Goal: Task Accomplishment & Management: Use online tool/utility

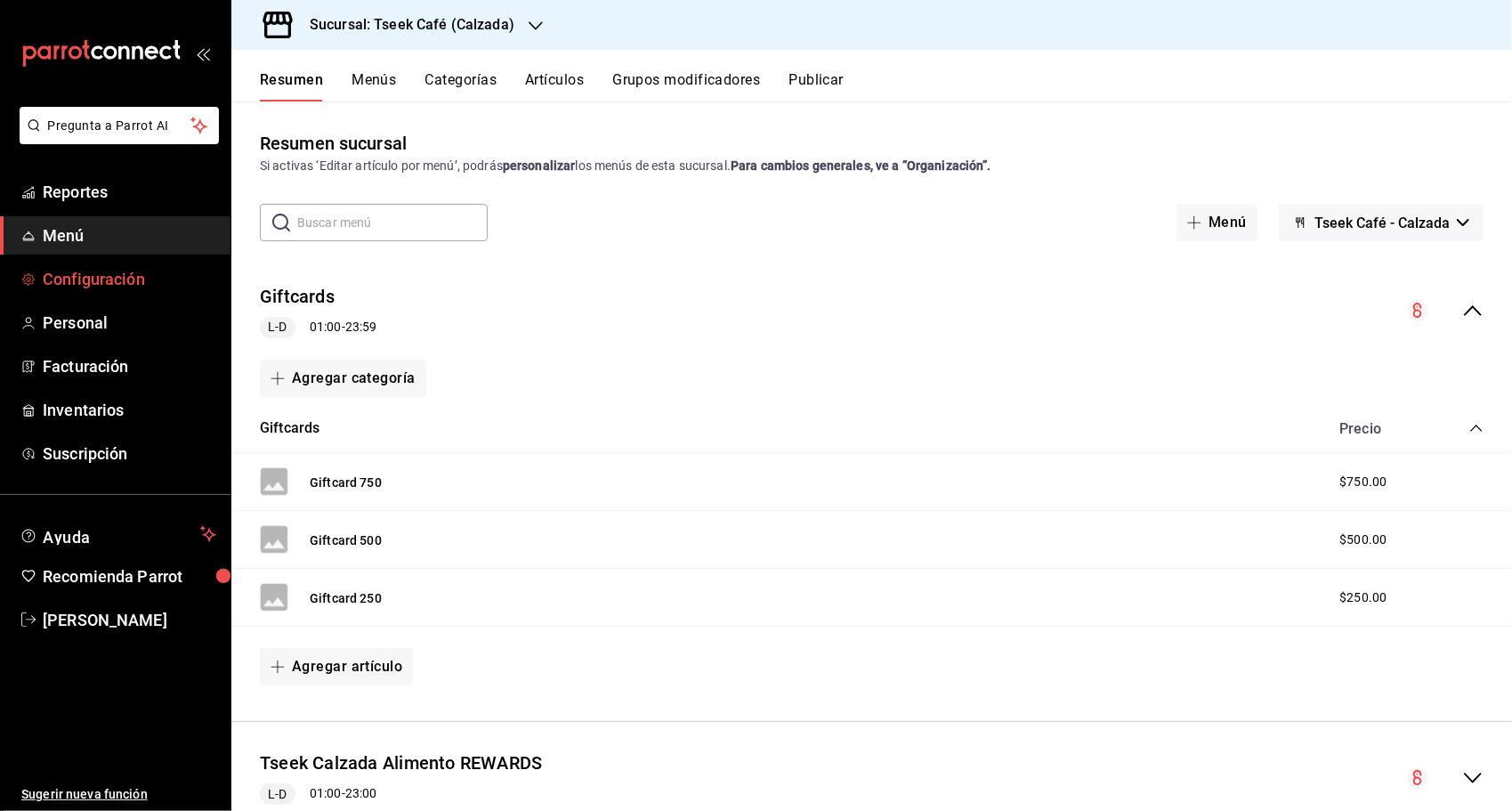
click at [135, 264] on link "Configuración" at bounding box center [115, 279] width 231 height 38
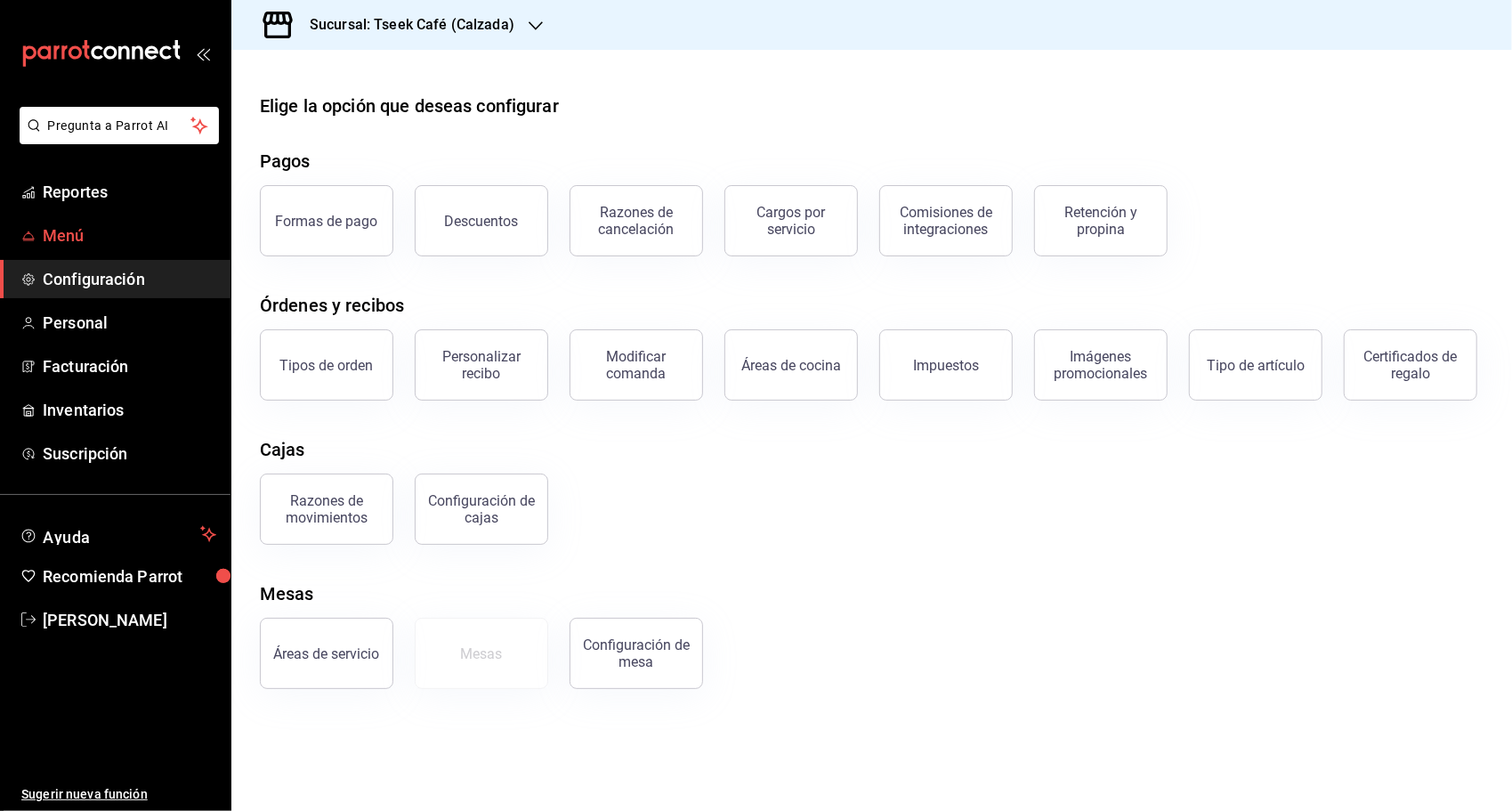
click at [158, 230] on span "Menú" at bounding box center [130, 235] width 174 height 24
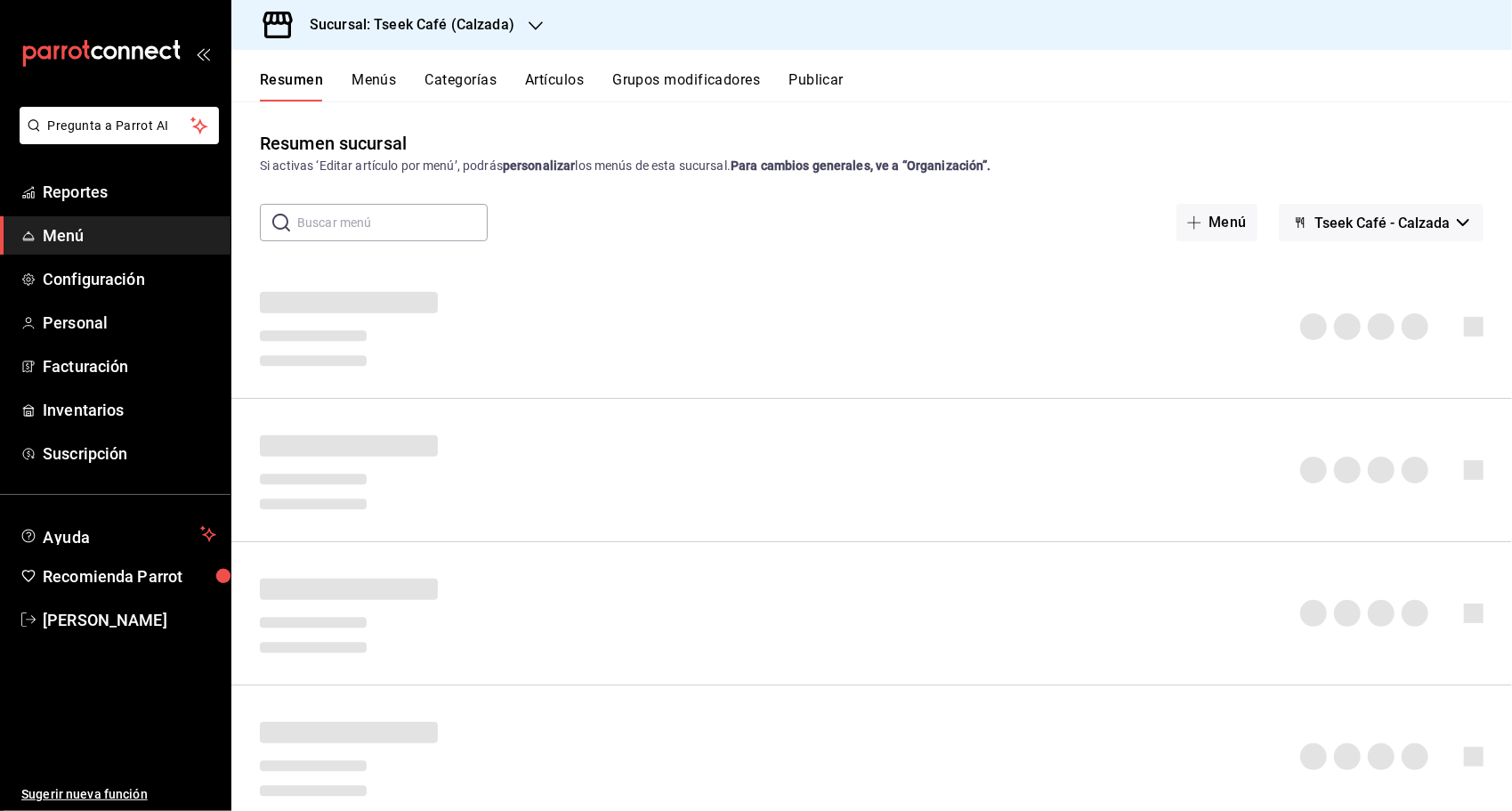
click at [198, 171] on li "Pregunta a Parrot AI" at bounding box center [114, 139] width 217 height 66
click at [189, 186] on span "Reportes" at bounding box center [130, 191] width 174 height 24
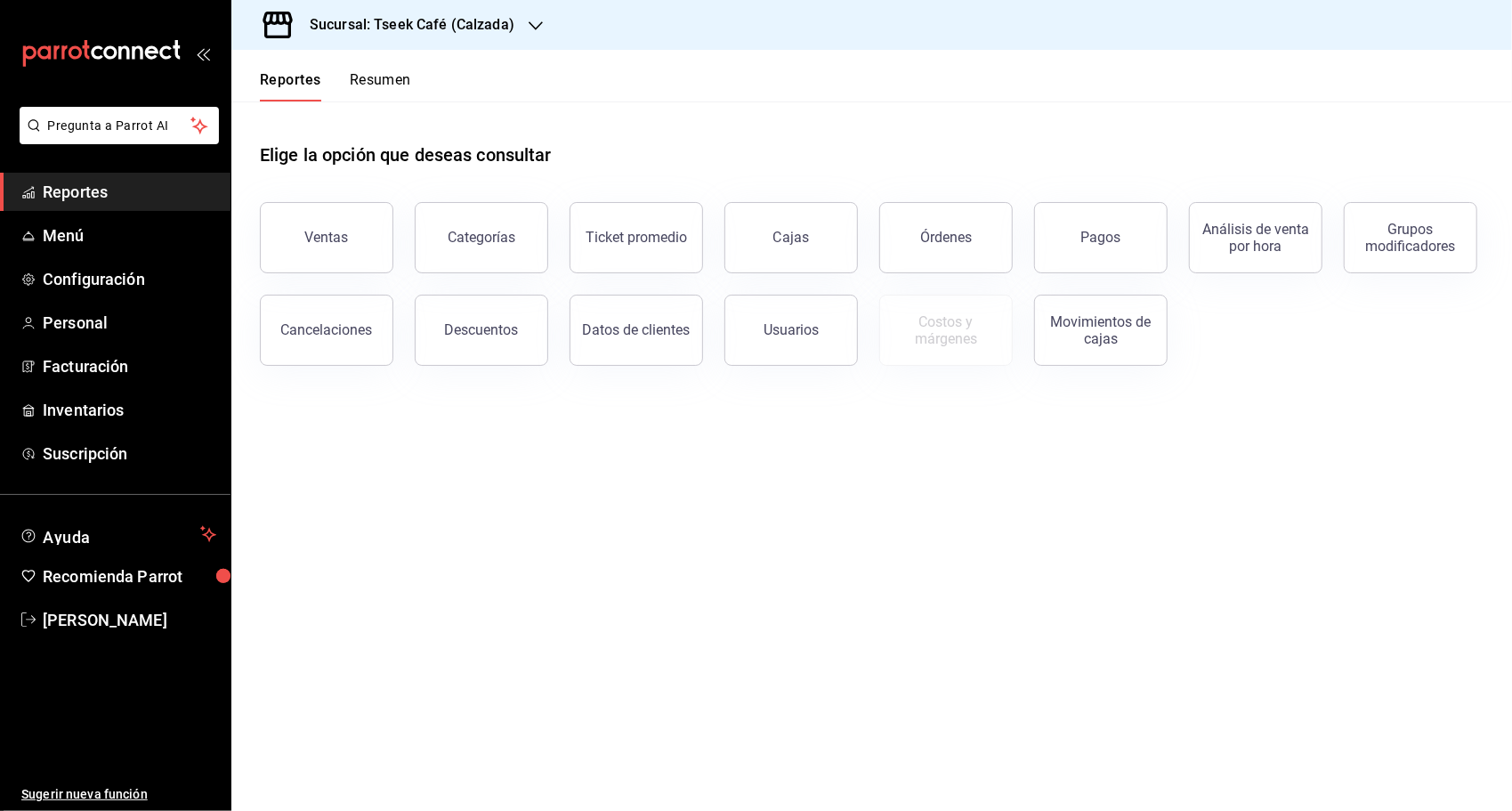
click at [446, 28] on h3 "Sucursal: Tseek Café (Calzada)" at bounding box center [404, 25] width 218 height 21
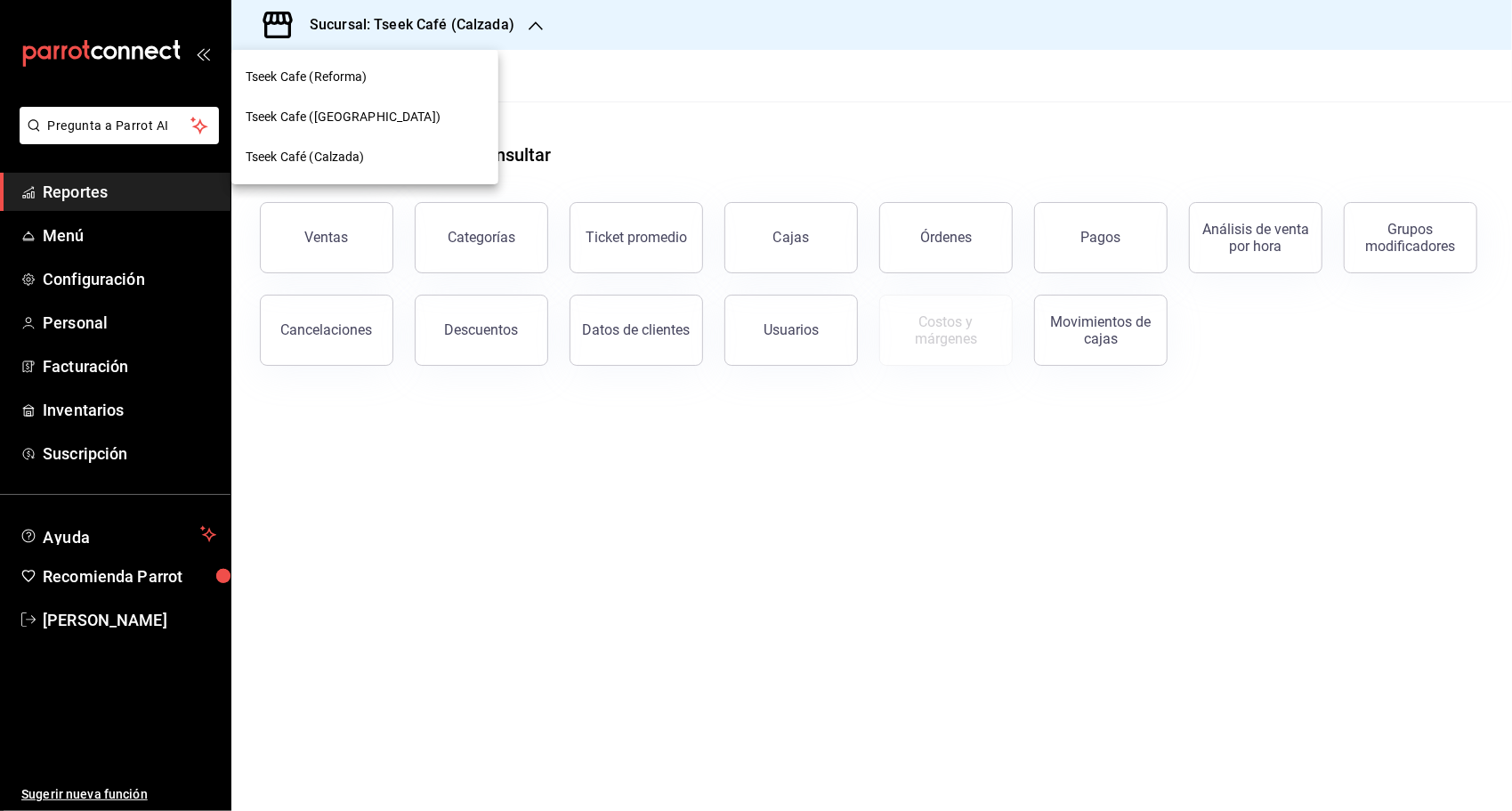
click at [351, 77] on span "Tseek Cafe (Reforma)" at bounding box center [306, 77] width 122 height 19
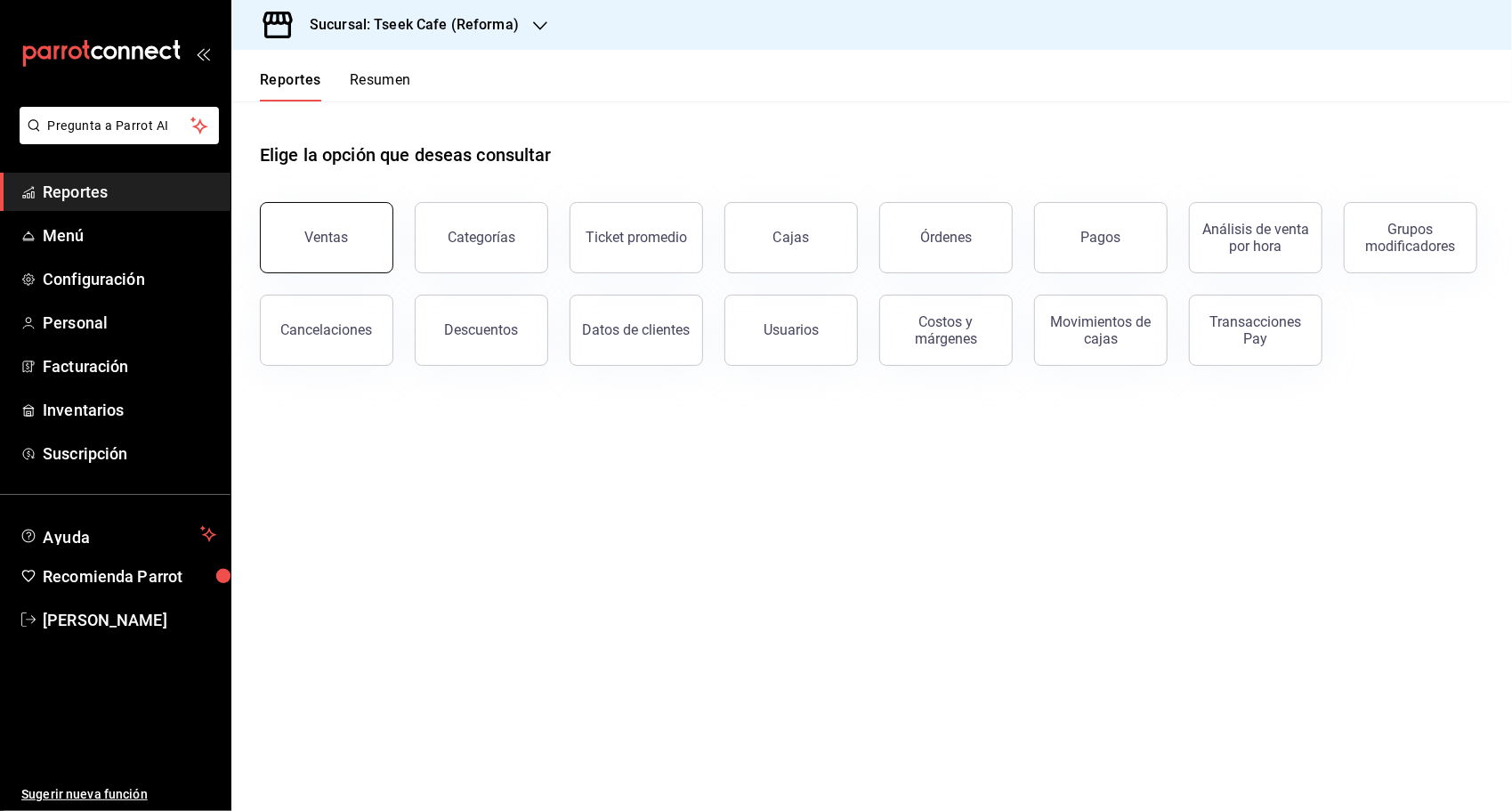
click at [349, 245] on button "Ventas" at bounding box center [326, 238] width 134 height 72
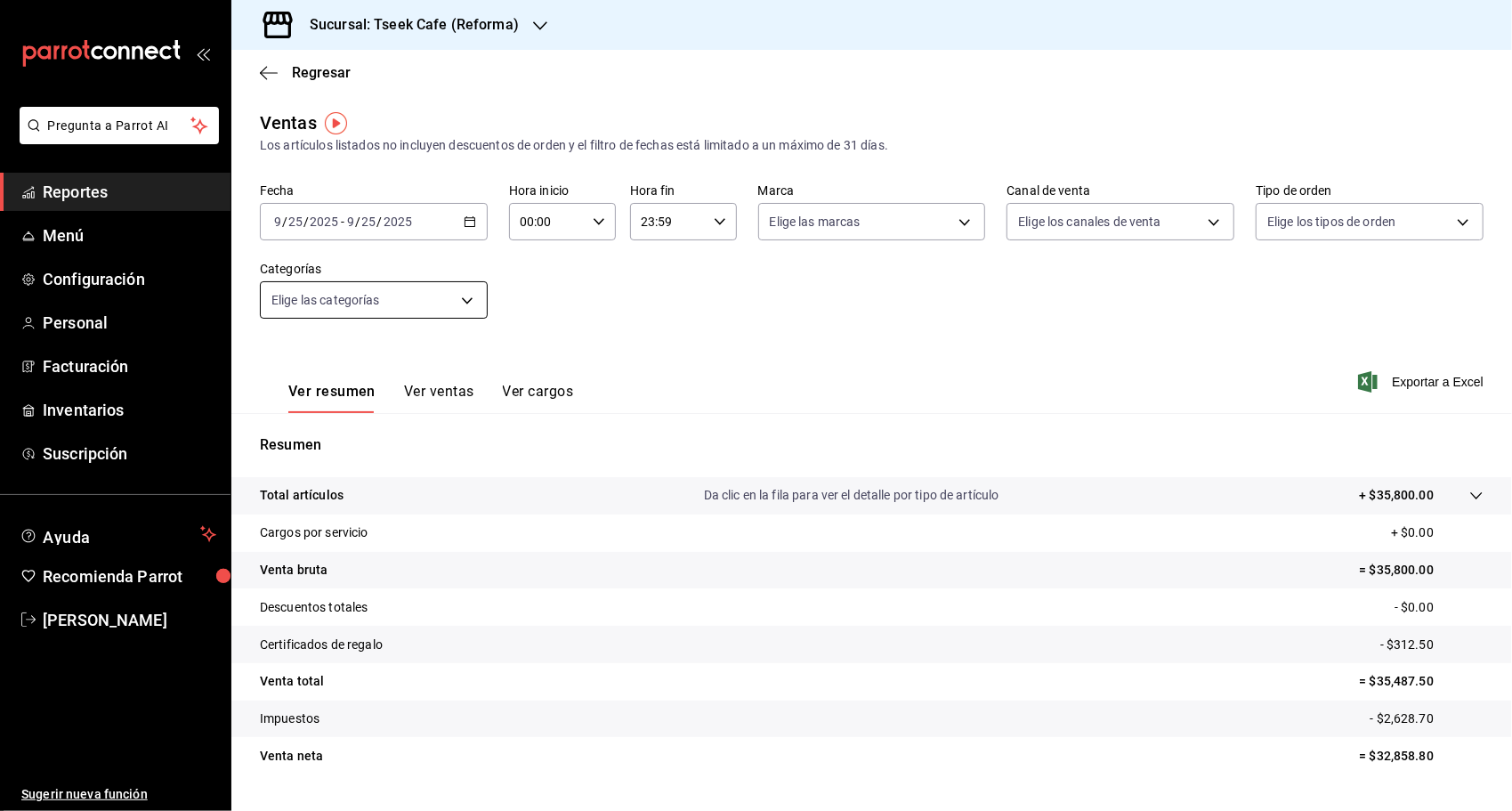
click at [448, 289] on body "Pregunta a Parrot AI Reportes Menú Configuración Personal Facturación Inventari…" at bounding box center [756, 406] width 1512 height 811
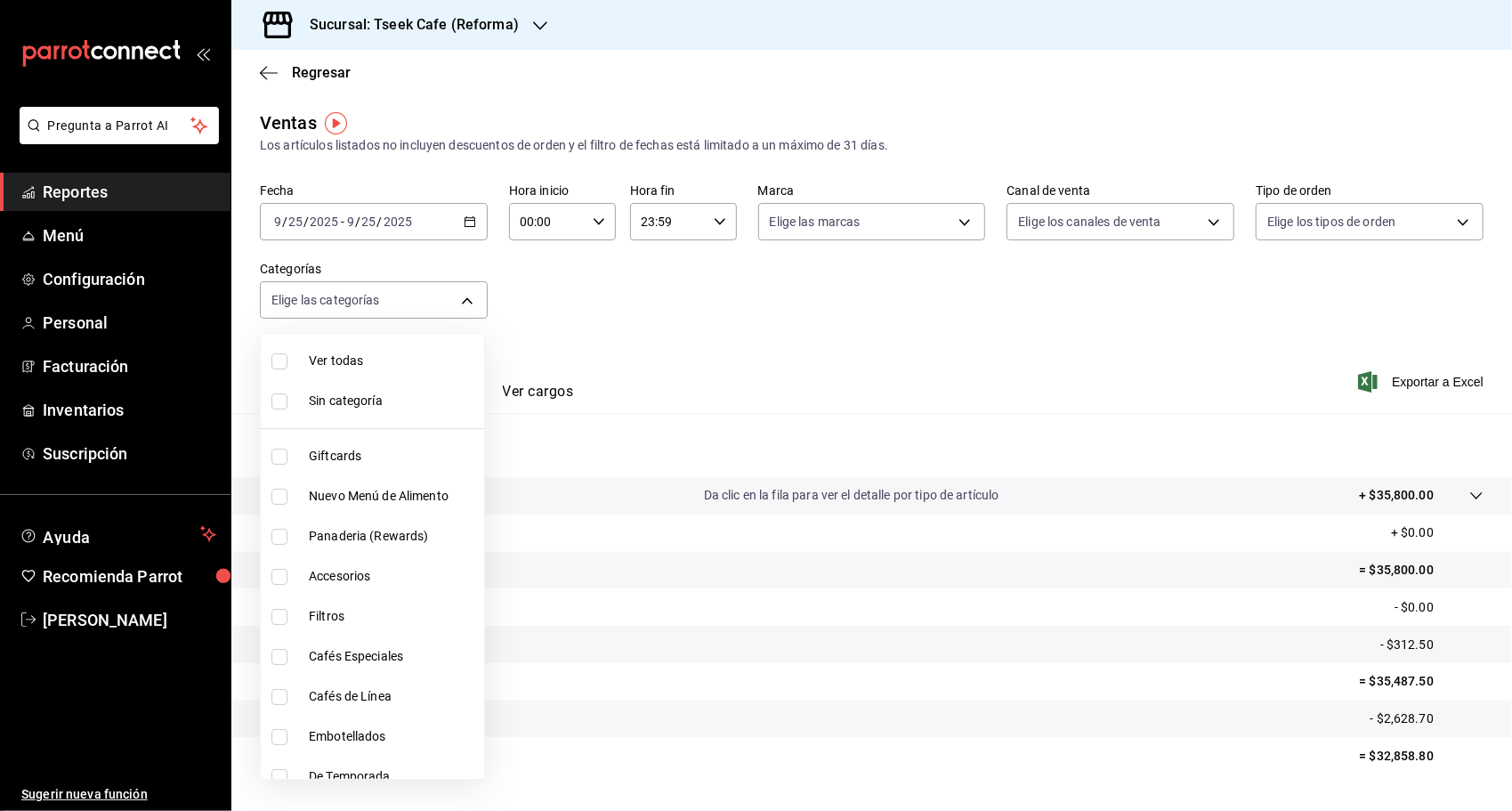
click at [705, 291] on div at bounding box center [756, 406] width 1512 height 811
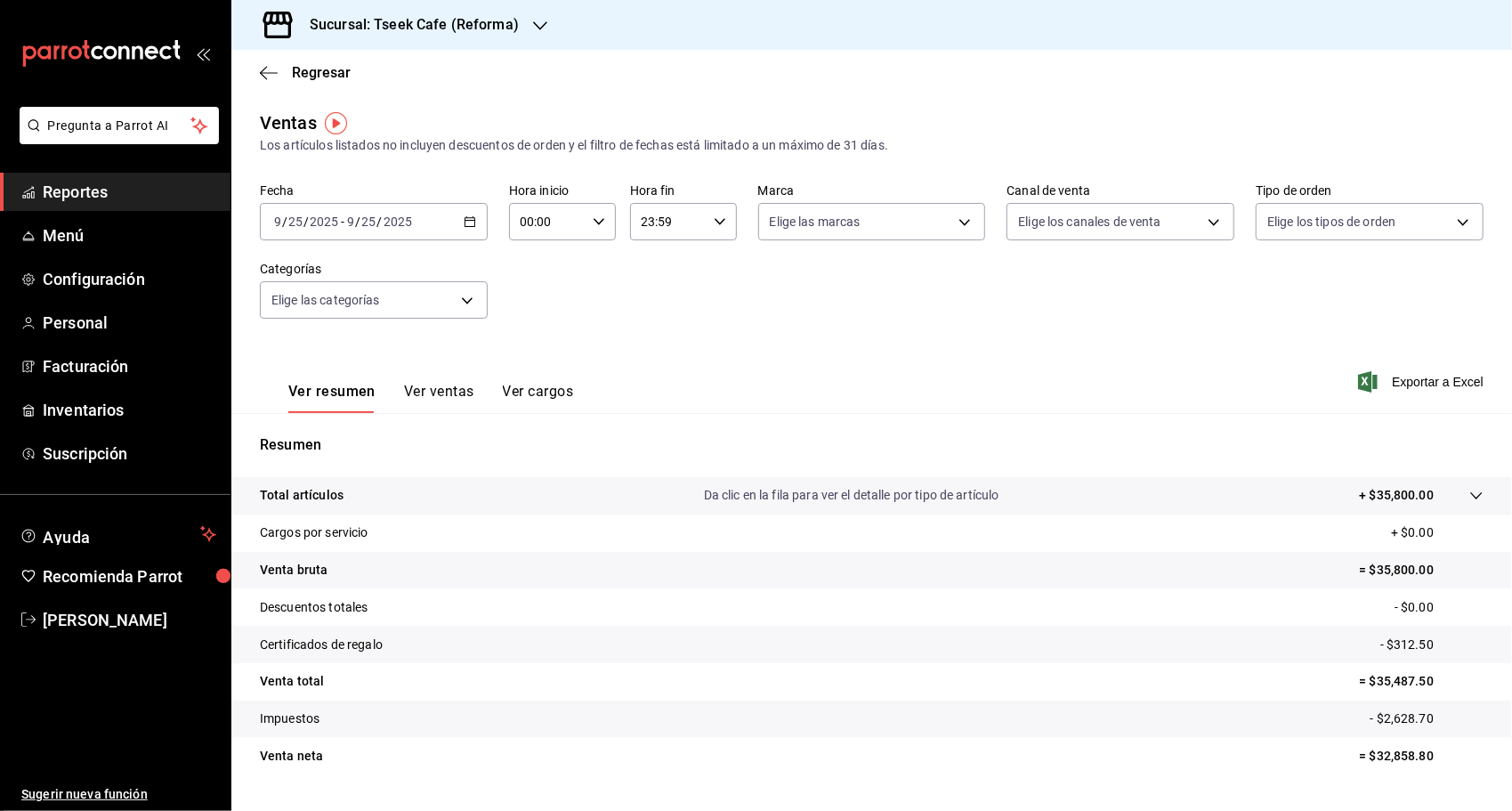
click at [431, 214] on div "2025-09-25 9 / 25 / 2025 - 2025-09-25 9 / 25 / 2025" at bounding box center [373, 221] width 228 height 37
drag, startPoint x: 465, startPoint y: 219, endPoint x: 454, endPoint y: 219, distance: 11.0
click at [454, 219] on div "2025-09-25 9 / 25 / 2025 - 2025-09-25 9 / 25 / 2025" at bounding box center [373, 221] width 228 height 37
click at [451, 225] on div "2025-09-25 9 / 25 / 2025 - 2025-09-25 9 / 25 / 2025" at bounding box center [373, 221] width 228 height 37
click at [470, 223] on icon "button" at bounding box center [469, 221] width 12 height 12
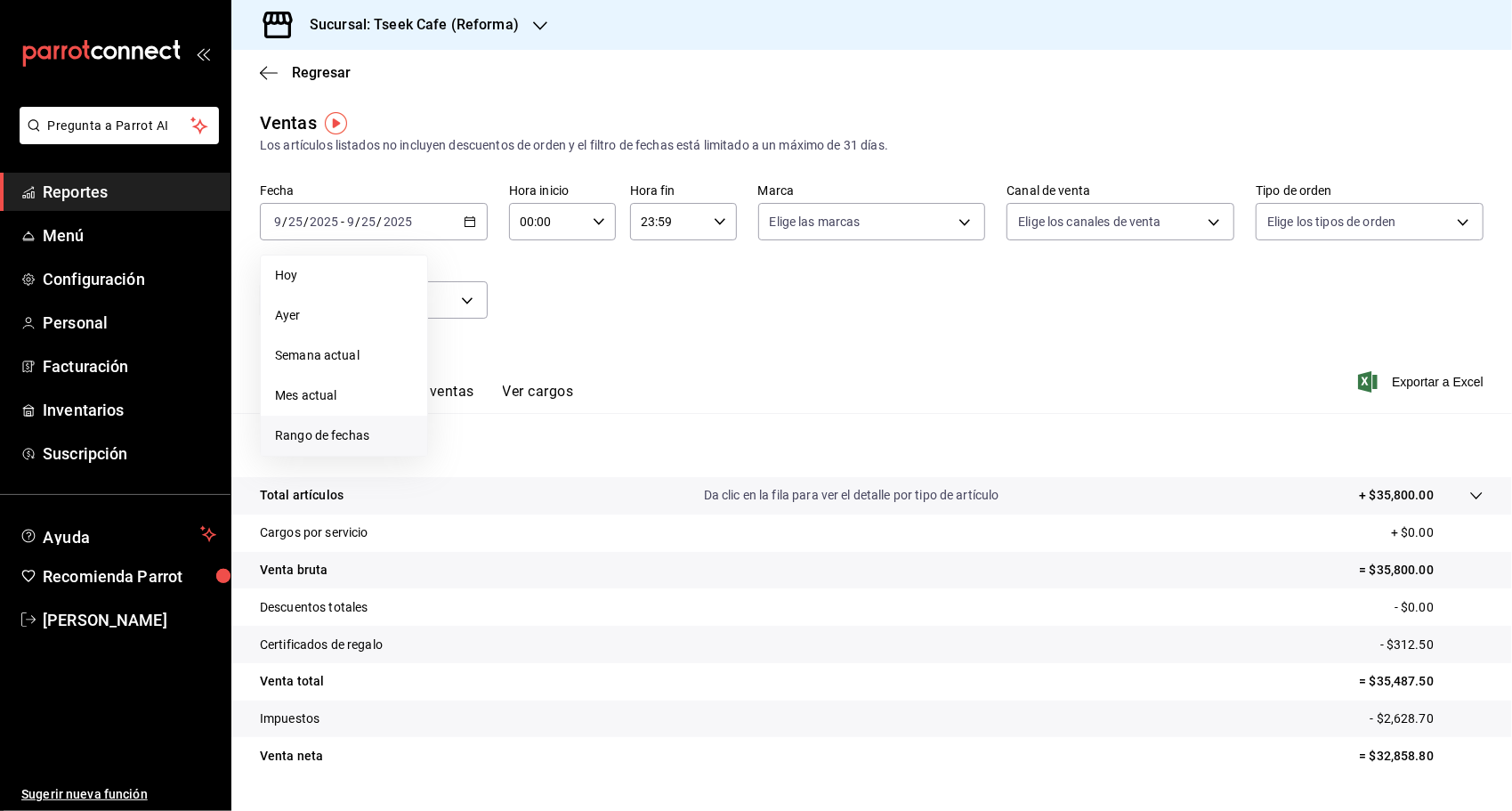
click at [350, 437] on span "Rango de fechas" at bounding box center [343, 436] width 138 height 19
click at [625, 296] on icon "button" at bounding box center [624, 286] width 21 height 21
click at [475, 489] on button "25" at bounding box center [465, 497] width 31 height 32
click at [620, 493] on abbr "30" at bounding box center [623, 496] width 11 height 12
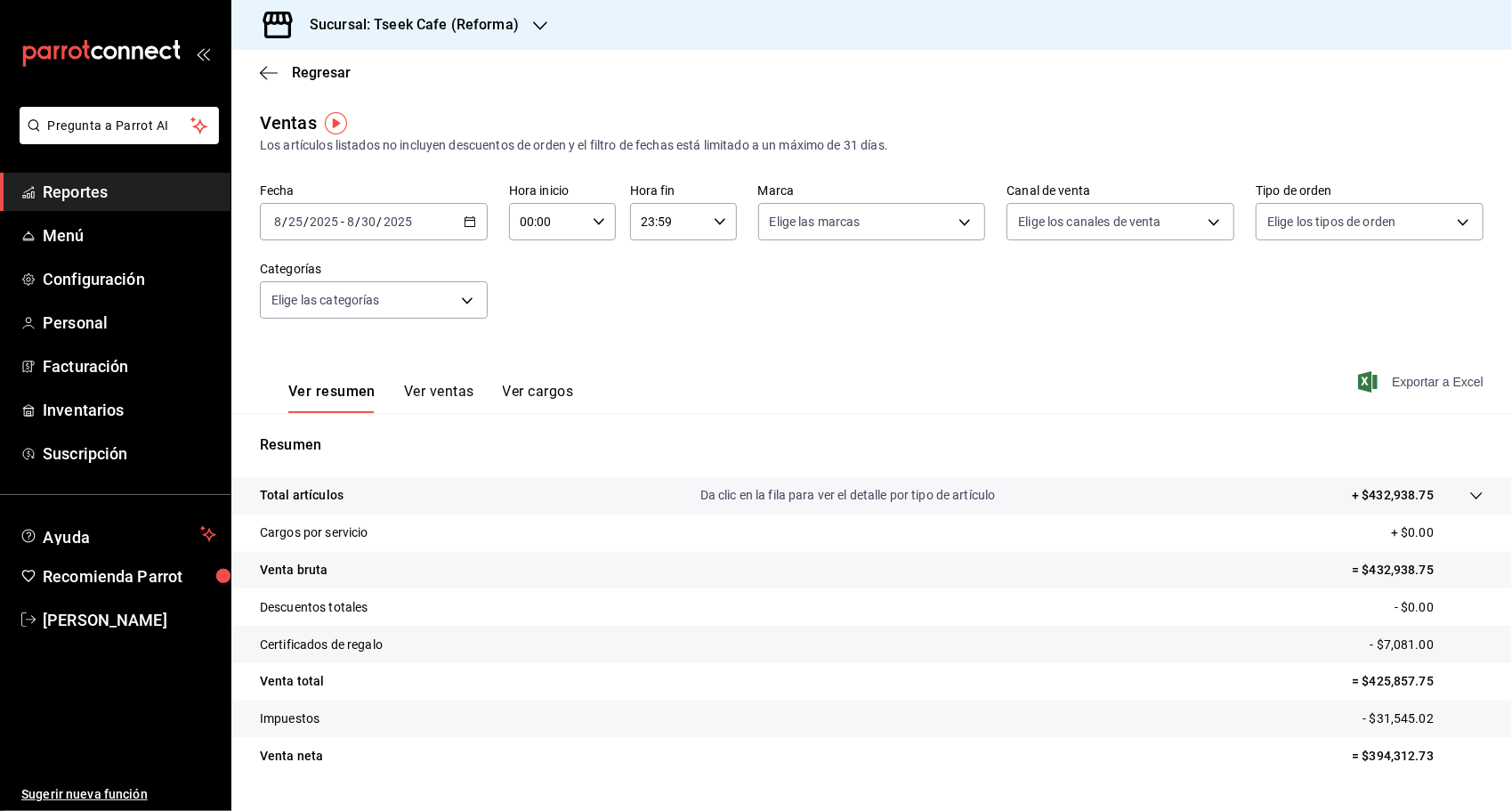
click at [1396, 390] on span "Exportar a Excel" at bounding box center [1422, 382] width 122 height 21
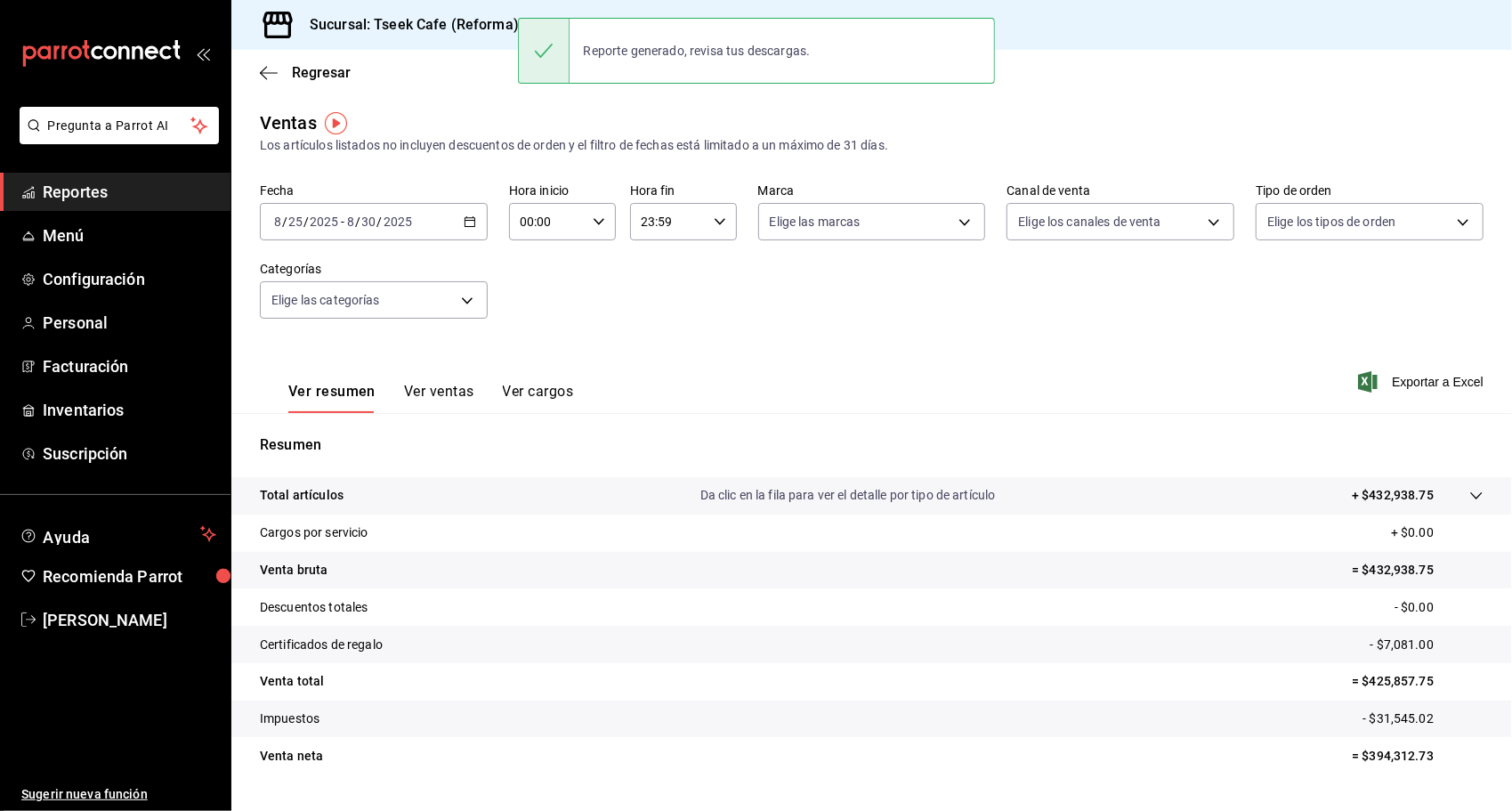
click at [958, 327] on div "Fecha 2025-08-25 8 / 25 / 2025 - 2025-08-30 8 / 30 / 2025 Hora inicio 00:00 Hor…" at bounding box center [871, 261] width 1224 height 156
click at [444, 218] on div "2025-08-25 8 / 25 / 2025 - 2025-08-30 8 / 30 / 2025" at bounding box center [373, 221] width 228 height 37
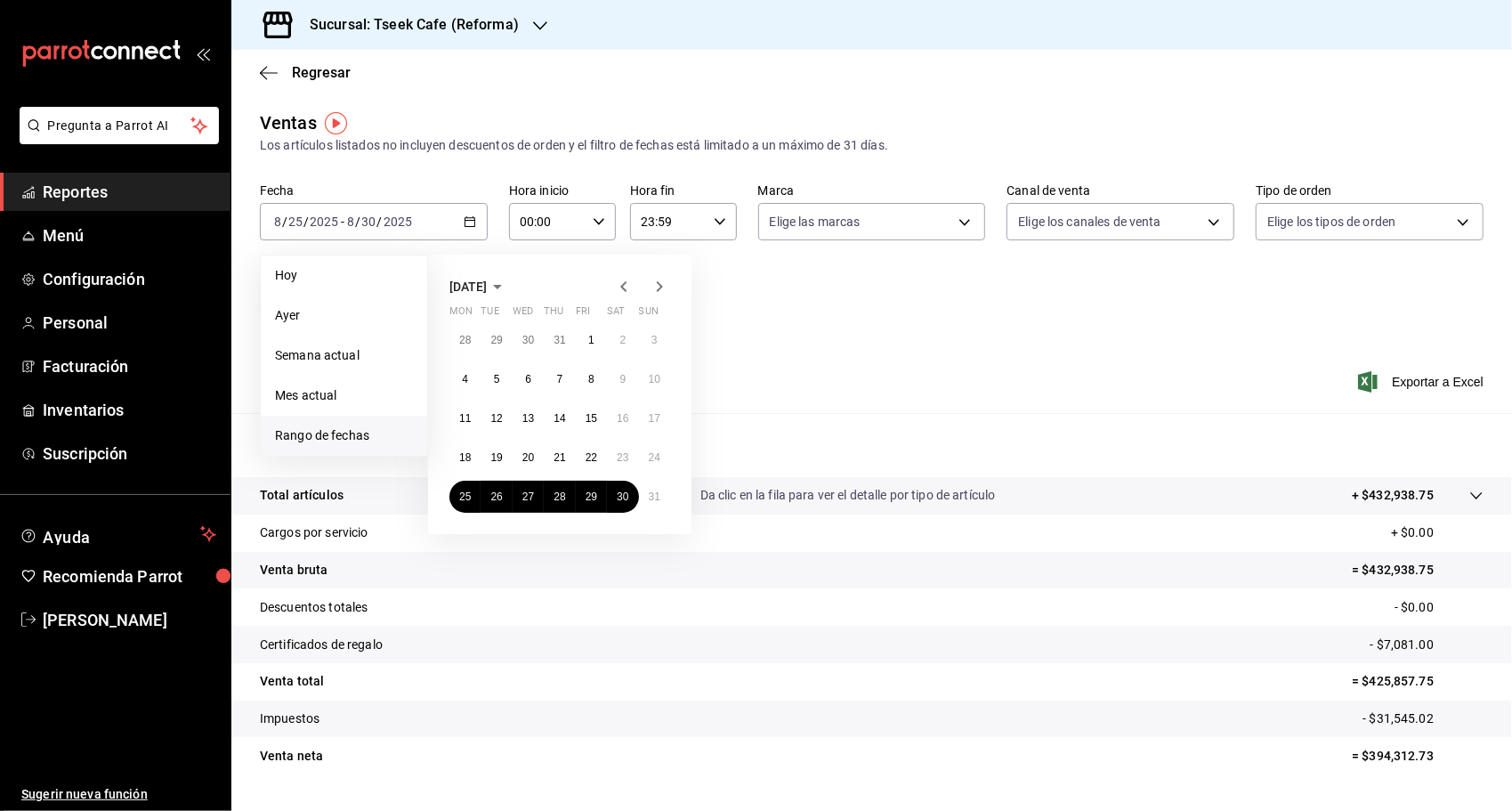
click at [655, 280] on icon "button" at bounding box center [659, 286] width 21 height 21
click at [467, 341] on abbr "1" at bounding box center [465, 340] width 7 height 12
click at [466, 412] on abbr "15" at bounding box center [465, 418] width 11 height 12
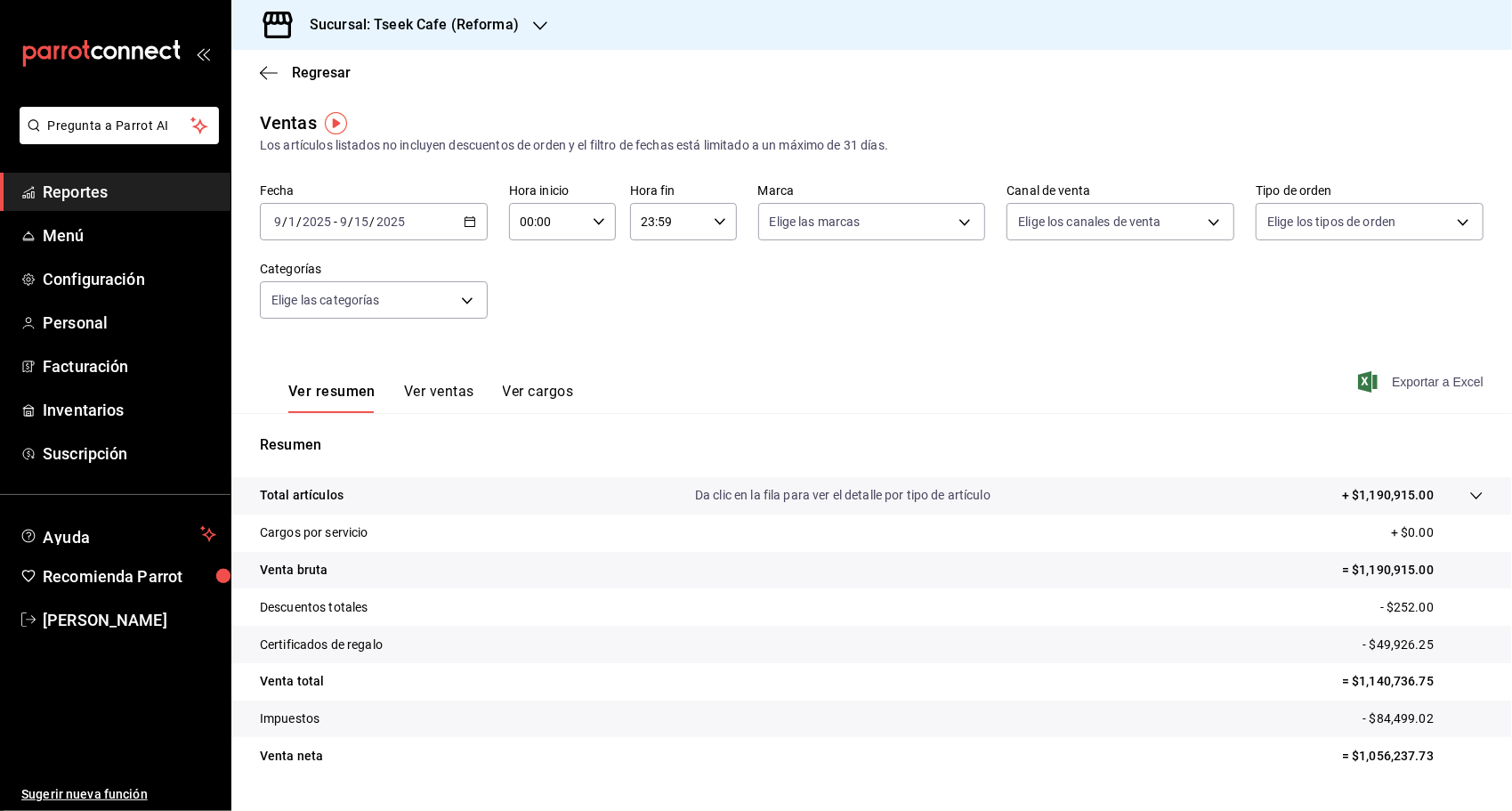
click at [1411, 376] on span "Exportar a Excel" at bounding box center [1422, 382] width 122 height 21
click at [555, 136] on div "Los artículos listados no incluyen descuentos de orden y el filtro de fechas es…" at bounding box center [871, 146] width 1224 height 19
click at [448, 31] on h3 "Sucursal: Tseek Cafe (Reforma)" at bounding box center [407, 25] width 223 height 21
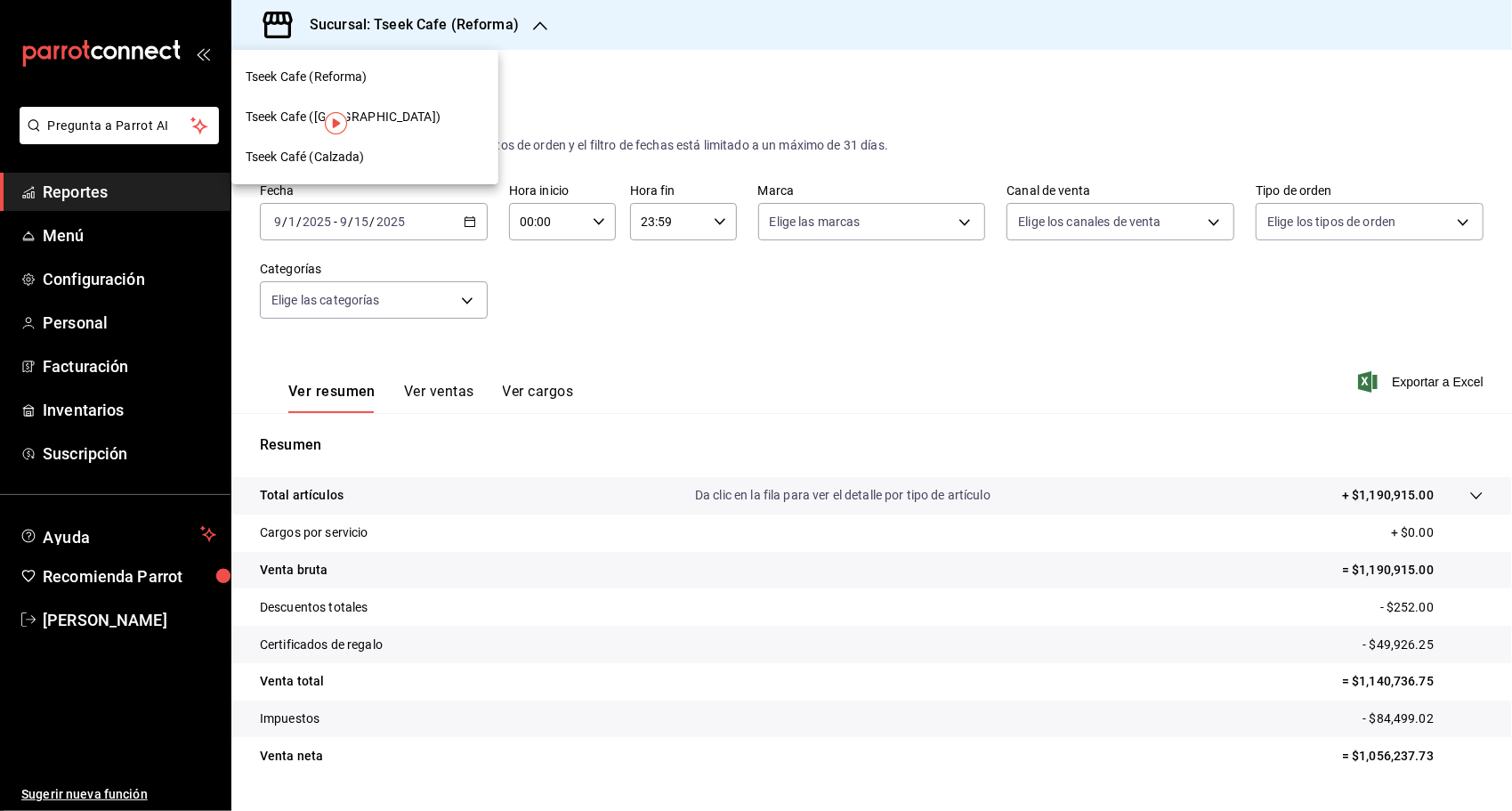
click at [382, 73] on div "Tseek Cafe (Reforma)" at bounding box center [364, 77] width 238 height 19
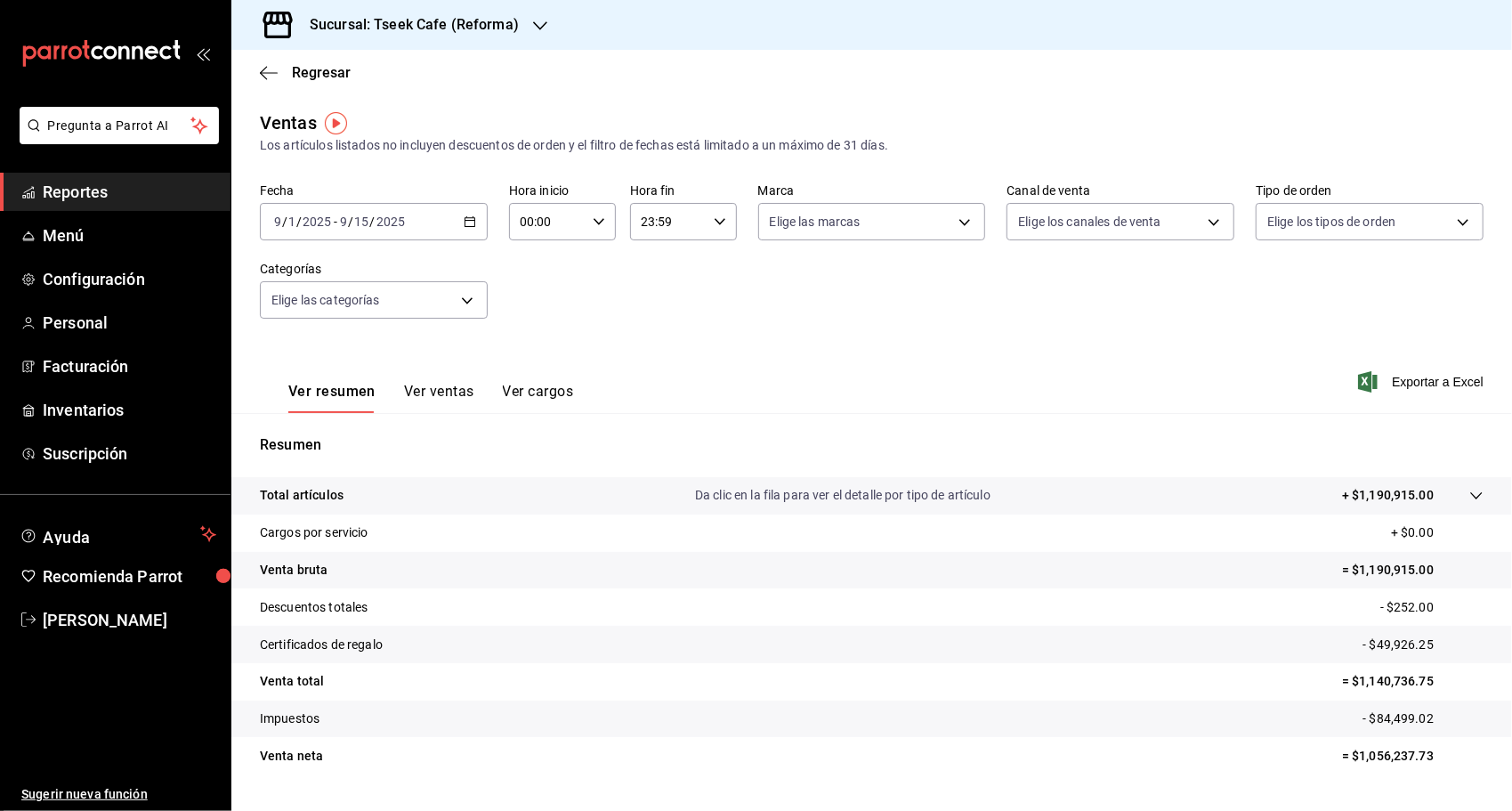
click at [376, 20] on h3 "Sucursal: Tseek Cafe (Reforma)" at bounding box center [407, 25] width 223 height 21
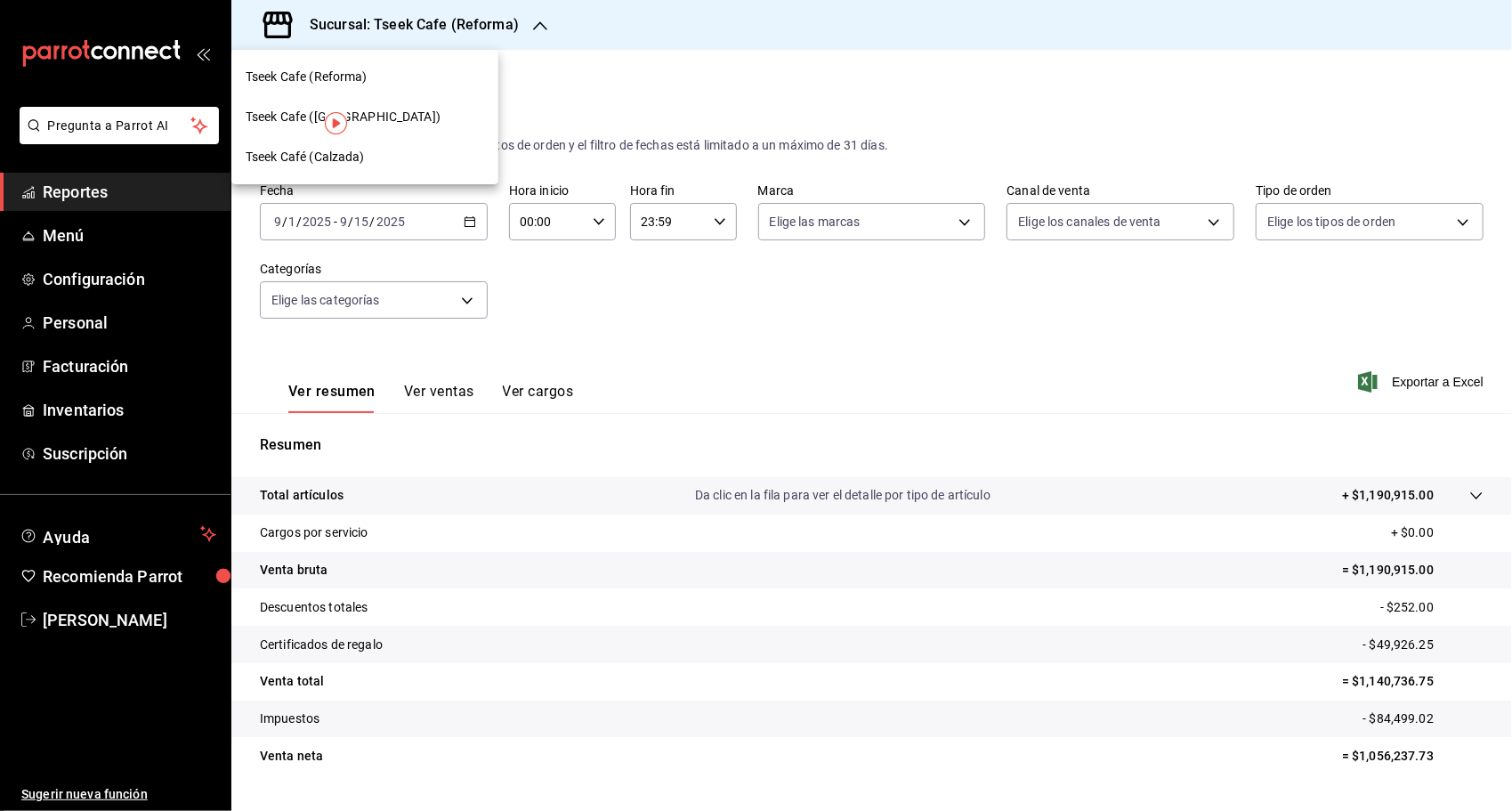
click at [415, 117] on div "Tseek Cafe ([GEOGRAPHIC_DATA])" at bounding box center [364, 117] width 238 height 19
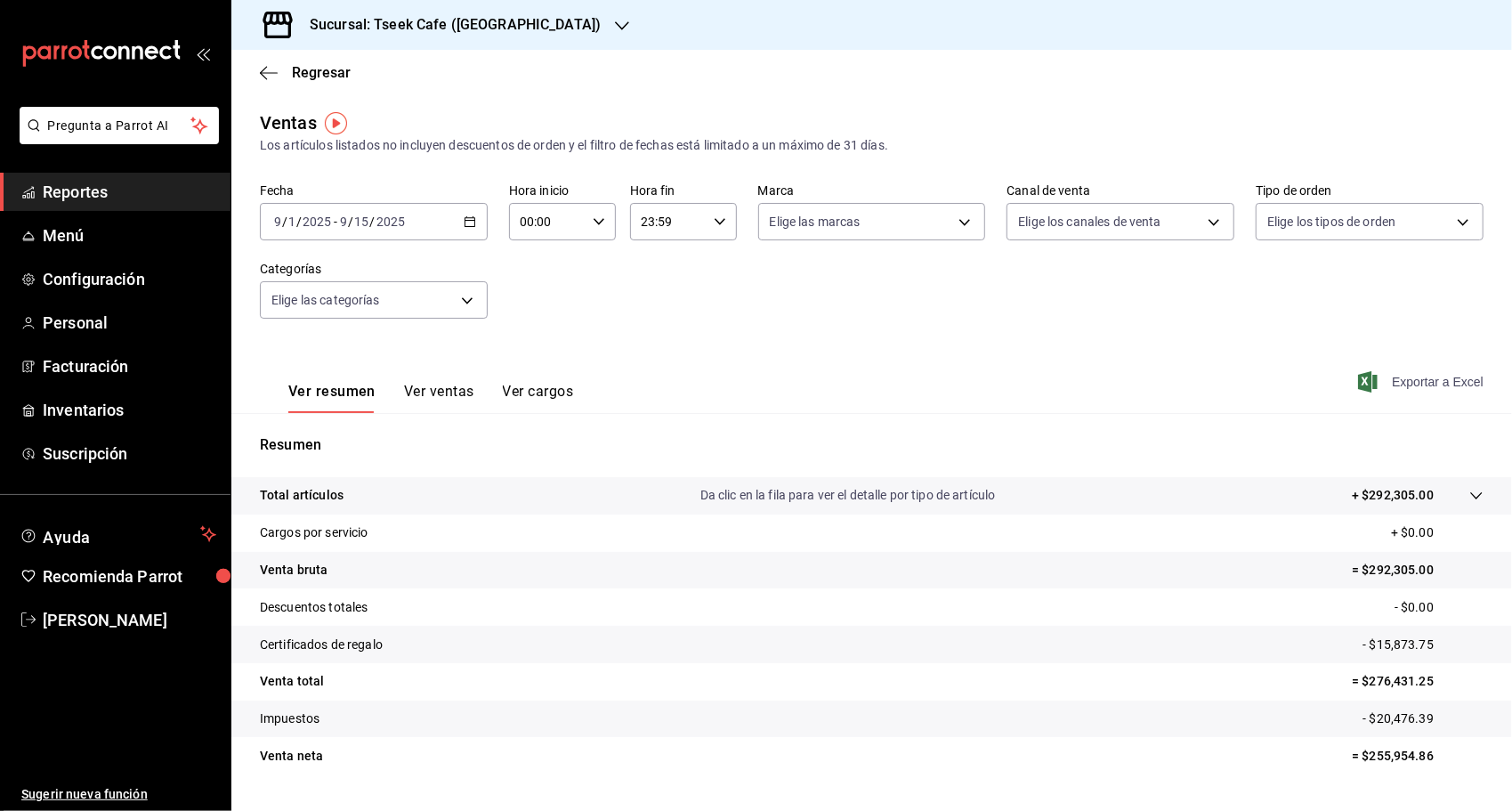
click at [1398, 387] on span "Exportar a Excel" at bounding box center [1422, 382] width 122 height 21
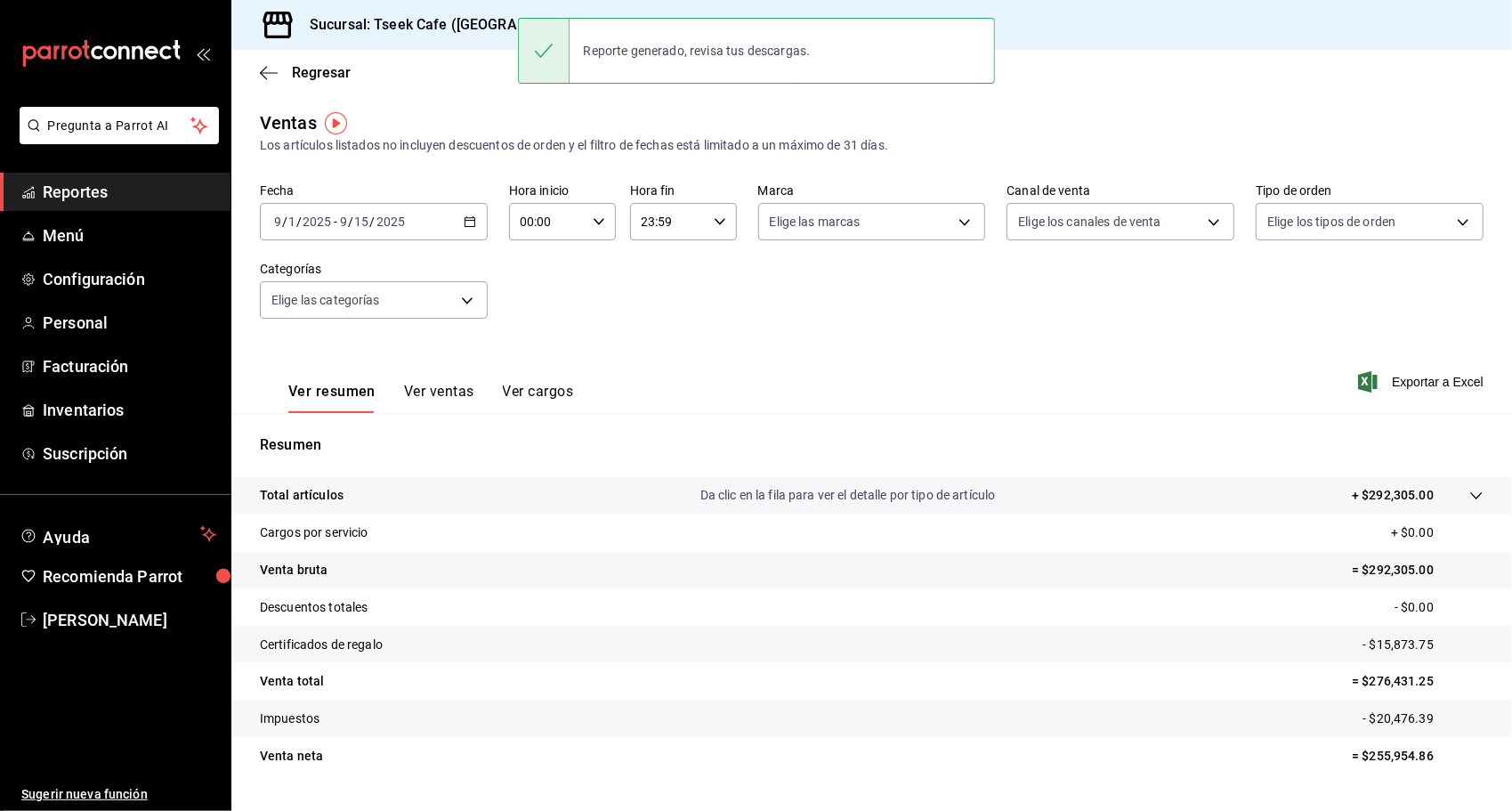
click at [359, 29] on h3 "Sucursal: Tseek Cafe (Zaragoza)" at bounding box center [448, 25] width 305 height 21
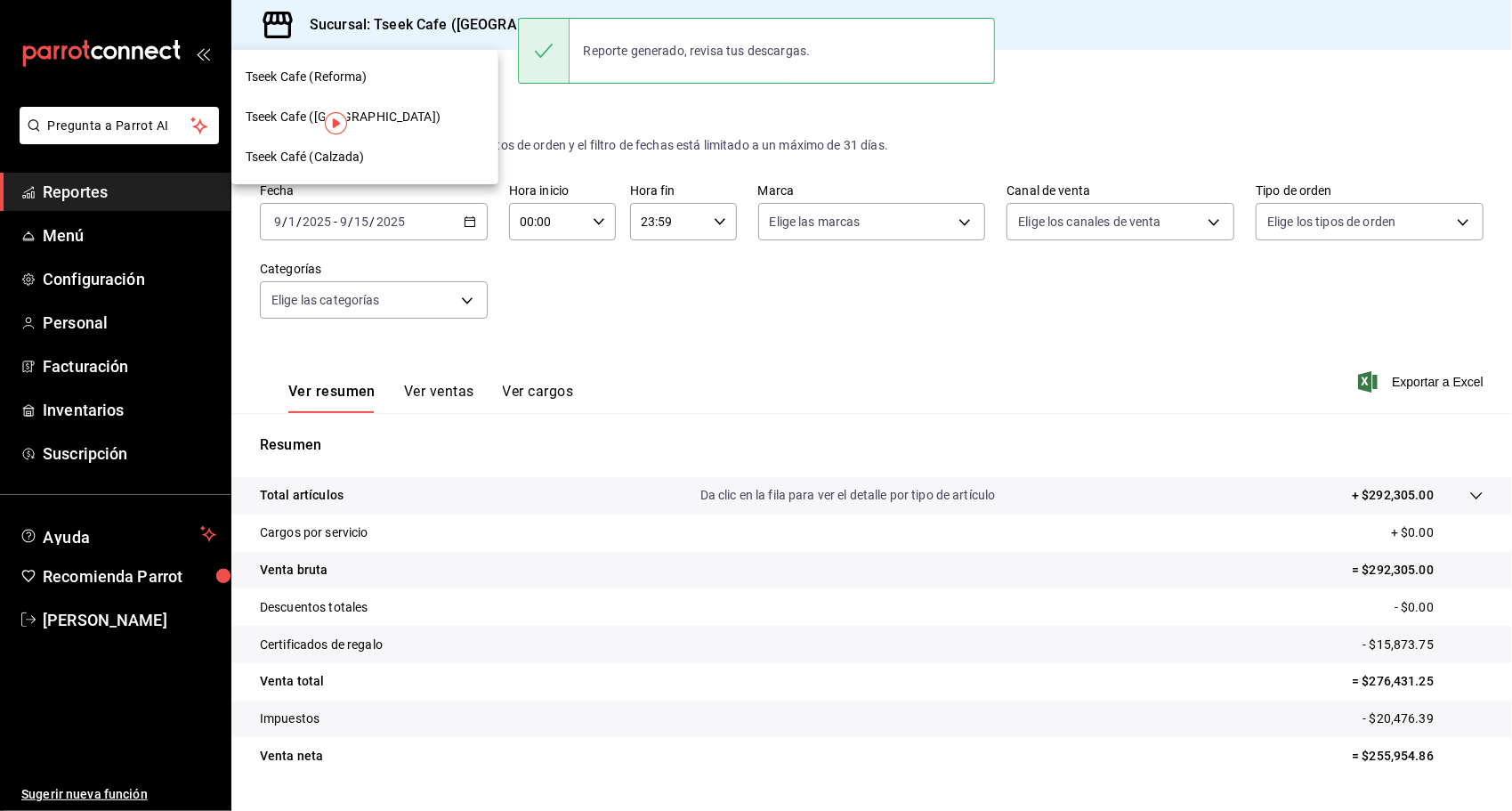
click at [377, 154] on div "Tseek Café (Calzada)" at bounding box center [364, 157] width 238 height 19
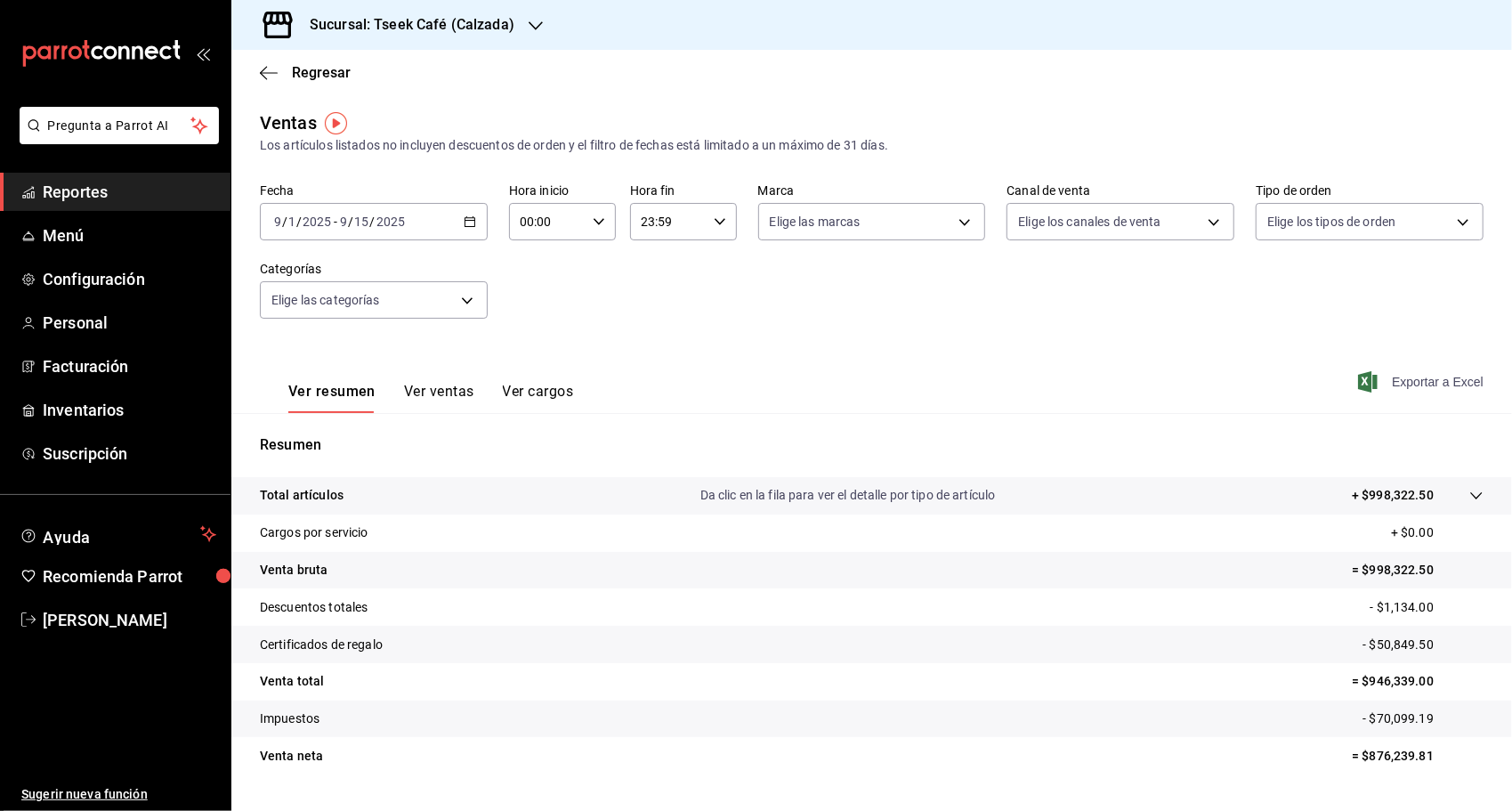
click at [1415, 379] on span "Exportar a Excel" at bounding box center [1422, 382] width 122 height 21
click at [556, 109] on main "Regresar Ventas Los artículos listados no incluyen descuentos de orden y el fil…" at bounding box center [872, 450] width 1280 height 802
click at [464, 220] on icon "button" at bounding box center [469, 221] width 12 height 12
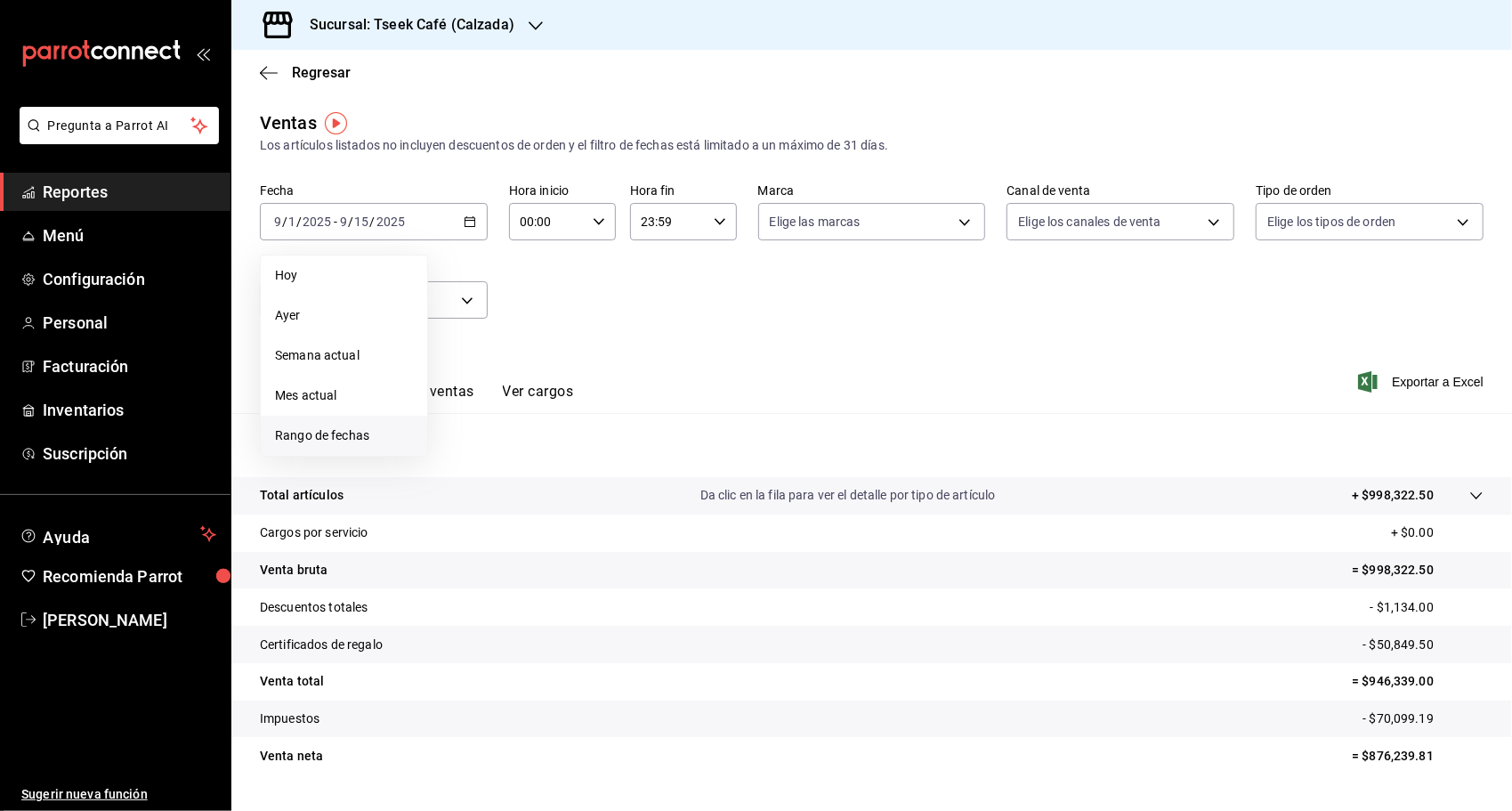
click at [360, 430] on span "Rango de fechas" at bounding box center [343, 436] width 138 height 19
click at [558, 454] on abbr "25" at bounding box center [559, 457] width 11 height 12
click at [617, 294] on icon "button" at bounding box center [624, 286] width 21 height 21
click at [458, 148] on div "Los artículos listados no incluyen descuentos de orden y el filtro de fechas es…" at bounding box center [871, 146] width 1224 height 19
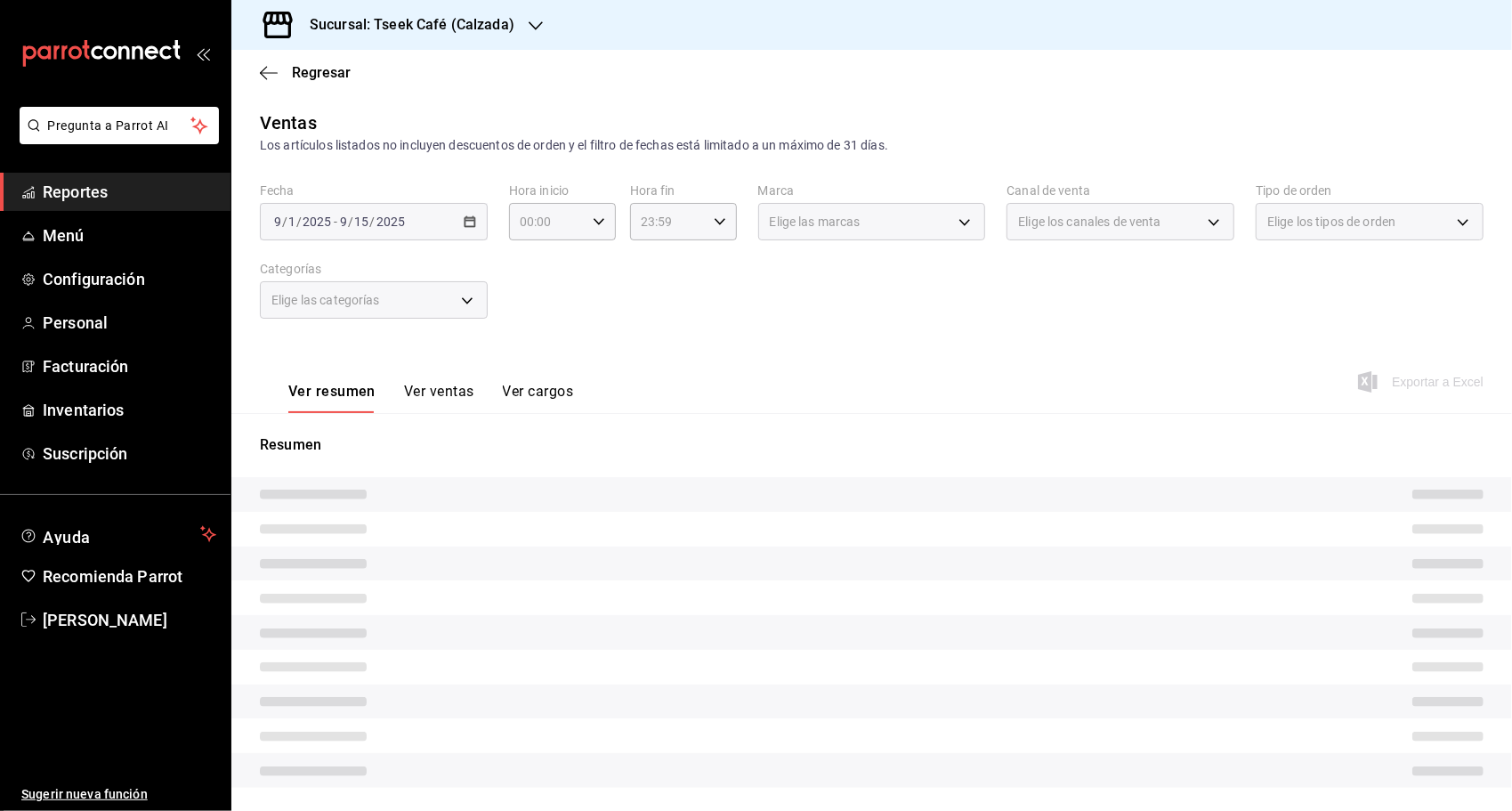
click at [475, 219] on div "2025-09-01 9 / 1 / 2025 - 2025-09-15 9 / 15 / 2025" at bounding box center [373, 221] width 228 height 37
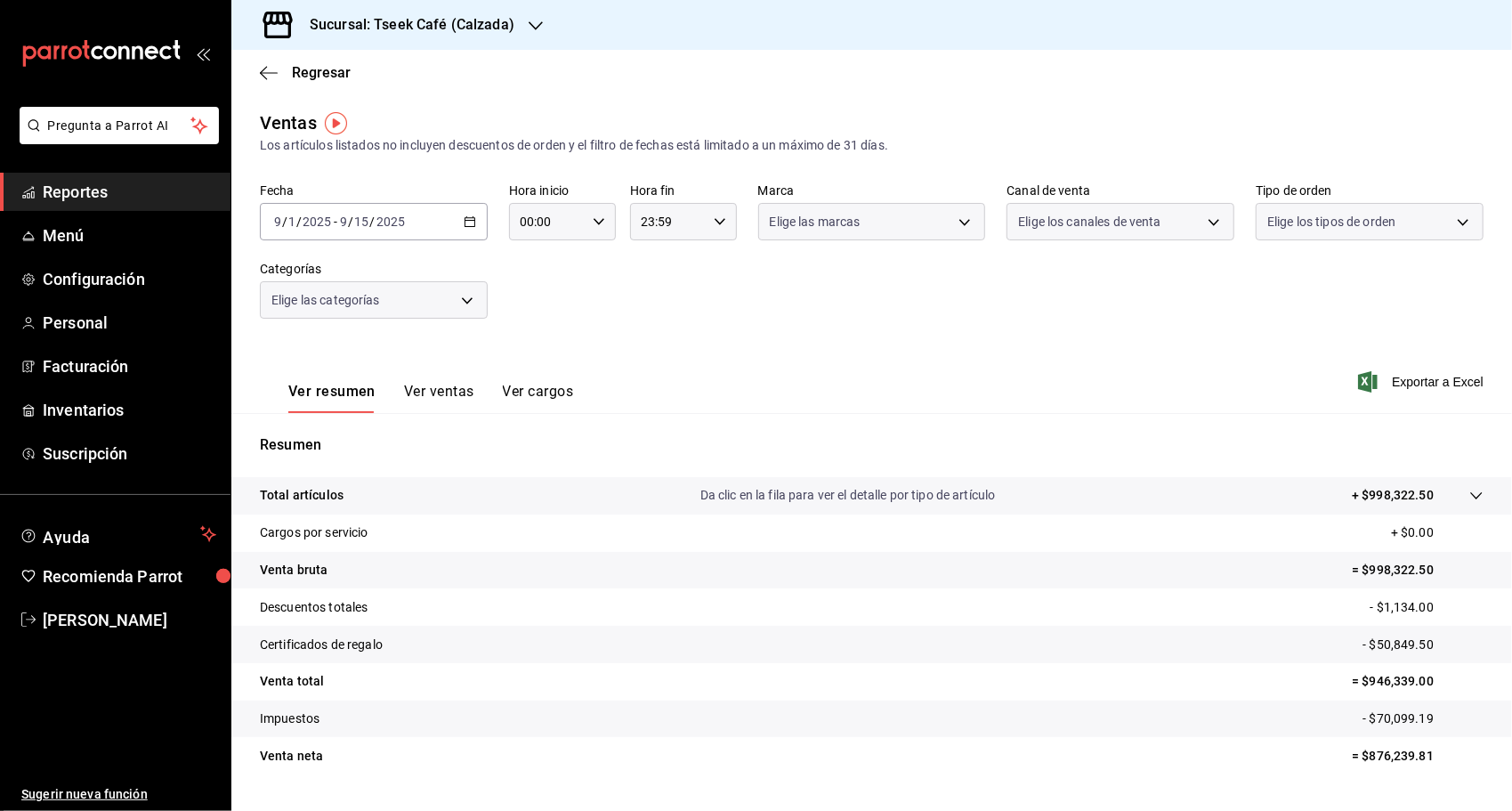
click at [466, 222] on icon "button" at bounding box center [469, 221] width 12 height 12
click at [358, 438] on span "Rango de fechas" at bounding box center [343, 436] width 138 height 19
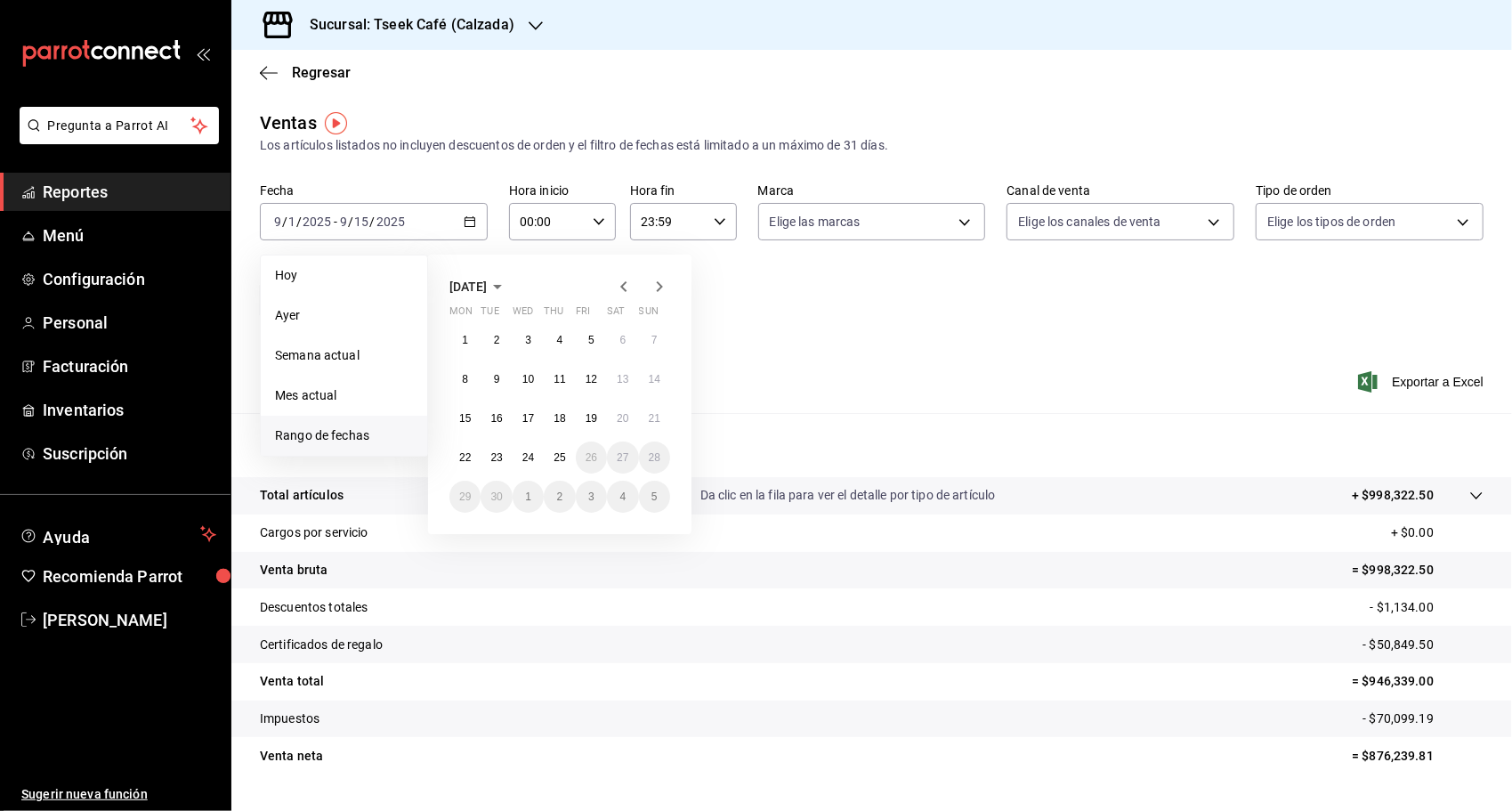
click at [621, 281] on icon "button" at bounding box center [624, 286] width 21 height 21
click at [463, 491] on abbr "25" at bounding box center [465, 496] width 11 height 12
click at [611, 485] on button "30" at bounding box center [622, 497] width 31 height 32
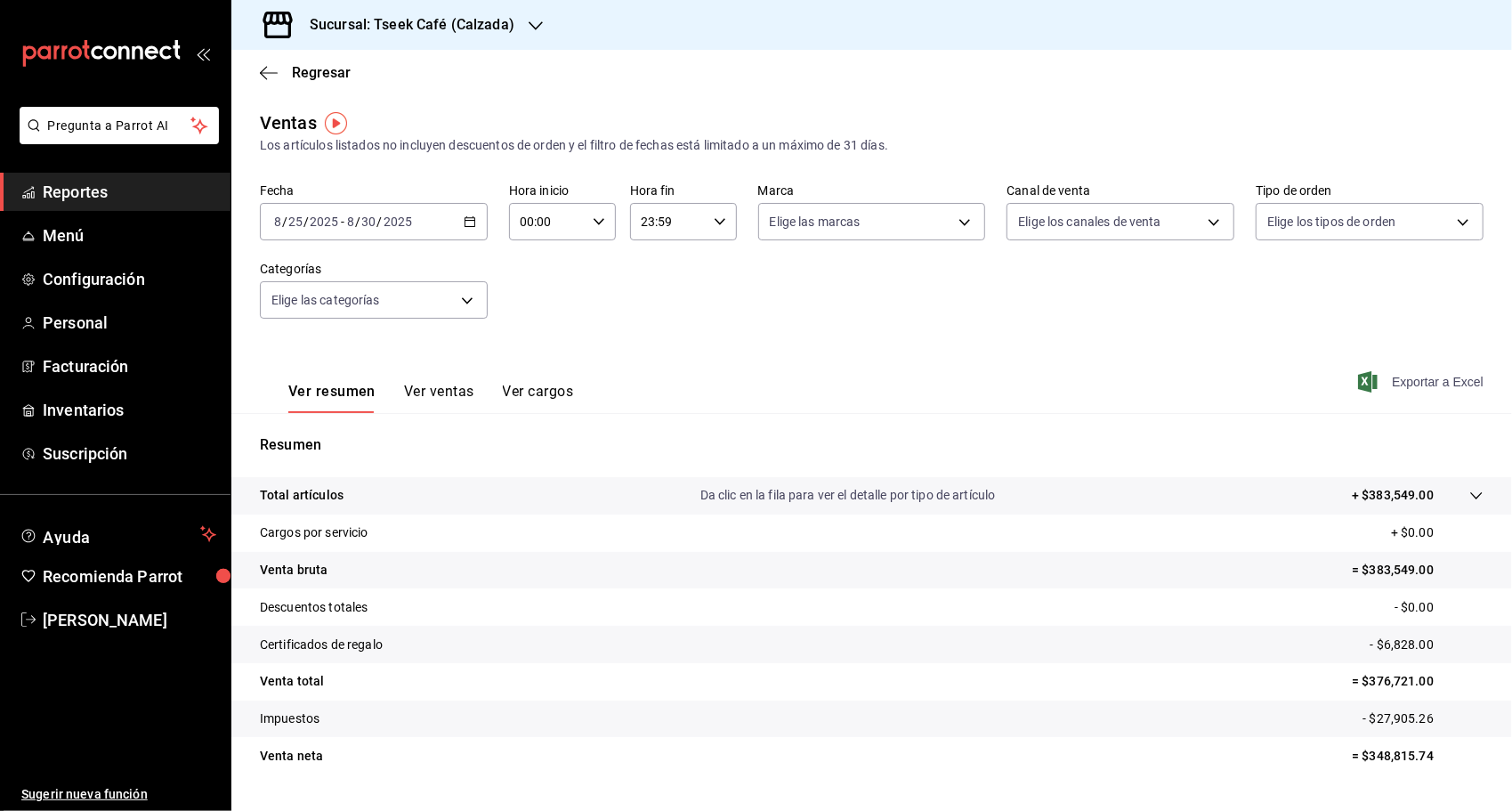
click at [1410, 374] on span "Exportar a Excel" at bounding box center [1422, 382] width 122 height 21
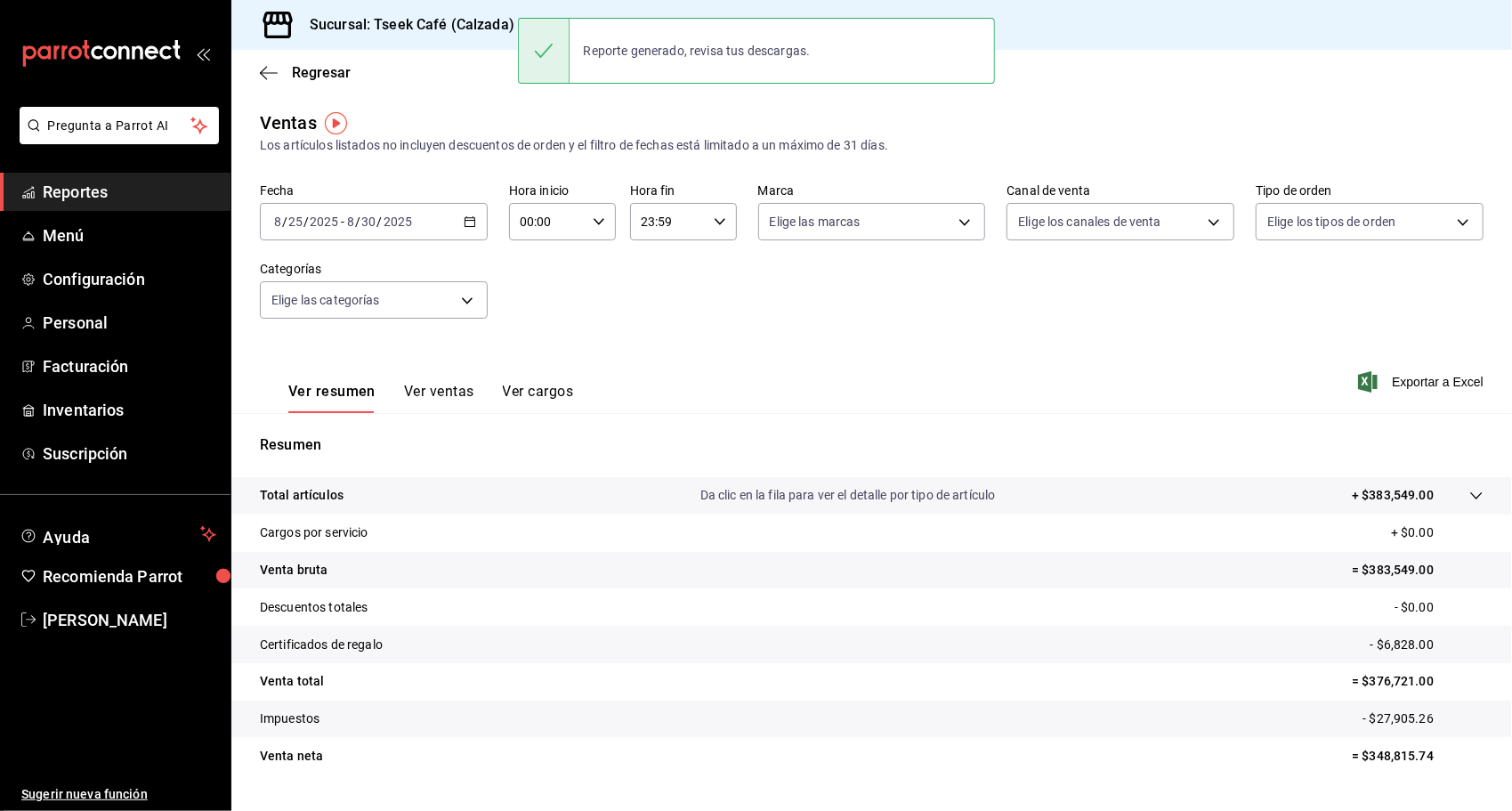
click at [405, 41] on div "Sucursal: Tseek Café (Calzada)" at bounding box center [397, 25] width 304 height 50
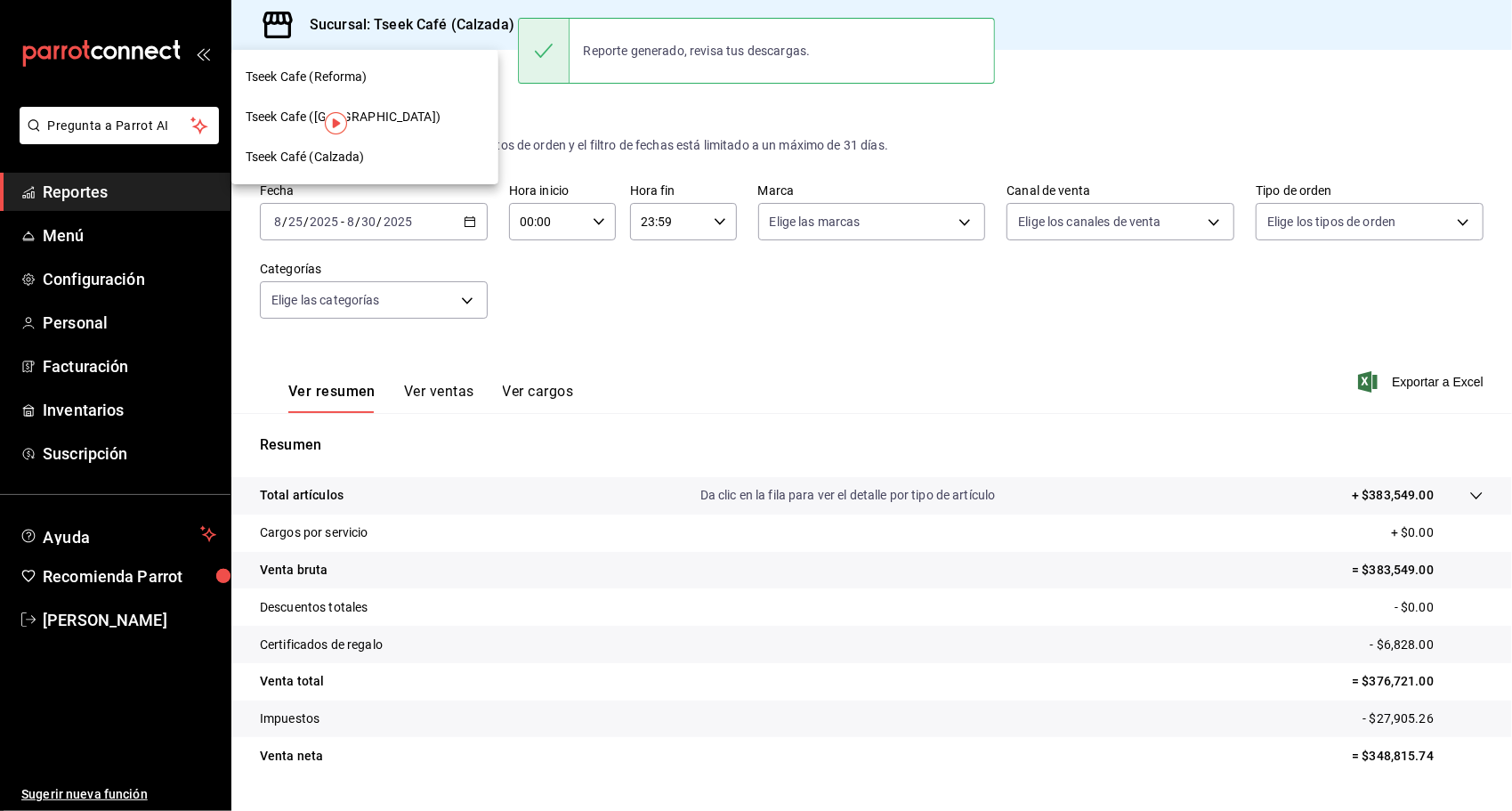
click at [381, 114] on div "Tseek Cafe (Zaragoza)" at bounding box center [364, 117] width 238 height 19
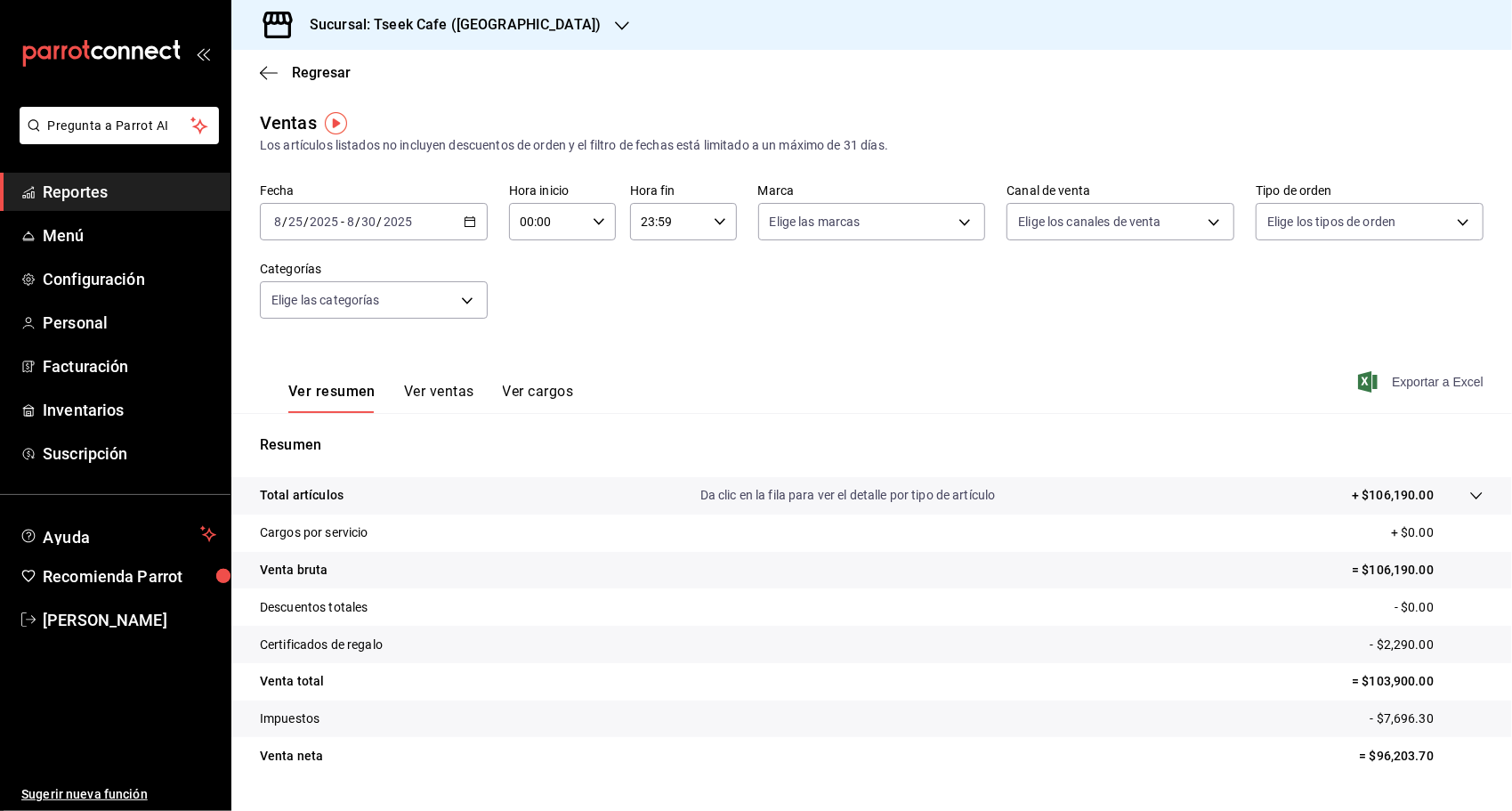
click at [1434, 390] on span "Exportar a Excel" at bounding box center [1422, 382] width 122 height 21
click at [878, 91] on div "Regresar" at bounding box center [872, 73] width 1280 height 46
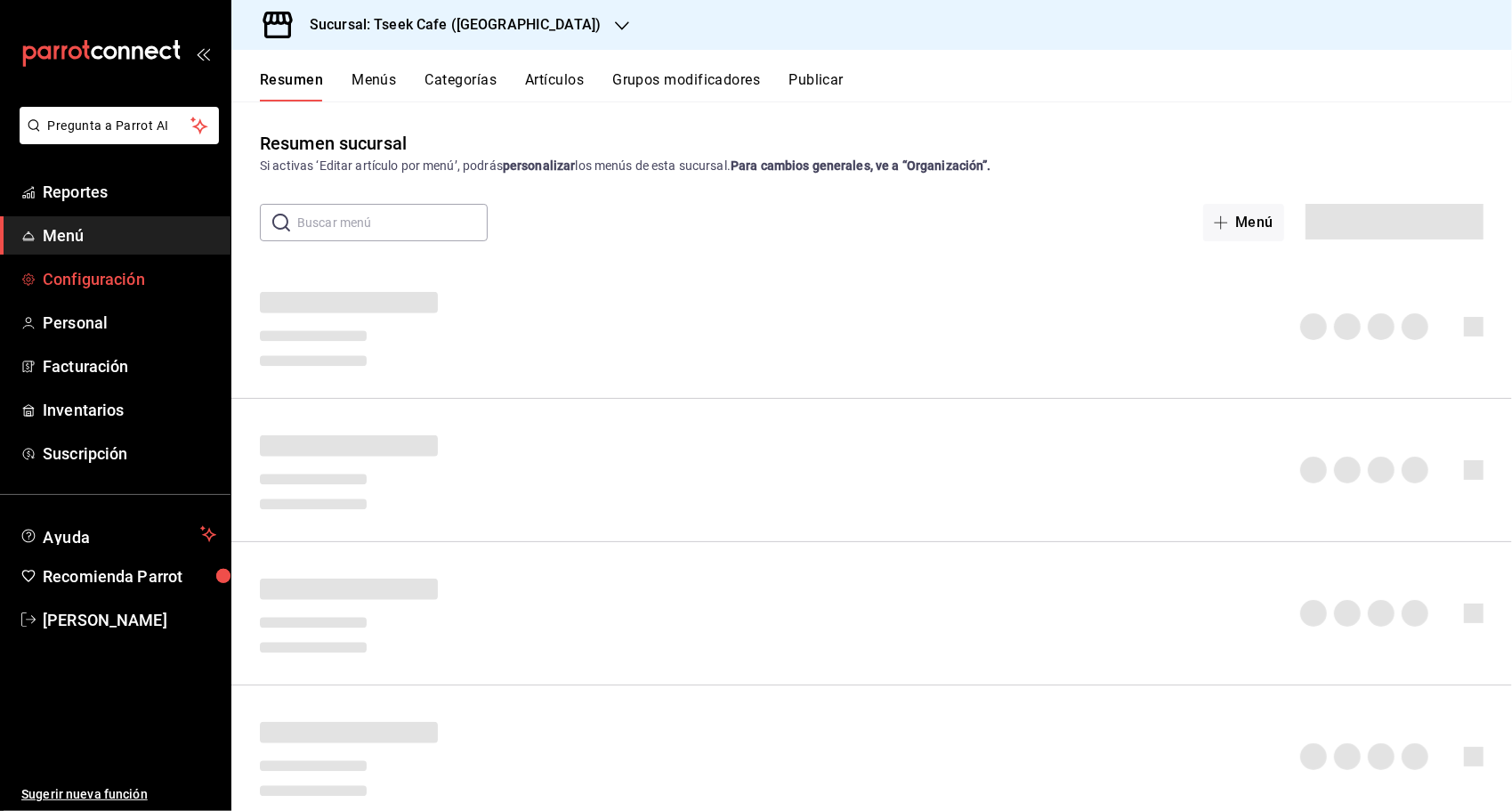
click at [160, 296] on link "Configuración" at bounding box center [115, 279] width 231 height 38
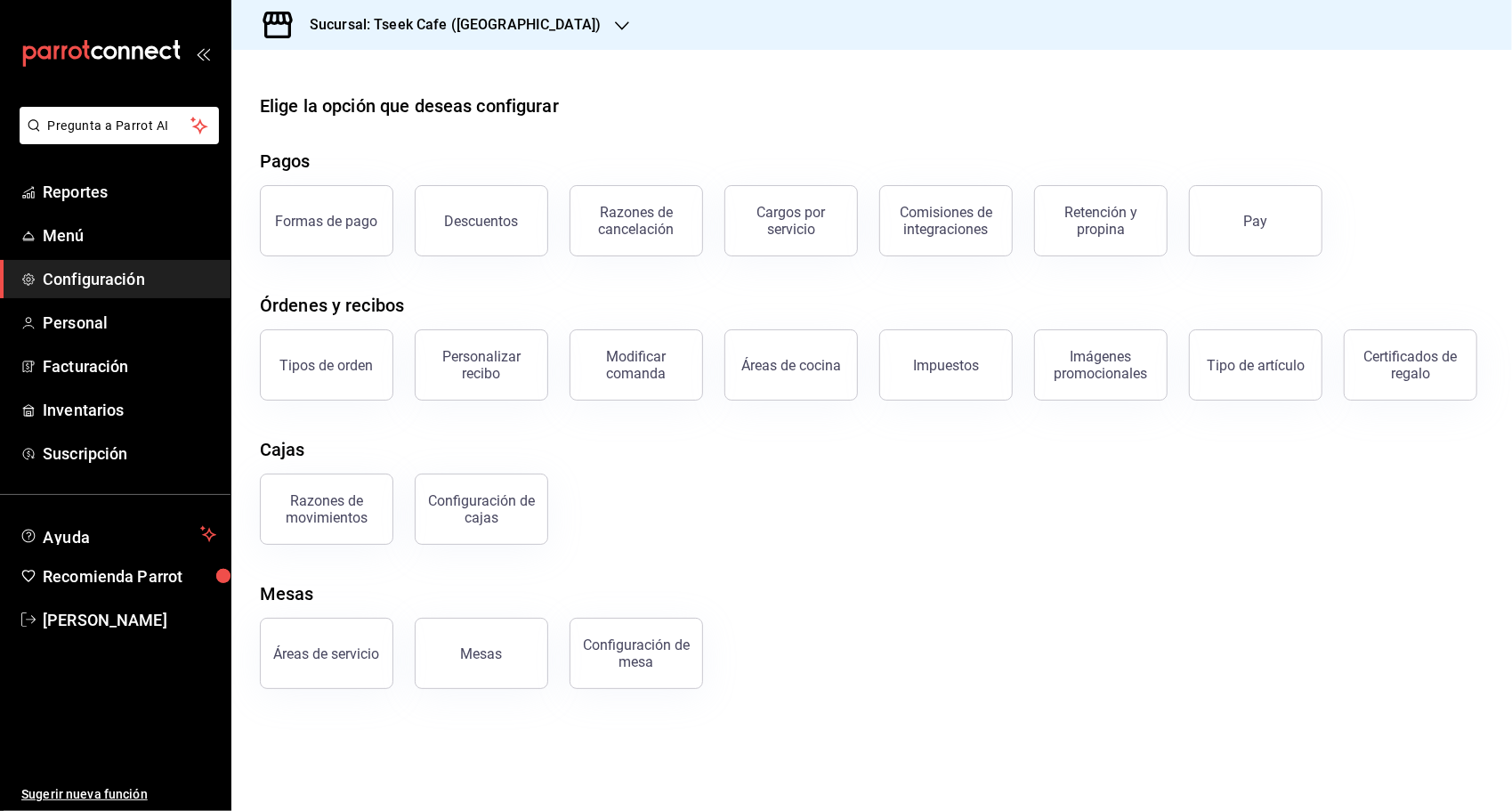
click at [466, 28] on h3 "Sucursal: Tseek Cafe (Zaragoza)" at bounding box center [448, 25] width 305 height 21
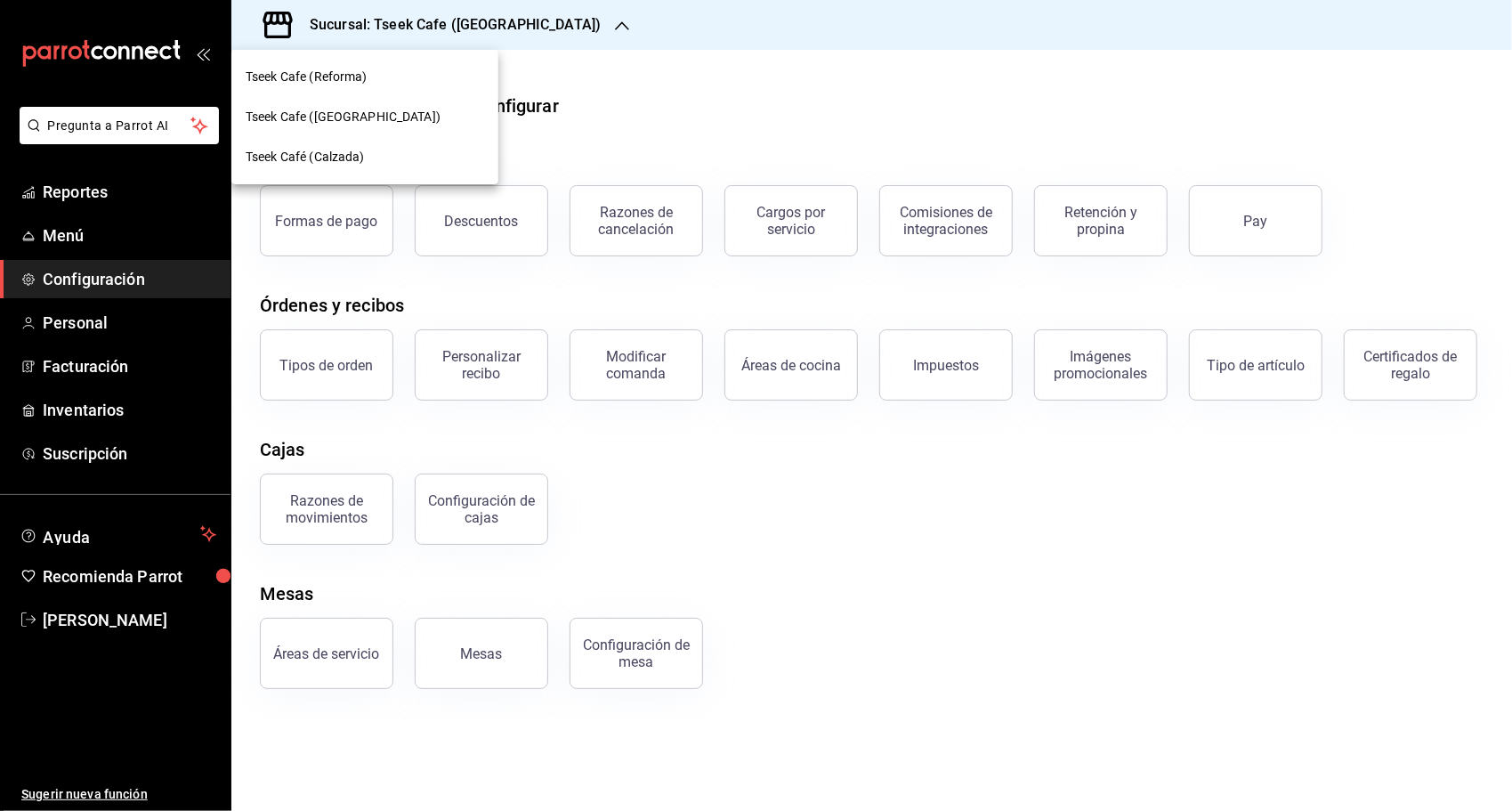
click at [378, 84] on div "Tseek Cafe (Reforma)" at bounding box center [364, 77] width 238 height 19
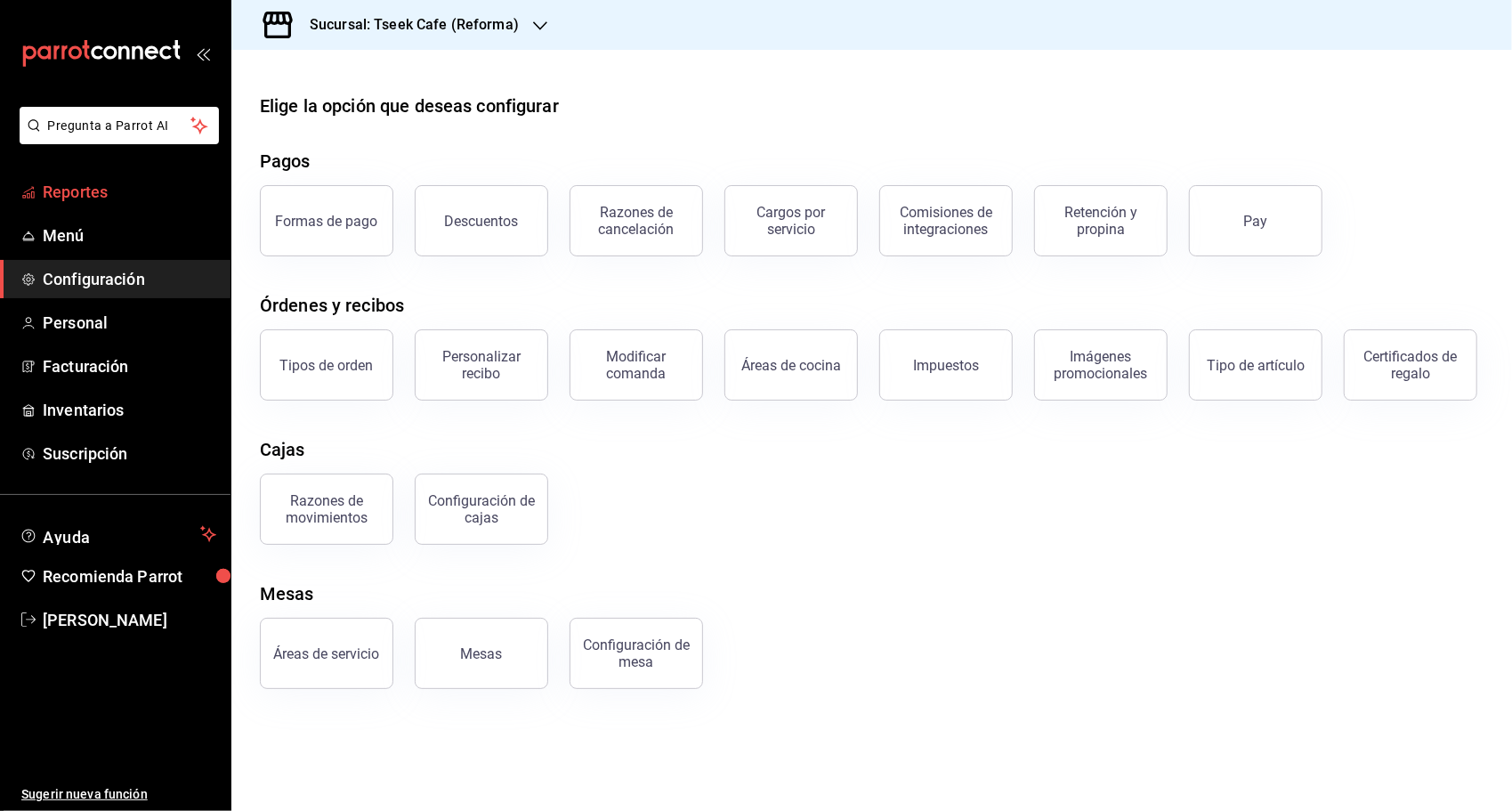
click at [130, 190] on span "Reportes" at bounding box center [130, 191] width 174 height 24
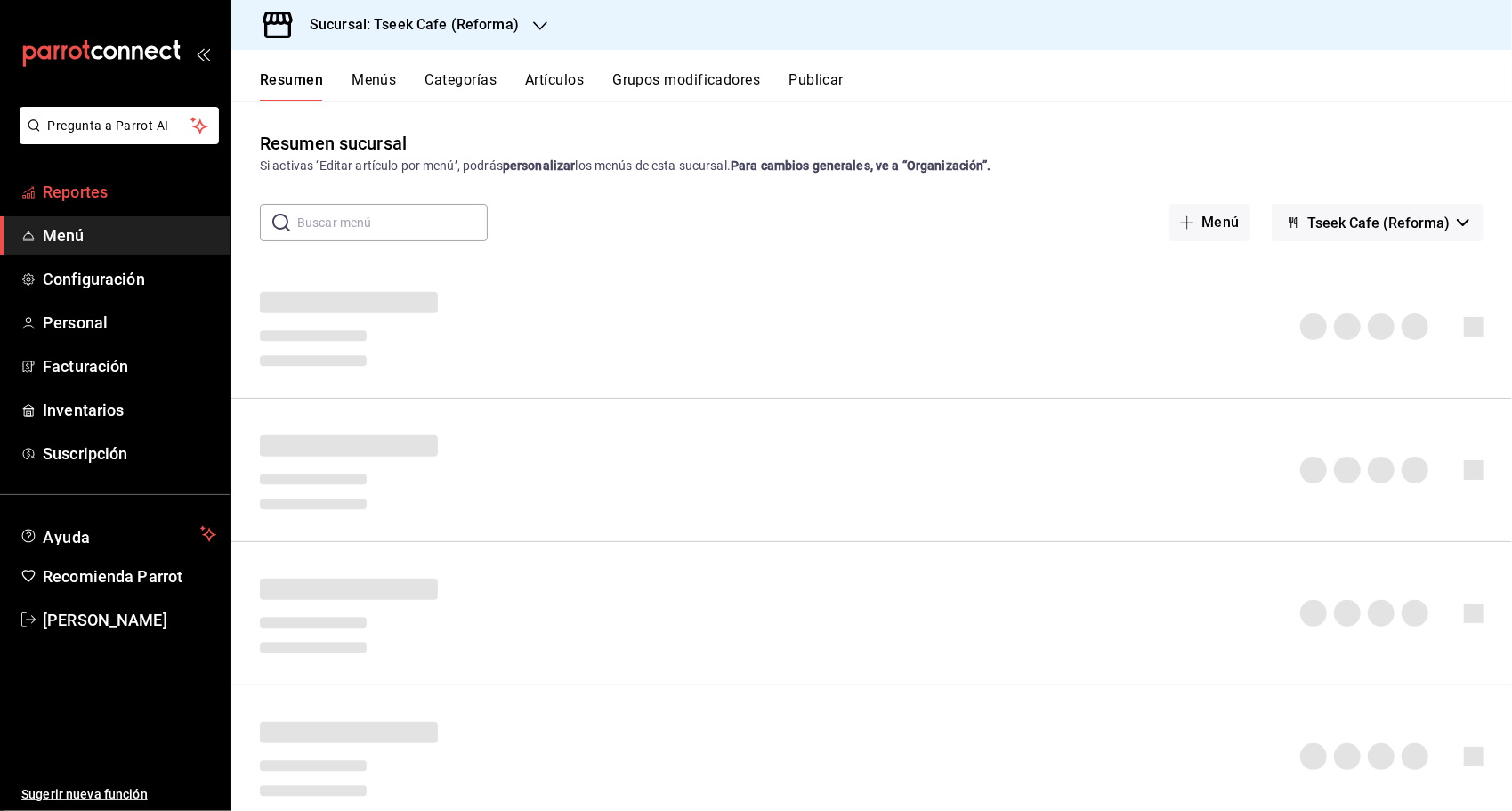
click at [135, 199] on span "Reportes" at bounding box center [130, 191] width 174 height 24
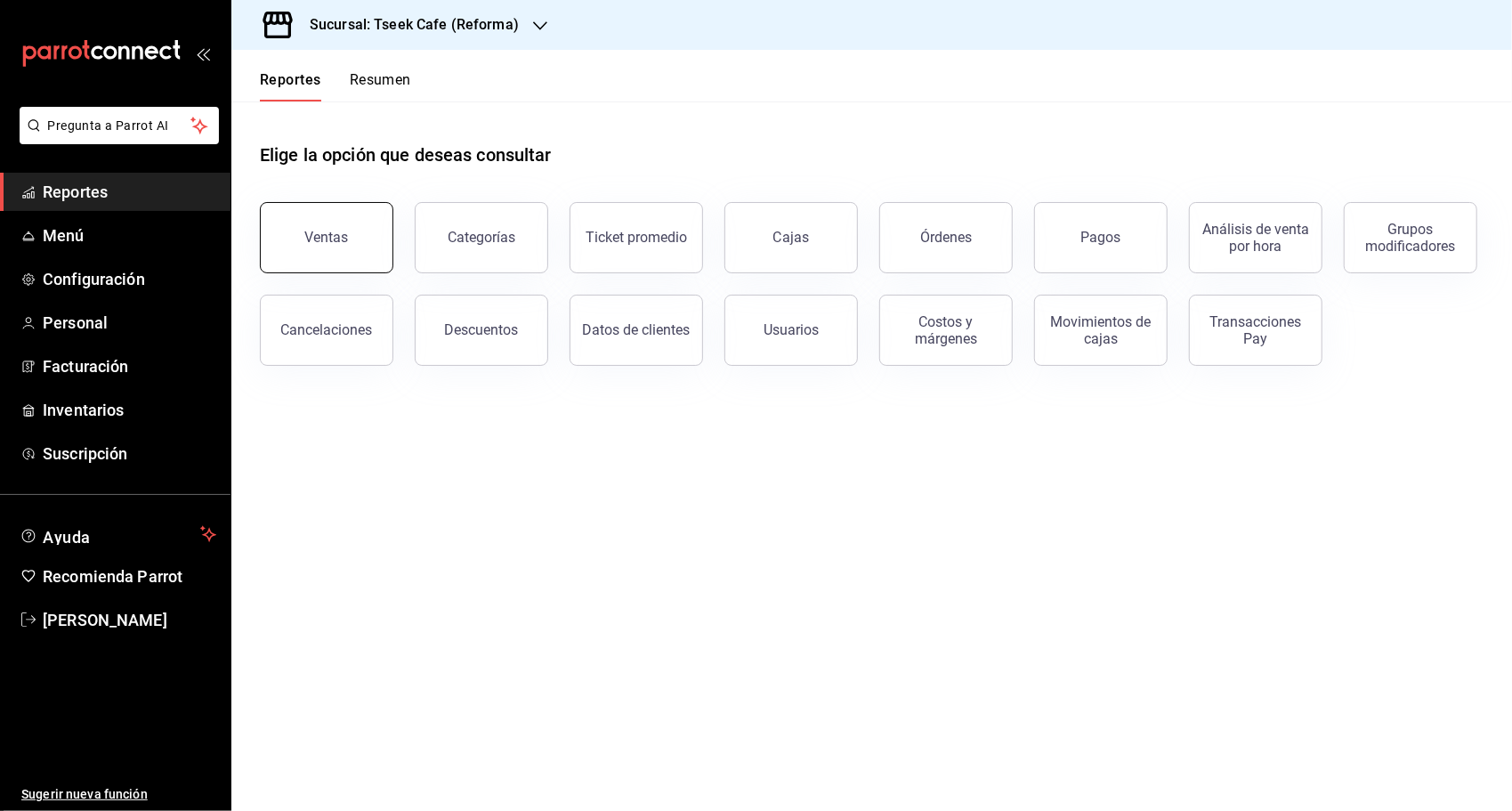
click at [369, 233] on button "Ventas" at bounding box center [326, 238] width 134 height 72
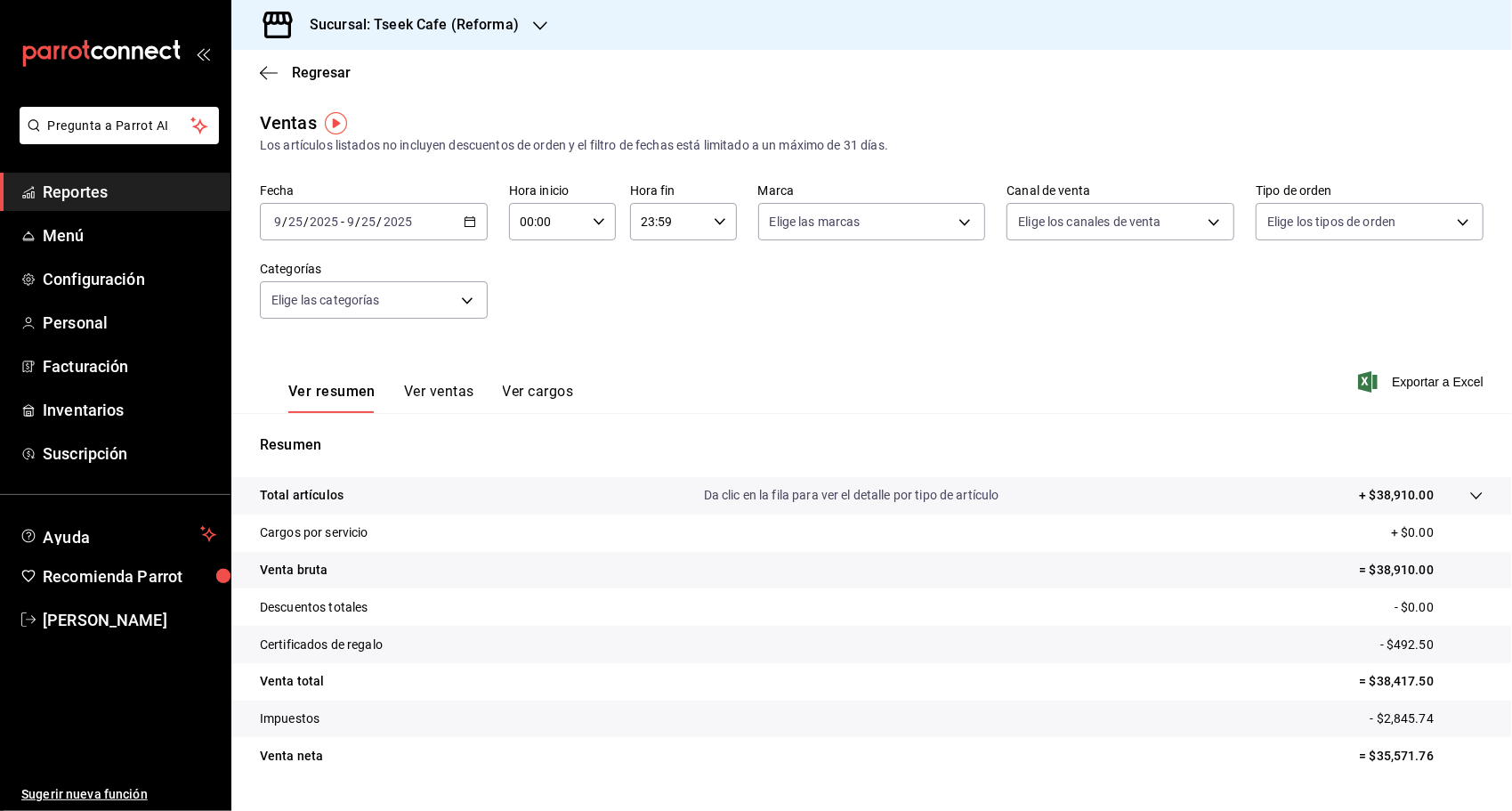
click at [769, 31] on div "Sucursal: Tseek Cafe (Reforma)" at bounding box center [872, 25] width 1280 height 50
click at [463, 407] on button "Ver ventas" at bounding box center [440, 398] width 71 height 31
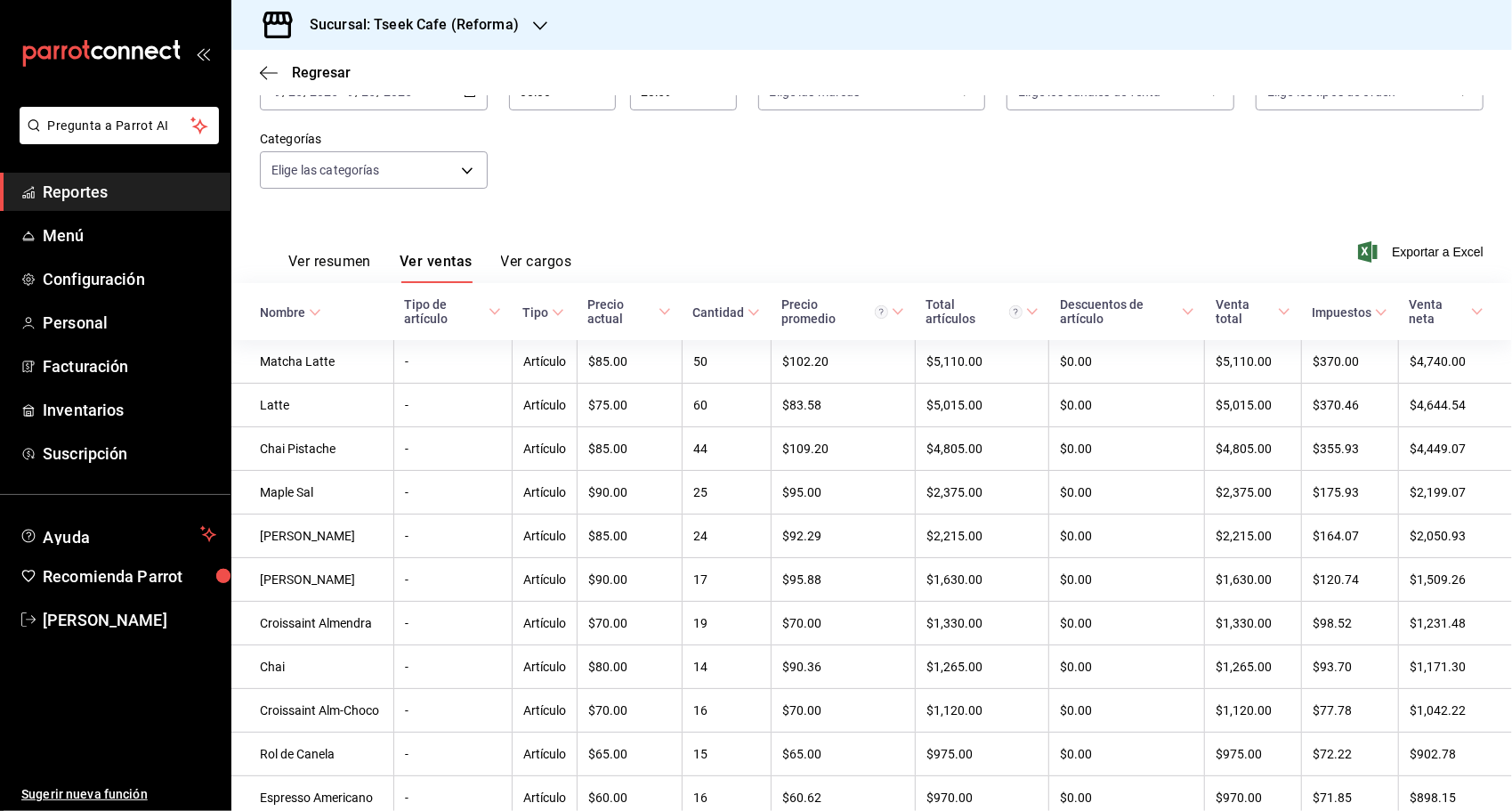
scroll to position [178, 0]
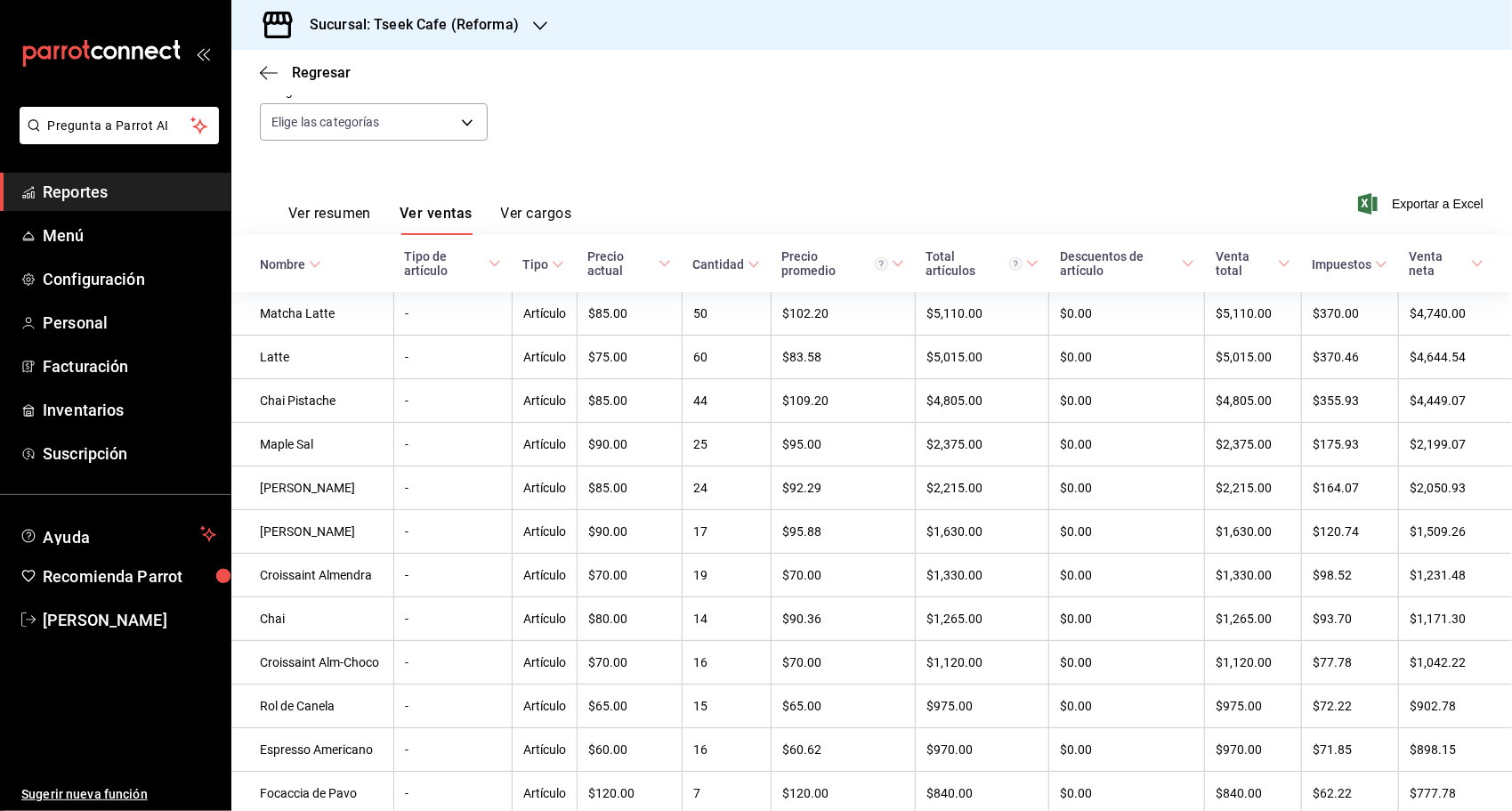
click at [1061, 169] on div "Ver resumen Ver ventas Ver cargos Exportar a Excel" at bounding box center [872, 198] width 1280 height 73
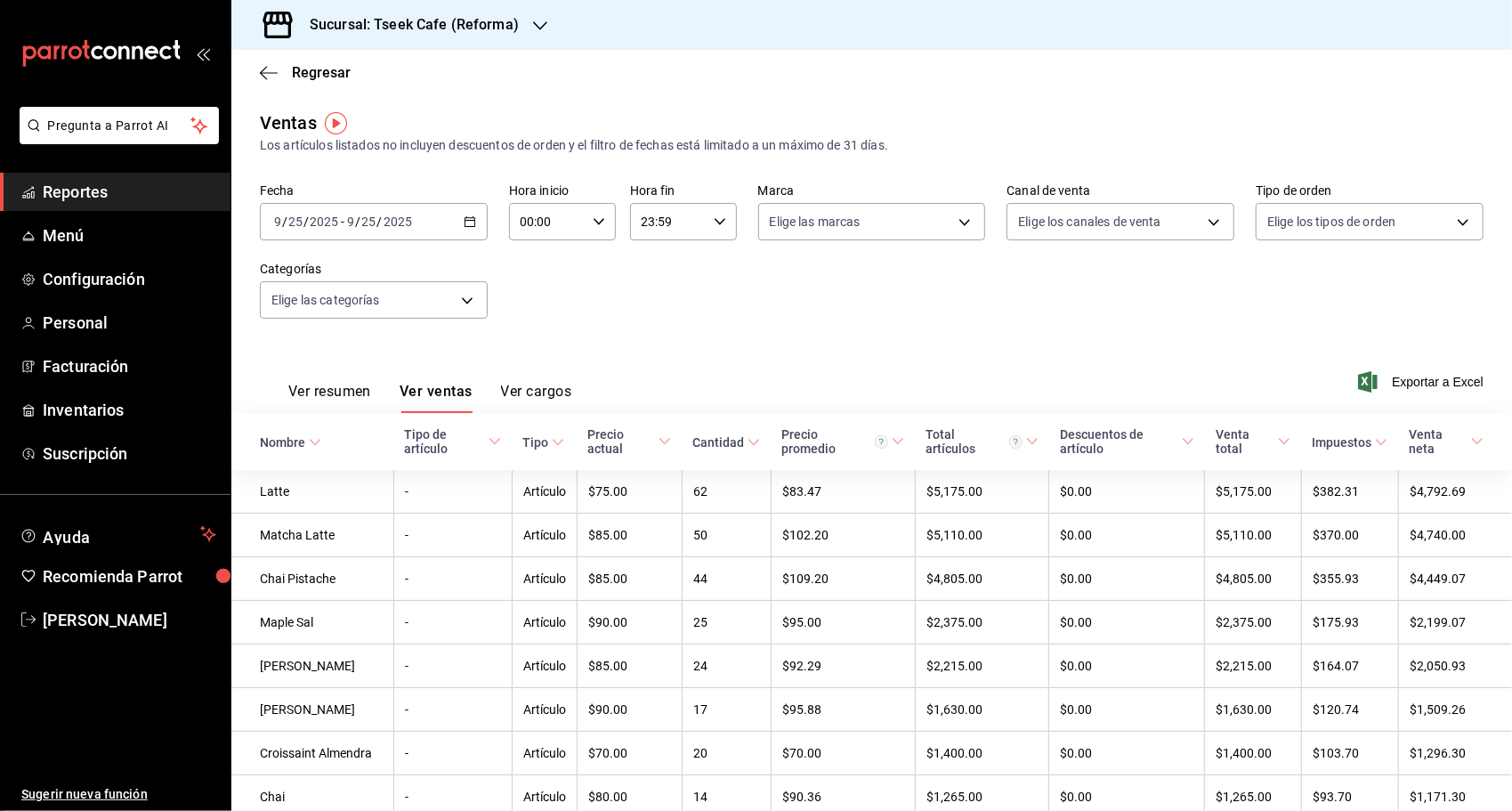
click at [1063, 125] on div "Ventas Los artículos listados no incluyen descuentos de orden y el filtro de fe…" at bounding box center [871, 133] width 1224 height 46
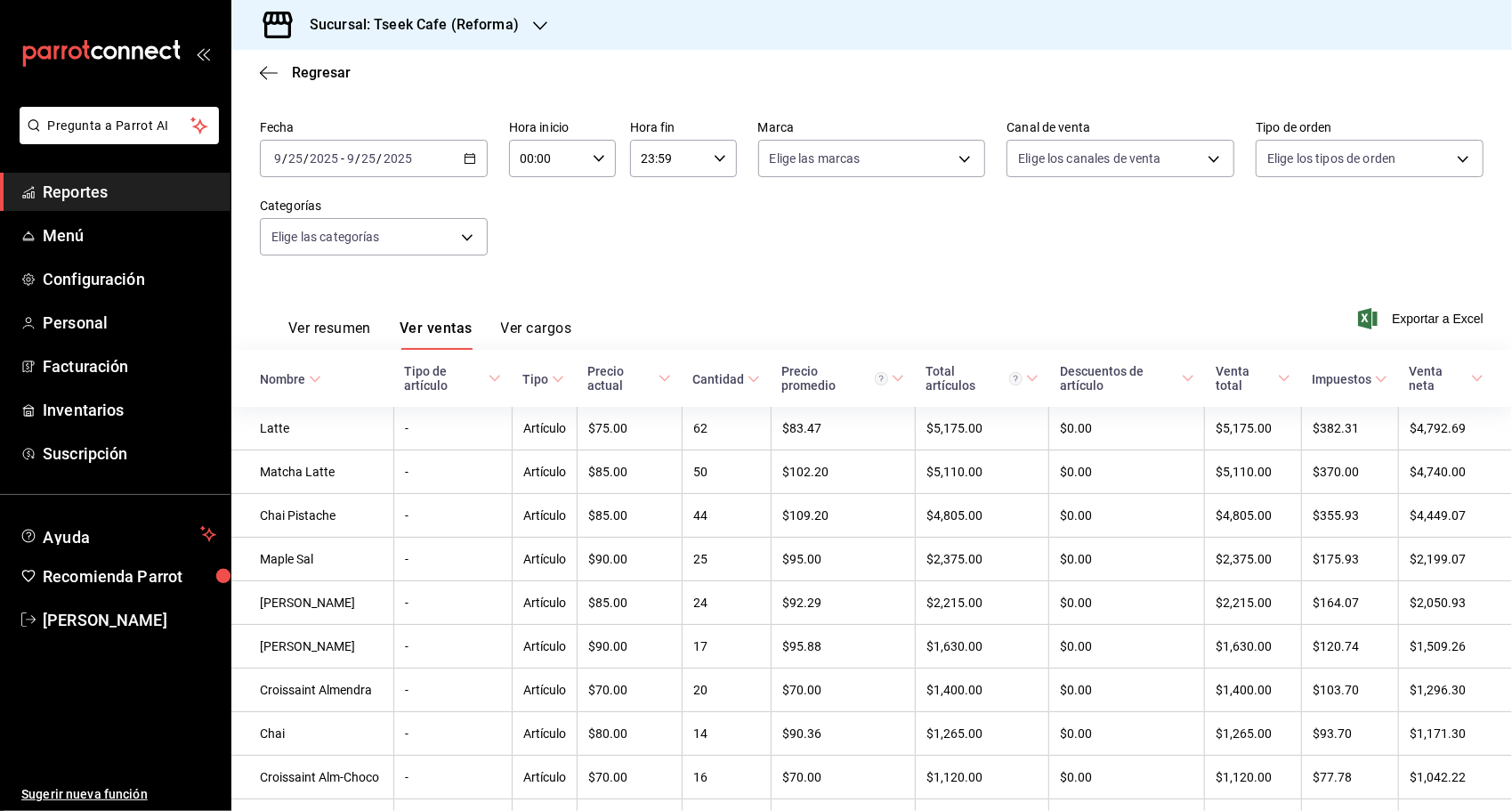
scroll to position [89, 0]
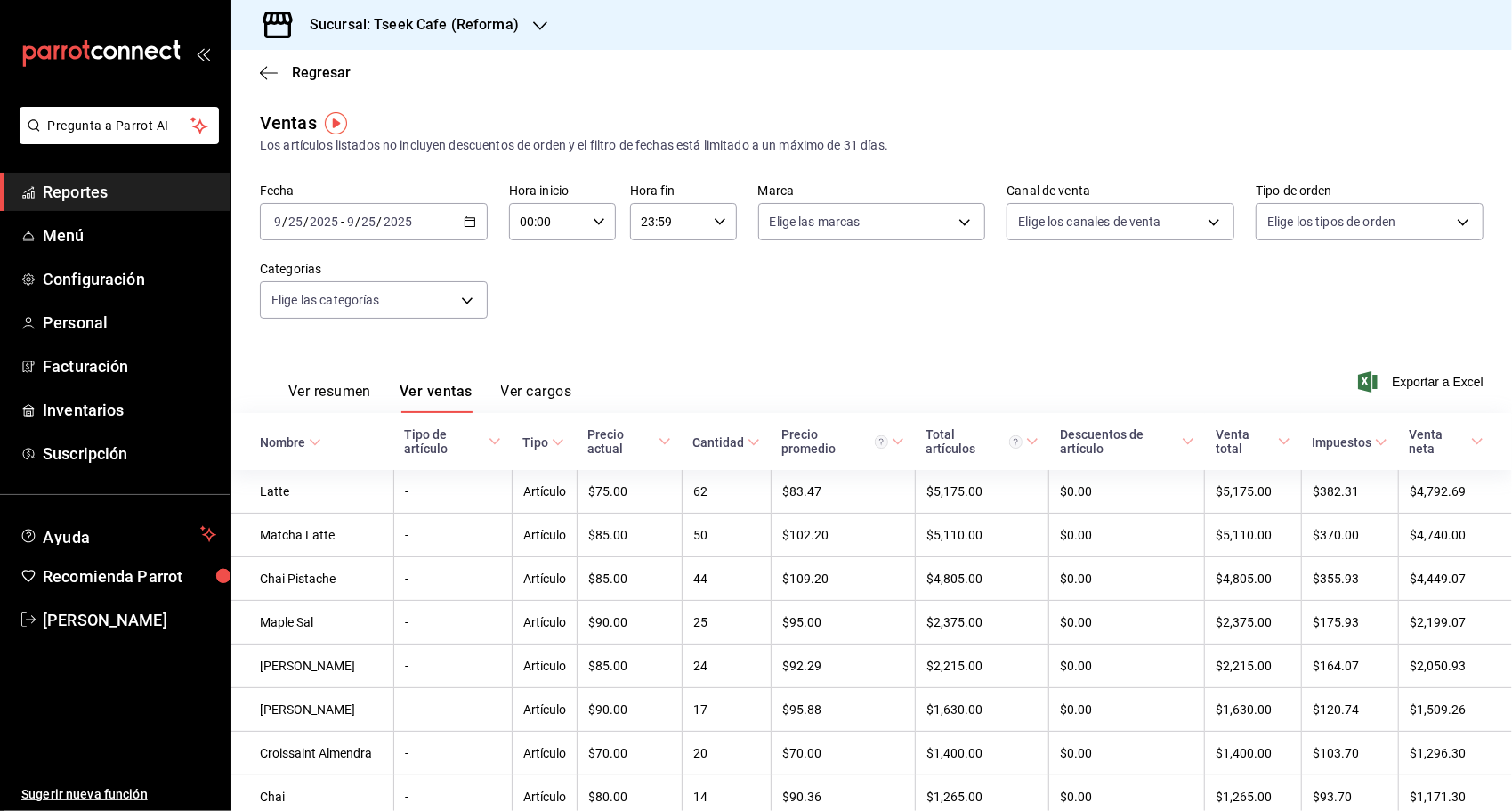
click at [1277, 278] on div "Fecha [DATE] [DATE] - [DATE] [DATE] Hora inicio 00:00 Hora inicio Hora fin 23:5…" at bounding box center [871, 261] width 1224 height 156
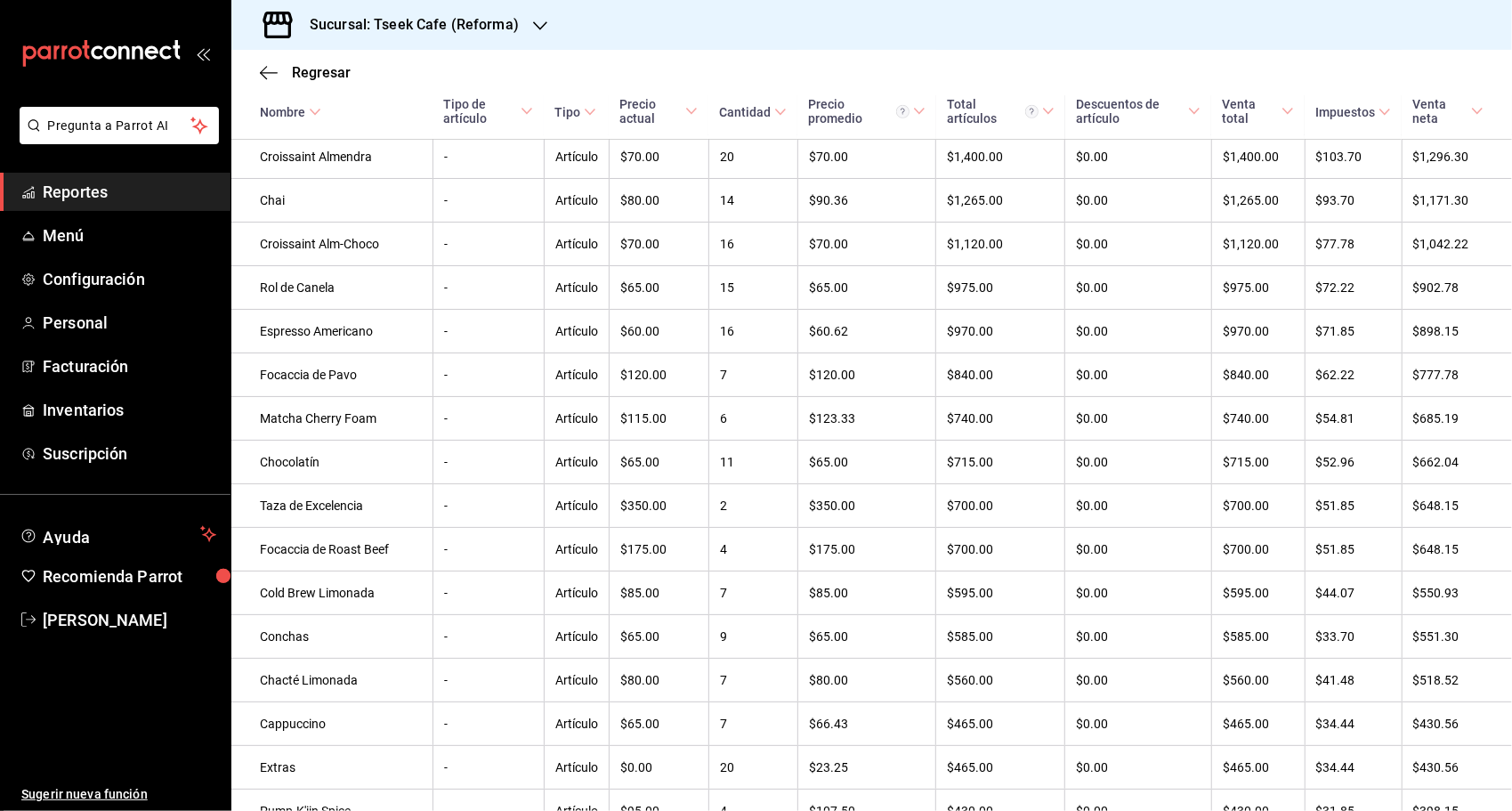
scroll to position [654, 0]
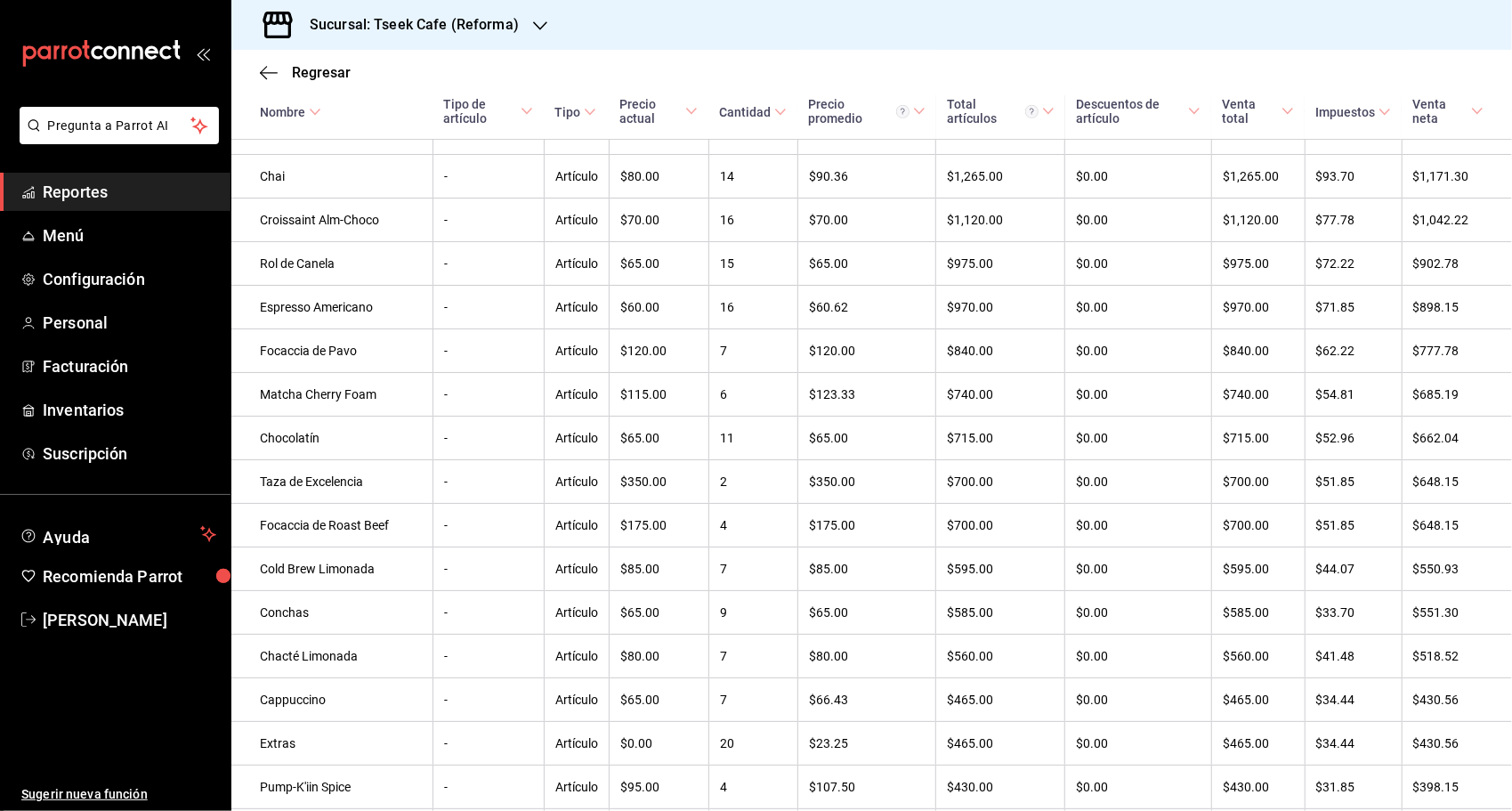
click at [1266, 3] on div "Sucursal: Tseek Cafe (Reforma)" at bounding box center [872, 25] width 1280 height 50
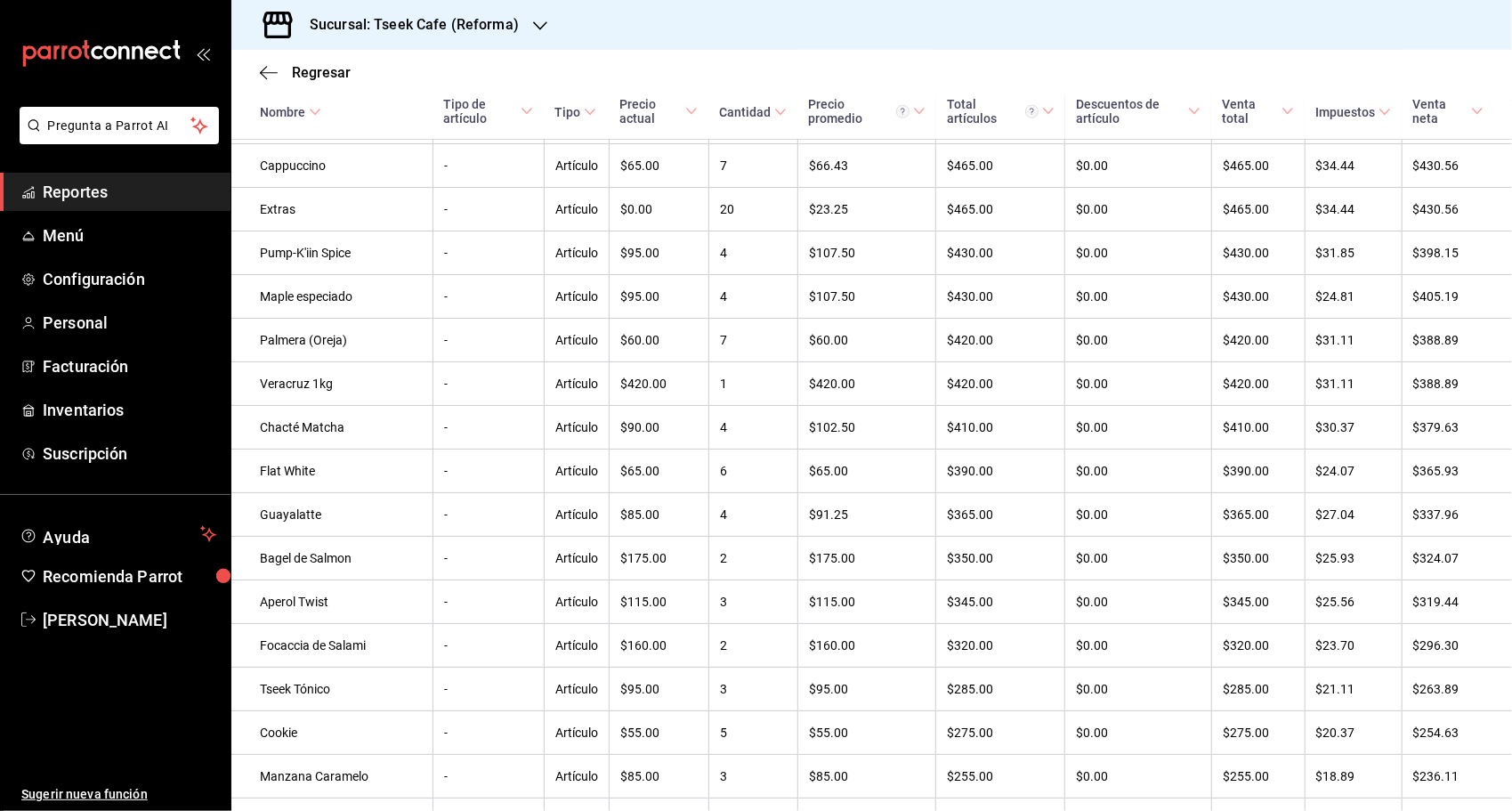
scroll to position [1277, 0]
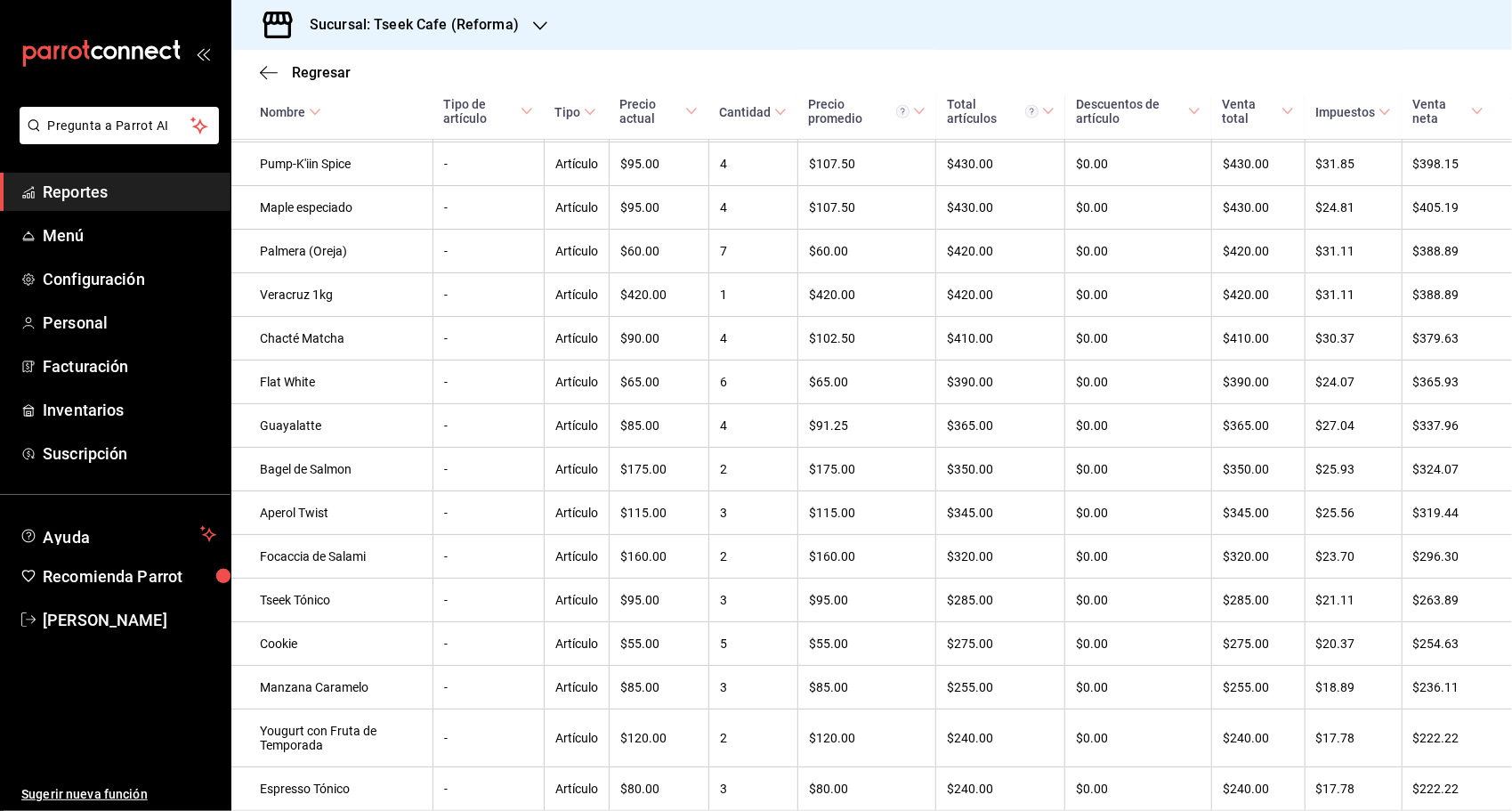
click at [1237, 10] on div "Sucursal: Tseek Cafe (Reforma)" at bounding box center [872, 25] width 1280 height 50
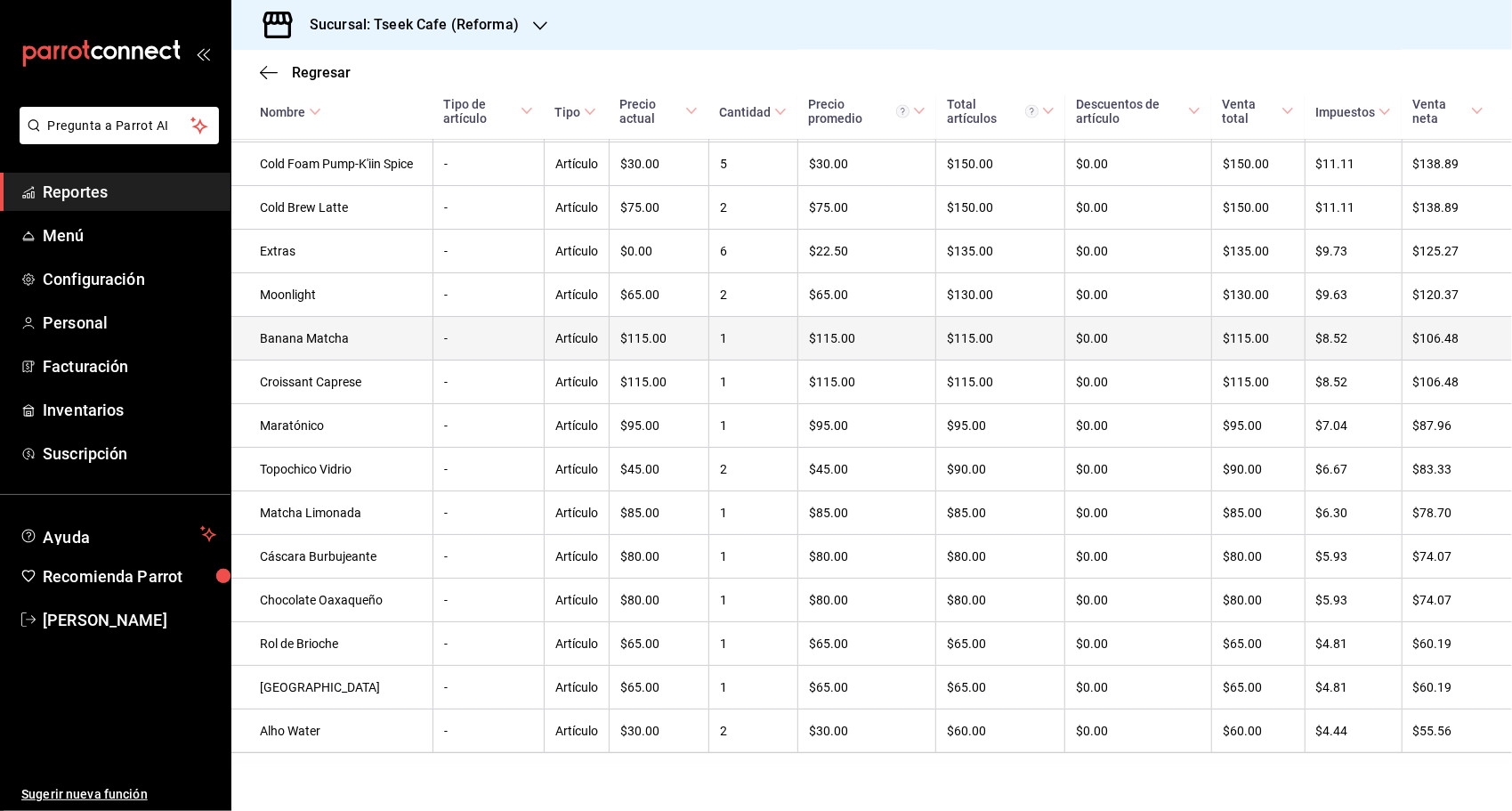
scroll to position [2026, 0]
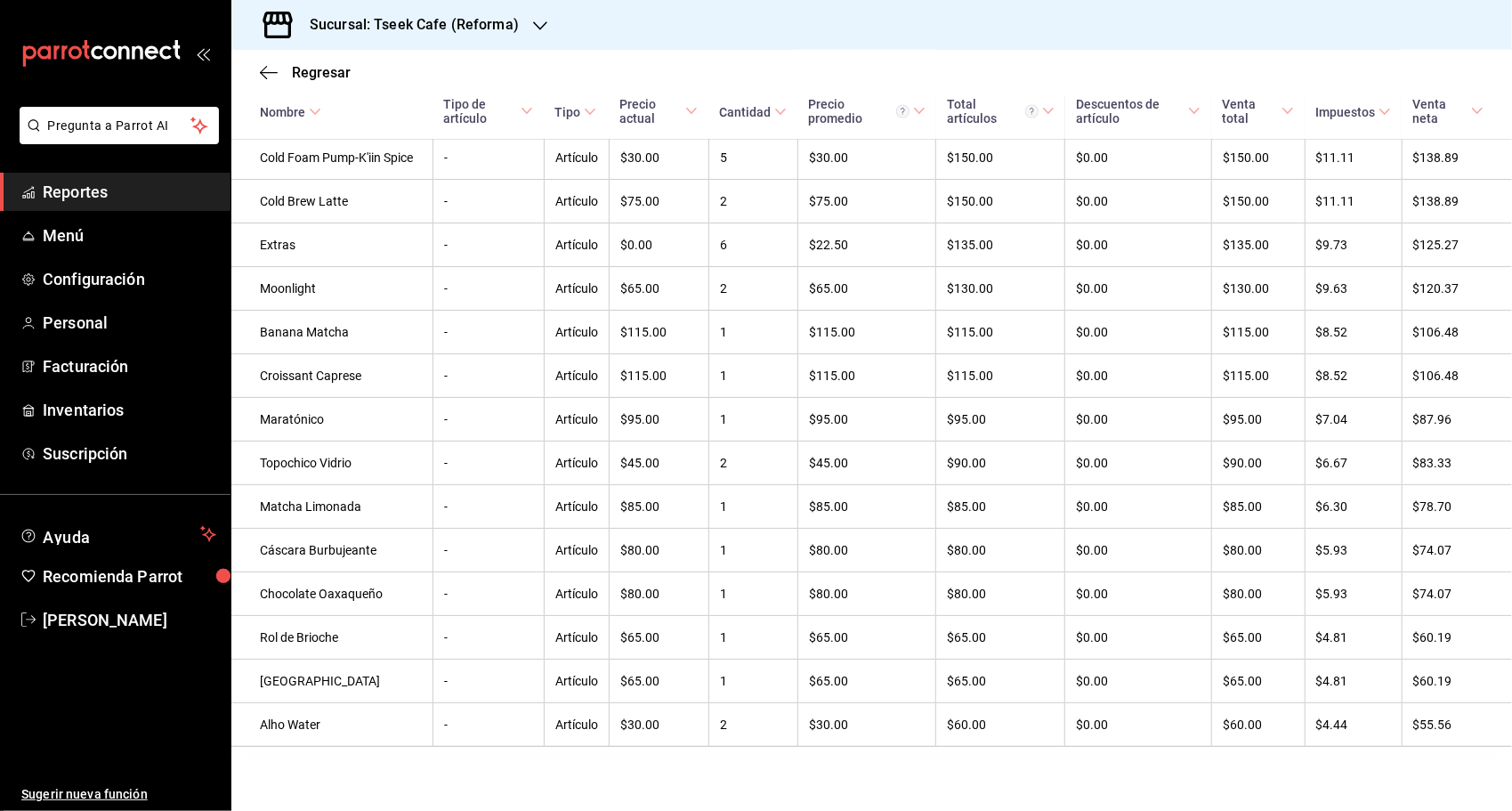
click at [1329, 52] on div "Regresar" at bounding box center [872, 73] width 1280 height 46
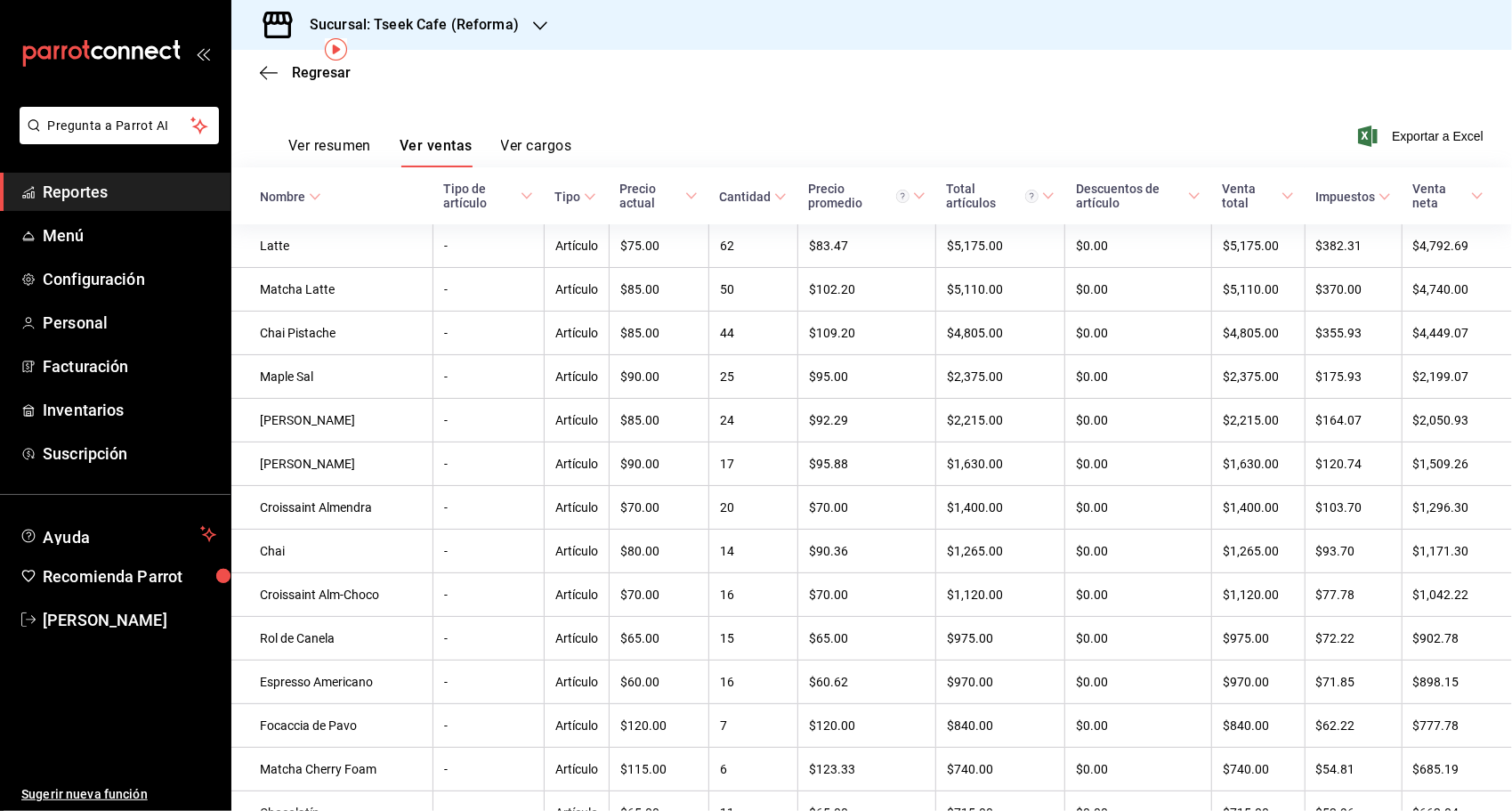
scroll to position [0, 0]
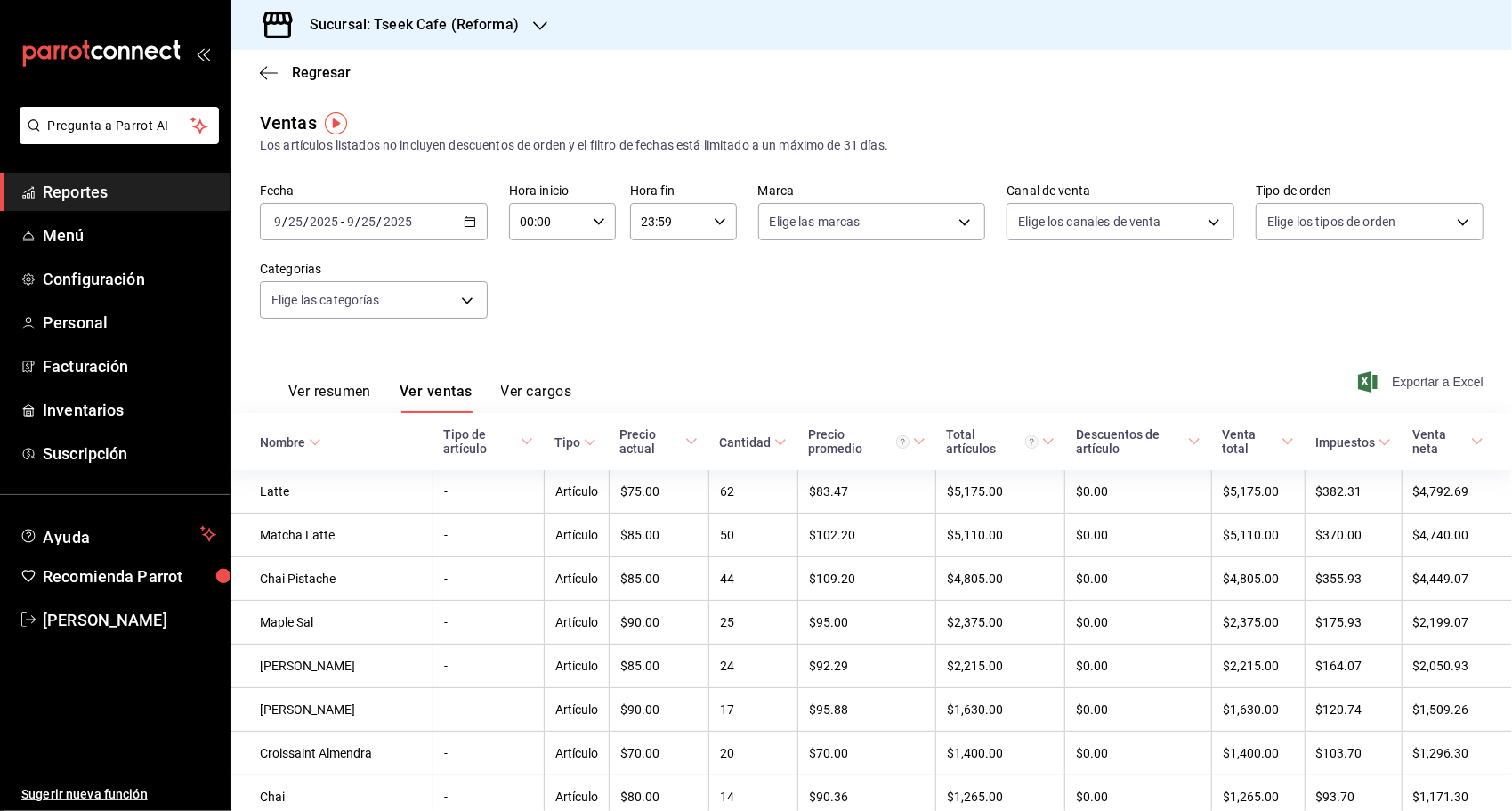
click at [1399, 391] on span "Exportar a Excel" at bounding box center [1422, 382] width 122 height 21
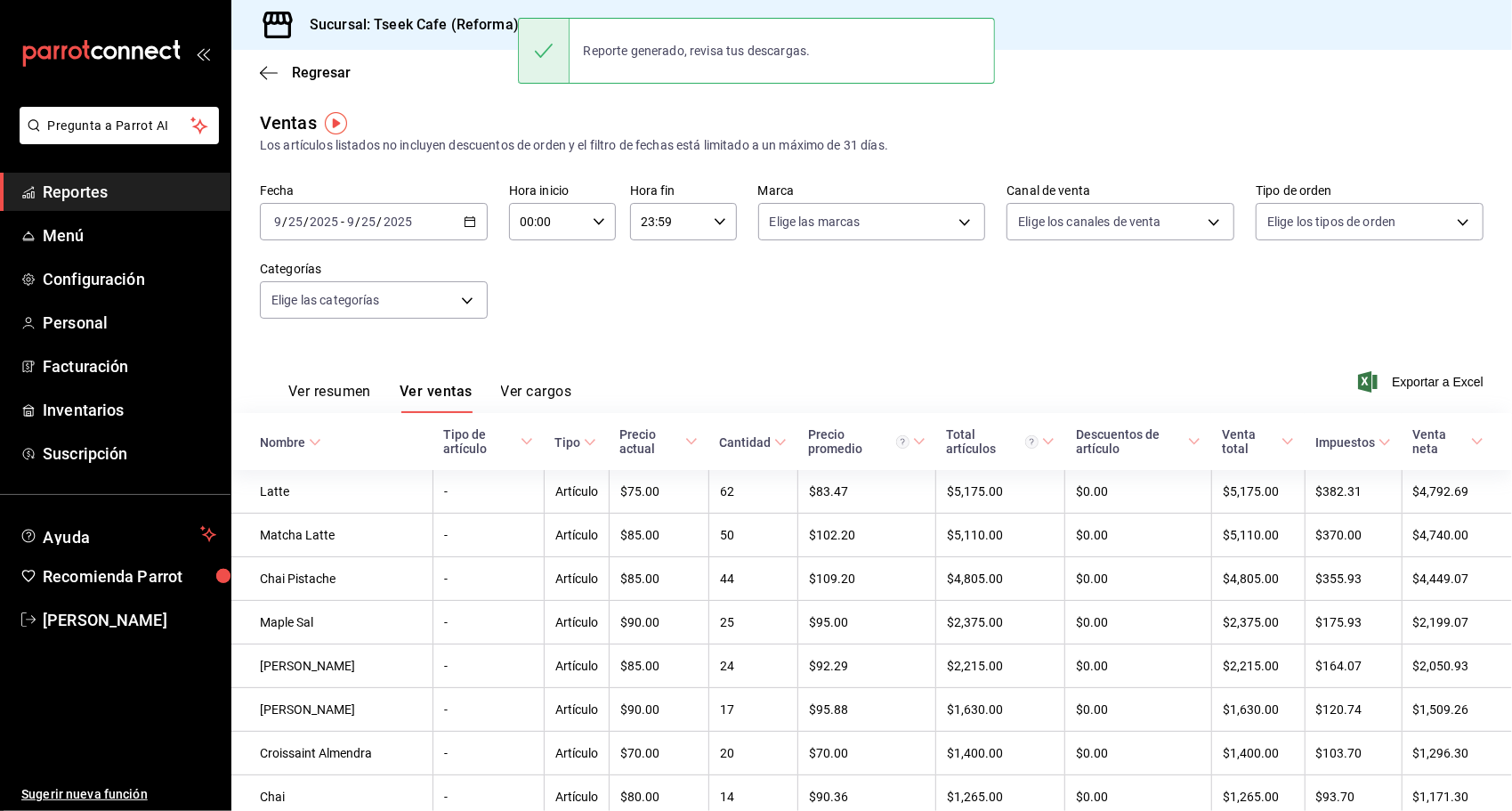
drag, startPoint x: 1079, startPoint y: 140, endPoint x: 1112, endPoint y: 158, distance: 37.6
click at [1079, 140] on div "Los artículos listados no incluyen descuentos de orden y el filtro de fechas es…" at bounding box center [871, 146] width 1224 height 19
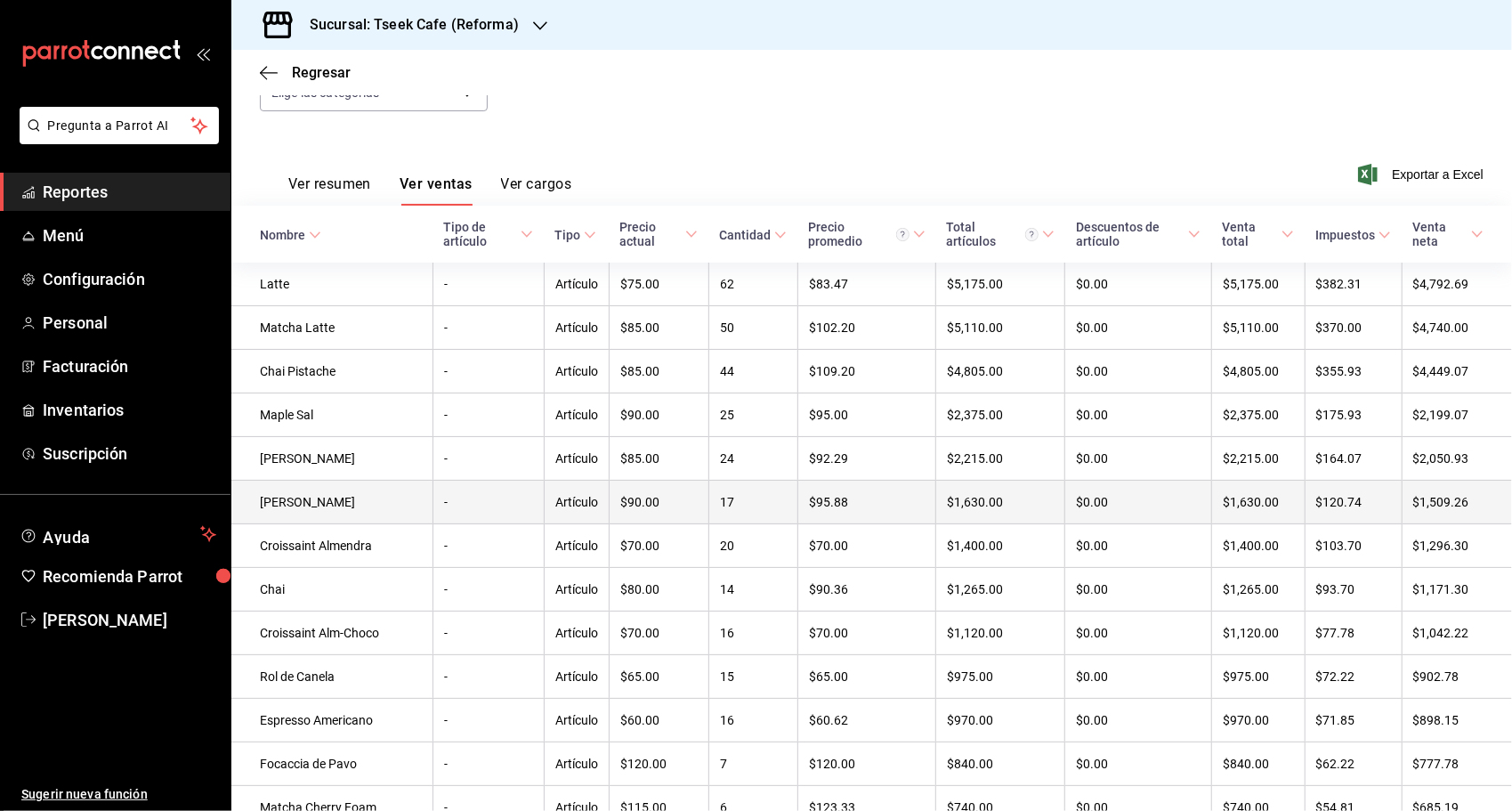
scroll to position [356, 0]
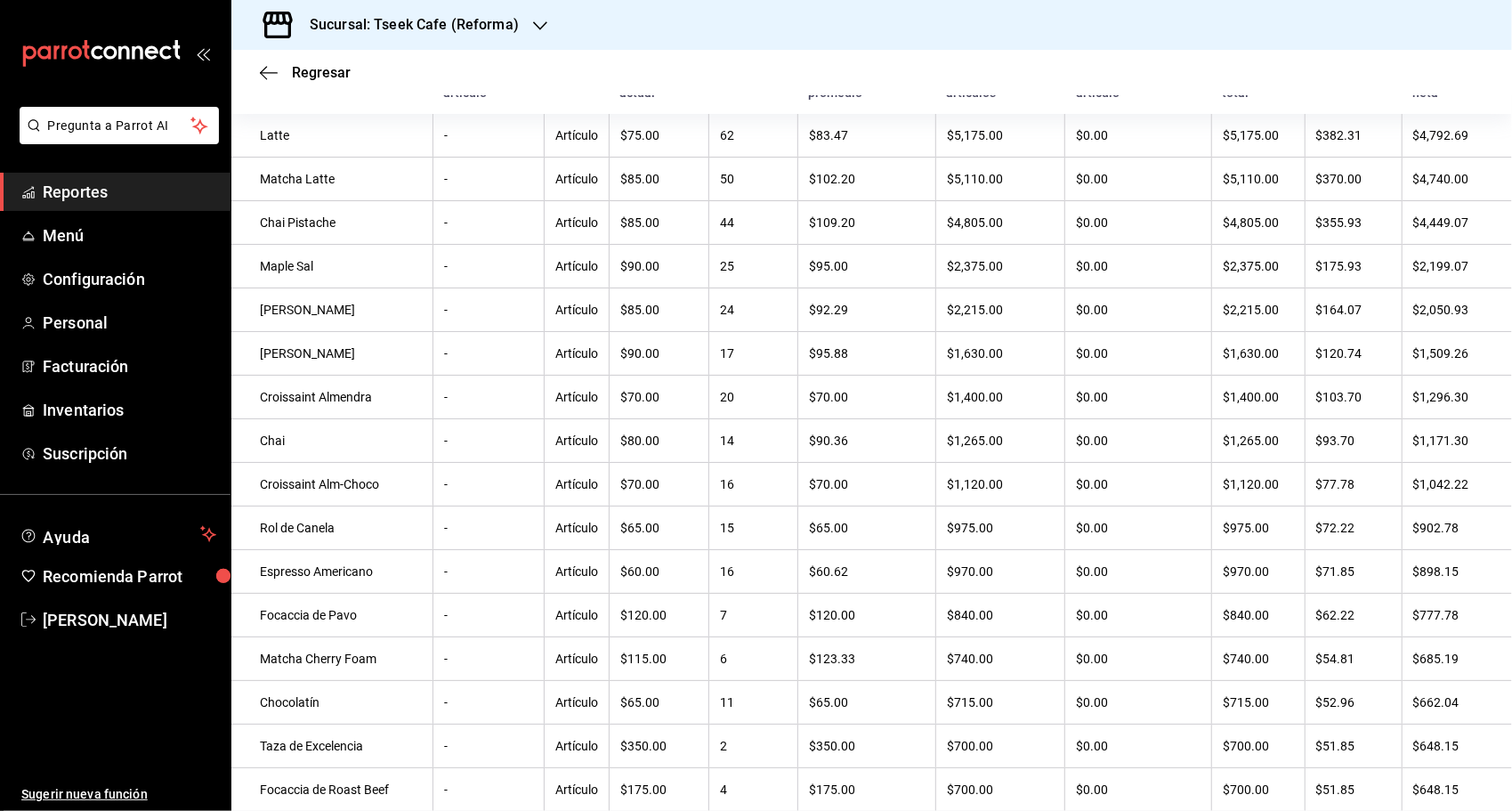
click at [391, 28] on h3 "Sucursal: Tseek Cafe (Reforma)" at bounding box center [407, 25] width 223 height 21
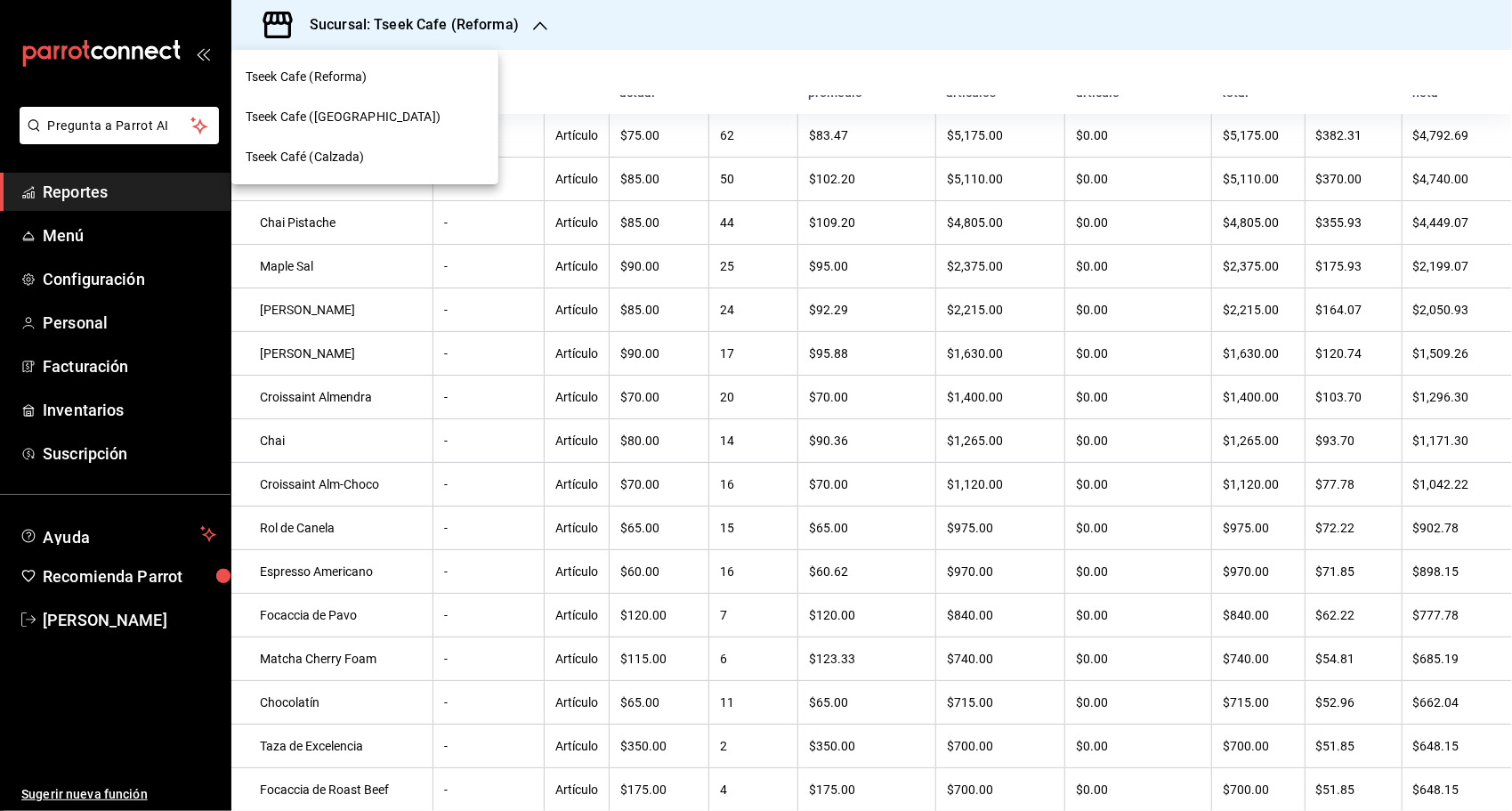
click at [368, 158] on div "Tseek Café (Calzada)" at bounding box center [364, 157] width 238 height 19
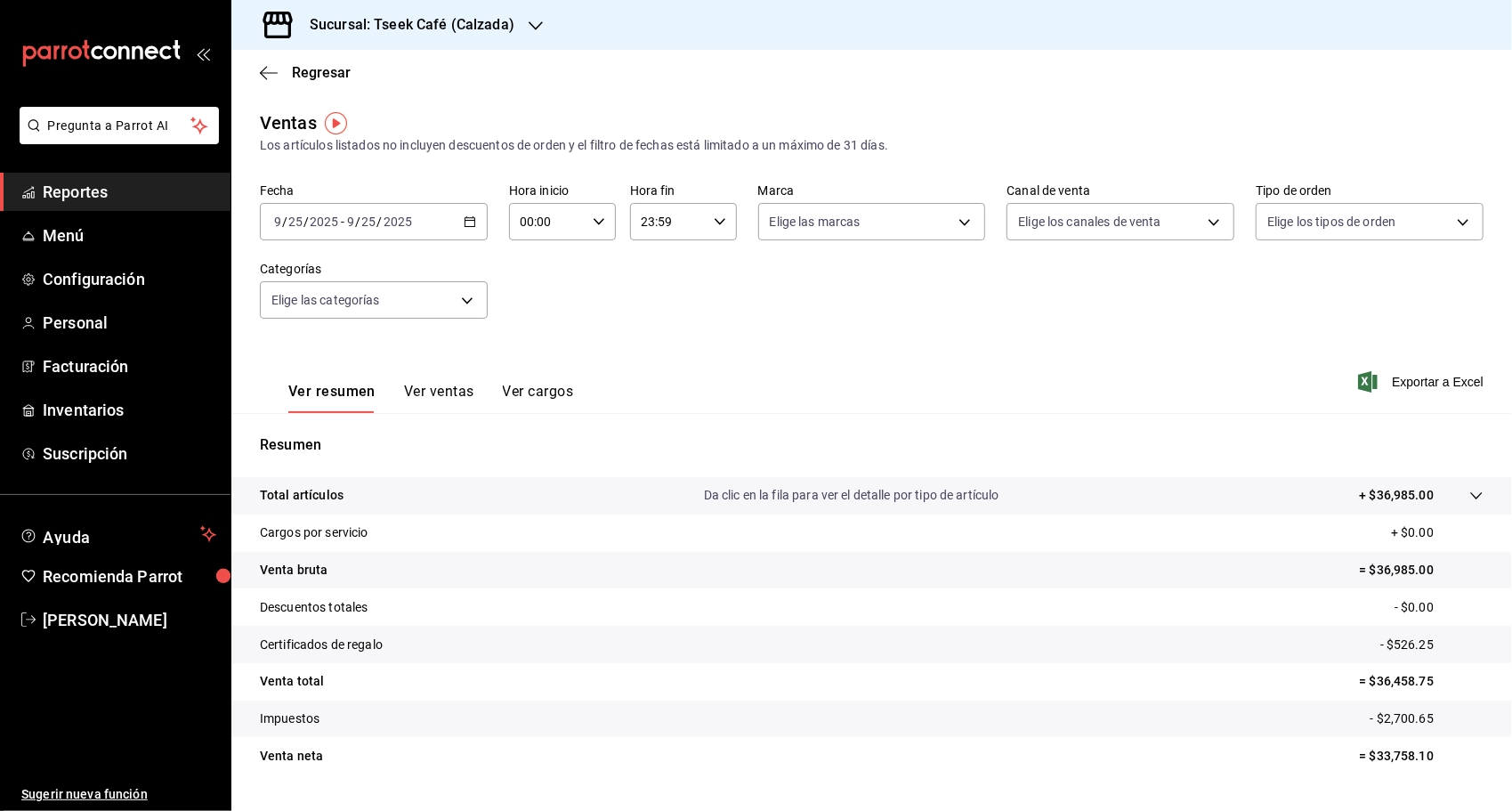
click at [462, 399] on button "Ver ventas" at bounding box center [440, 398] width 71 height 31
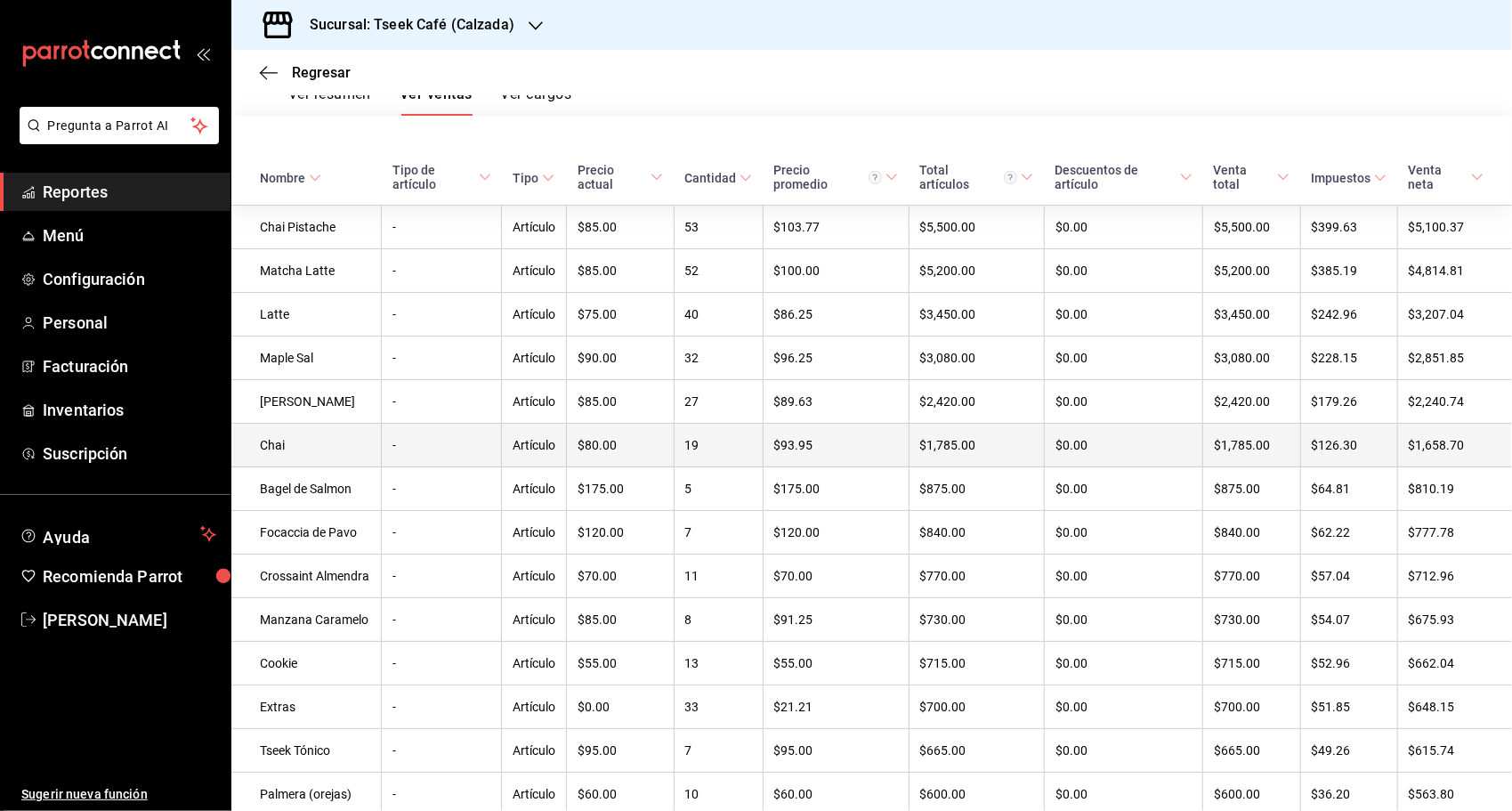
scroll to position [267, 0]
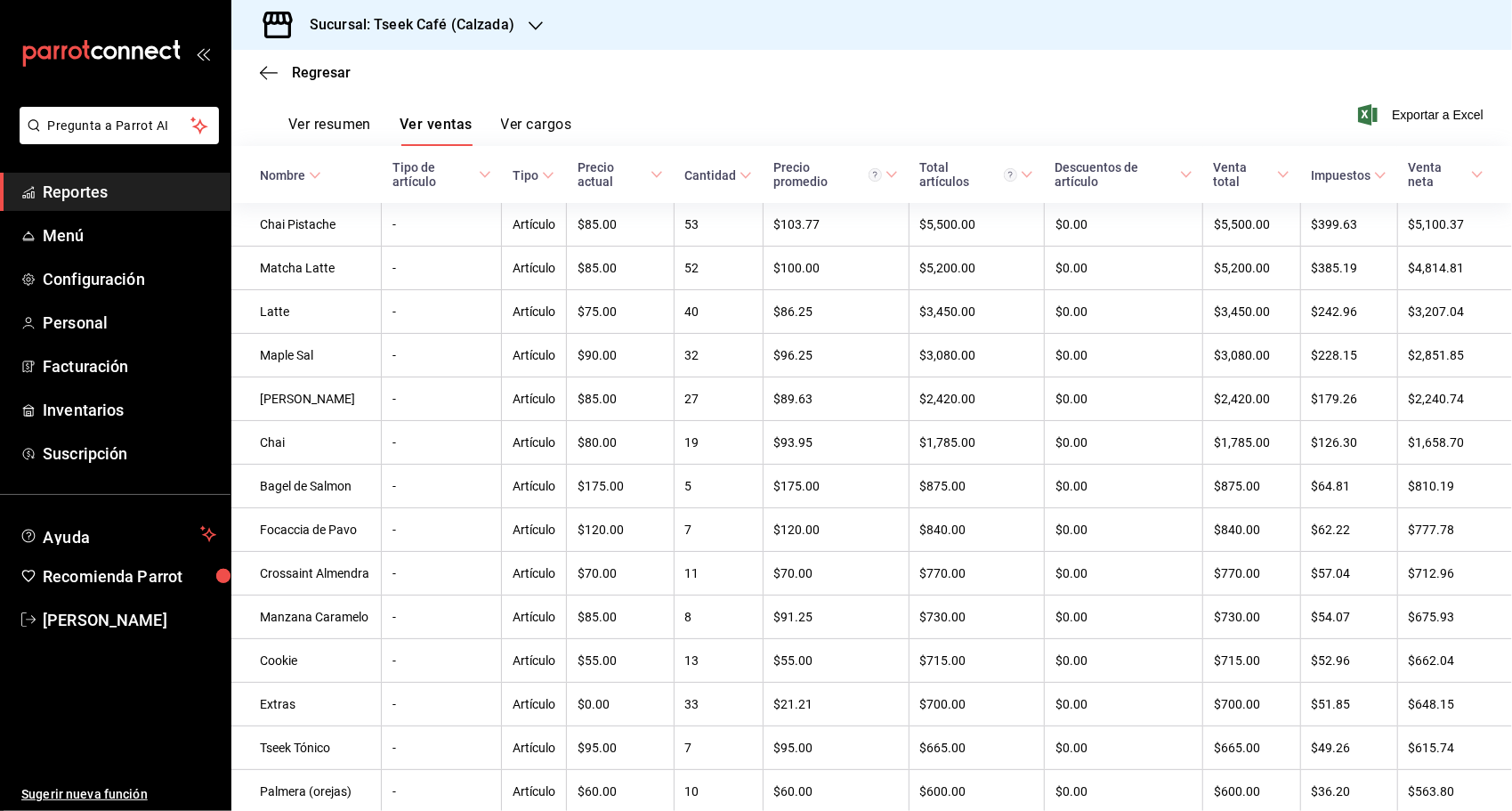
click at [1267, 10] on div "Sucursal: Tseek Café (Calzada)" at bounding box center [872, 25] width 1280 height 50
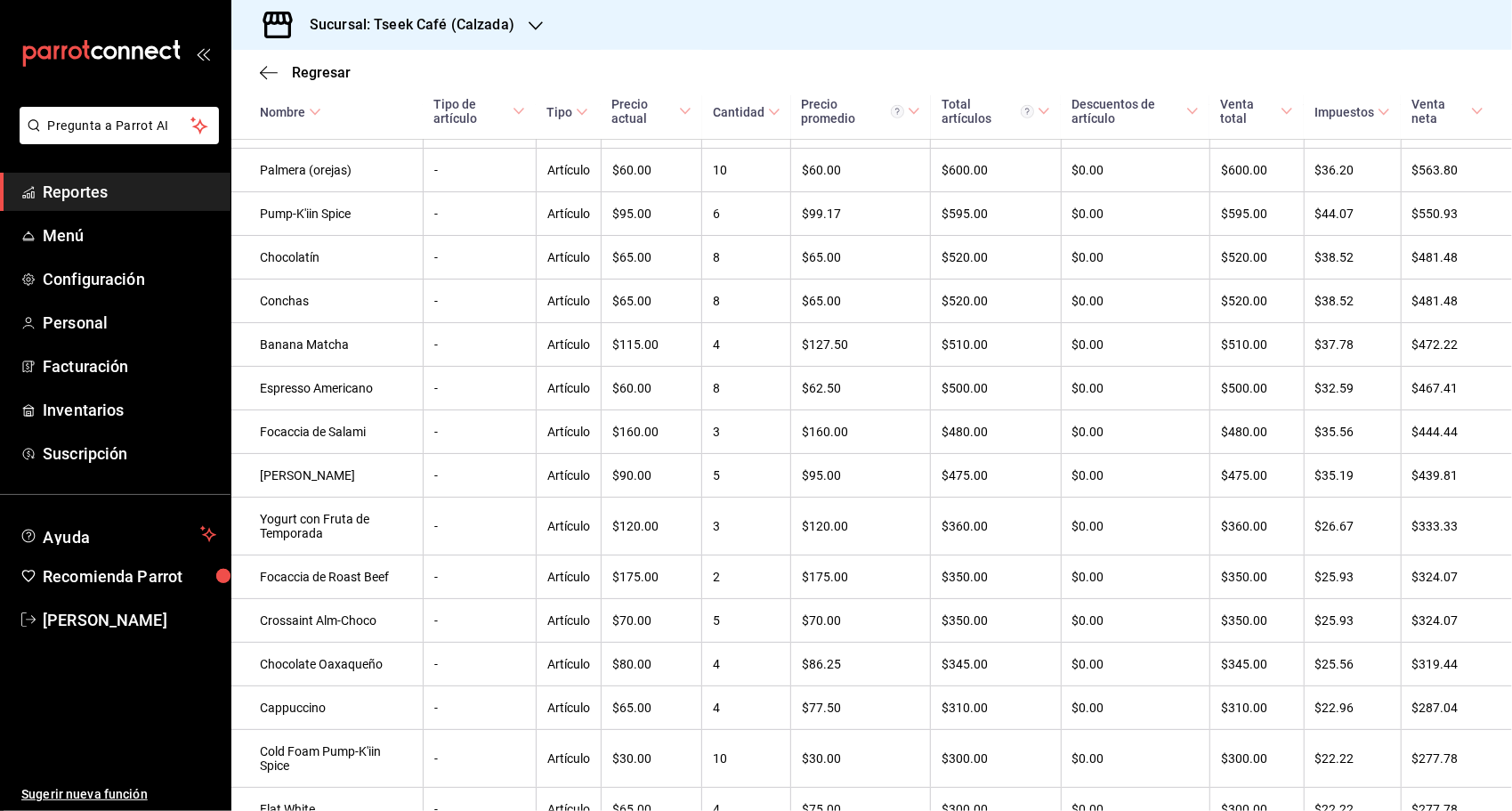
scroll to position [931, 0]
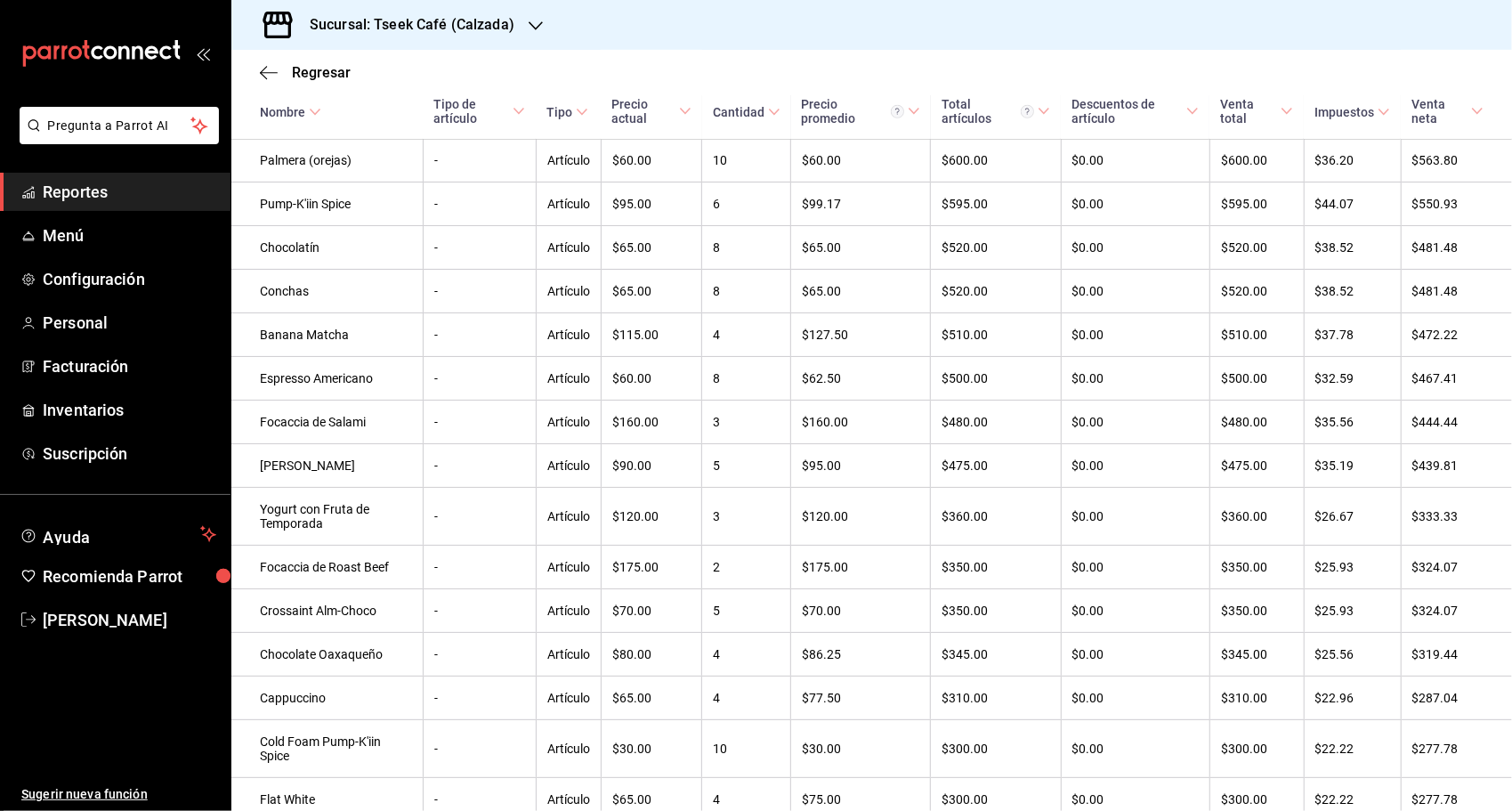
click at [1161, 18] on div "Sucursal: Tseek Café (Calzada)" at bounding box center [872, 25] width 1280 height 50
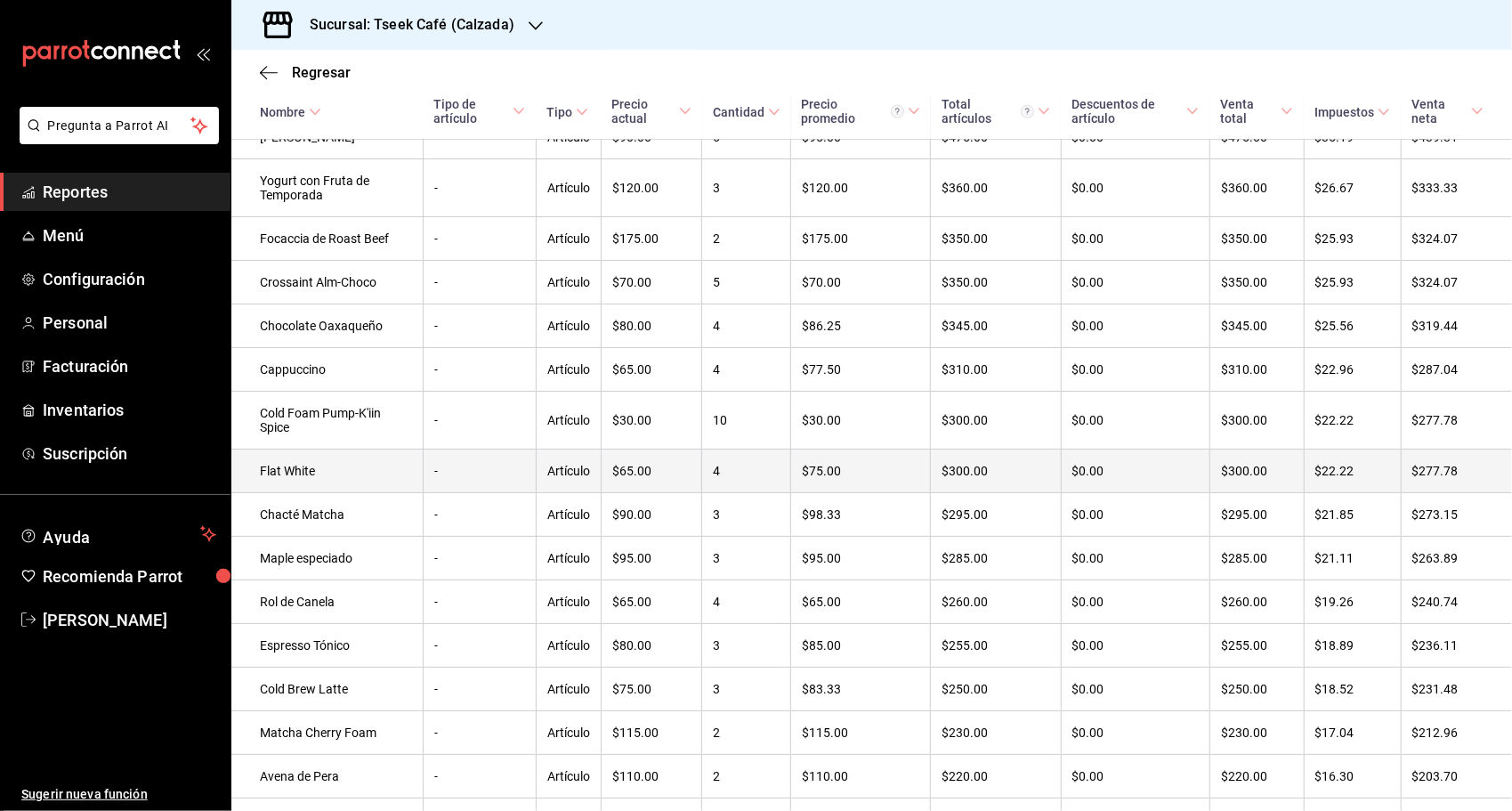
scroll to position [1287, 0]
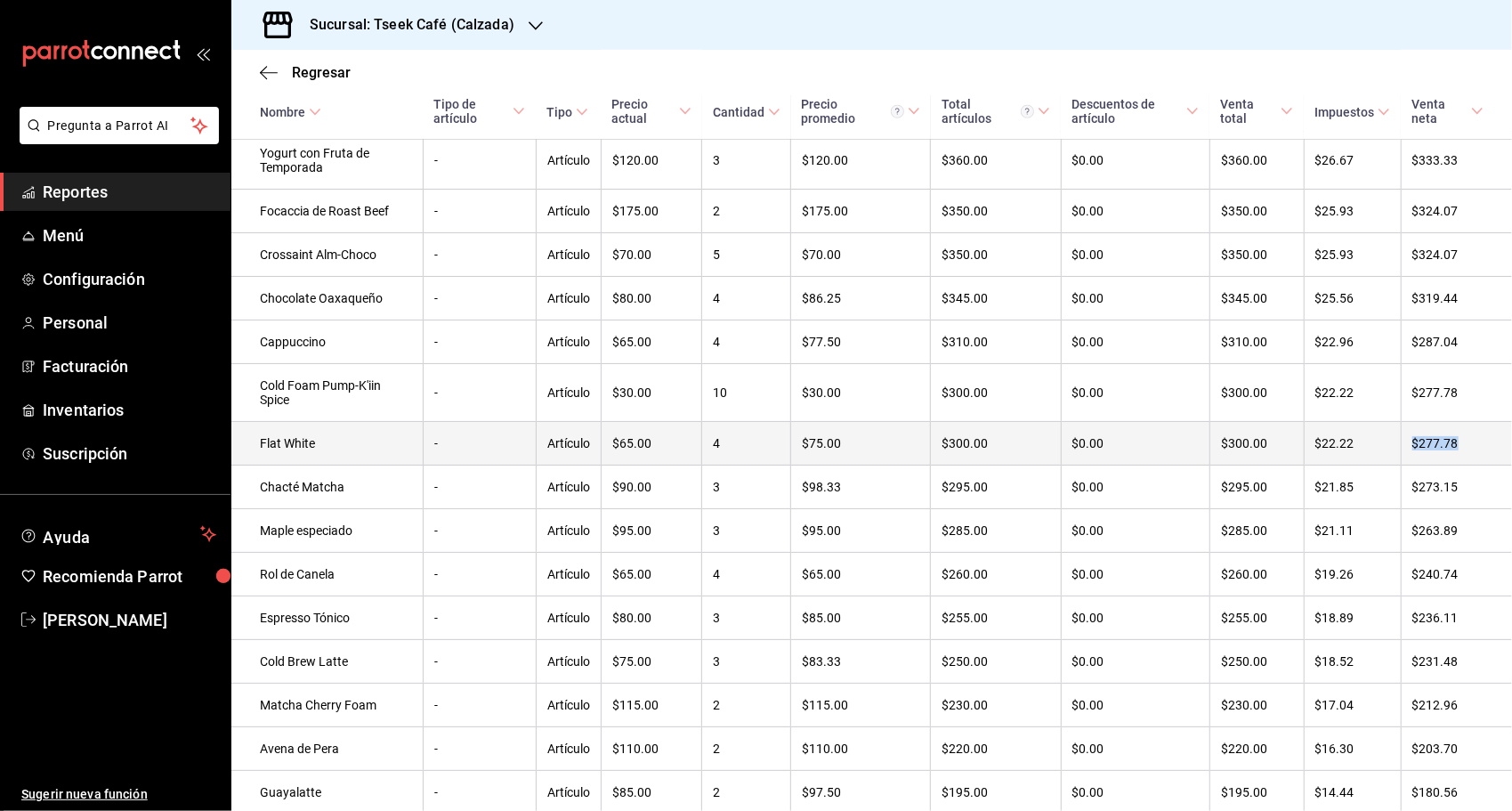
drag, startPoint x: 1418, startPoint y: 457, endPoint x: 1463, endPoint y: 466, distance: 45.9
click at [1463, 466] on td "$277.78" at bounding box center [1456, 444] width 112 height 44
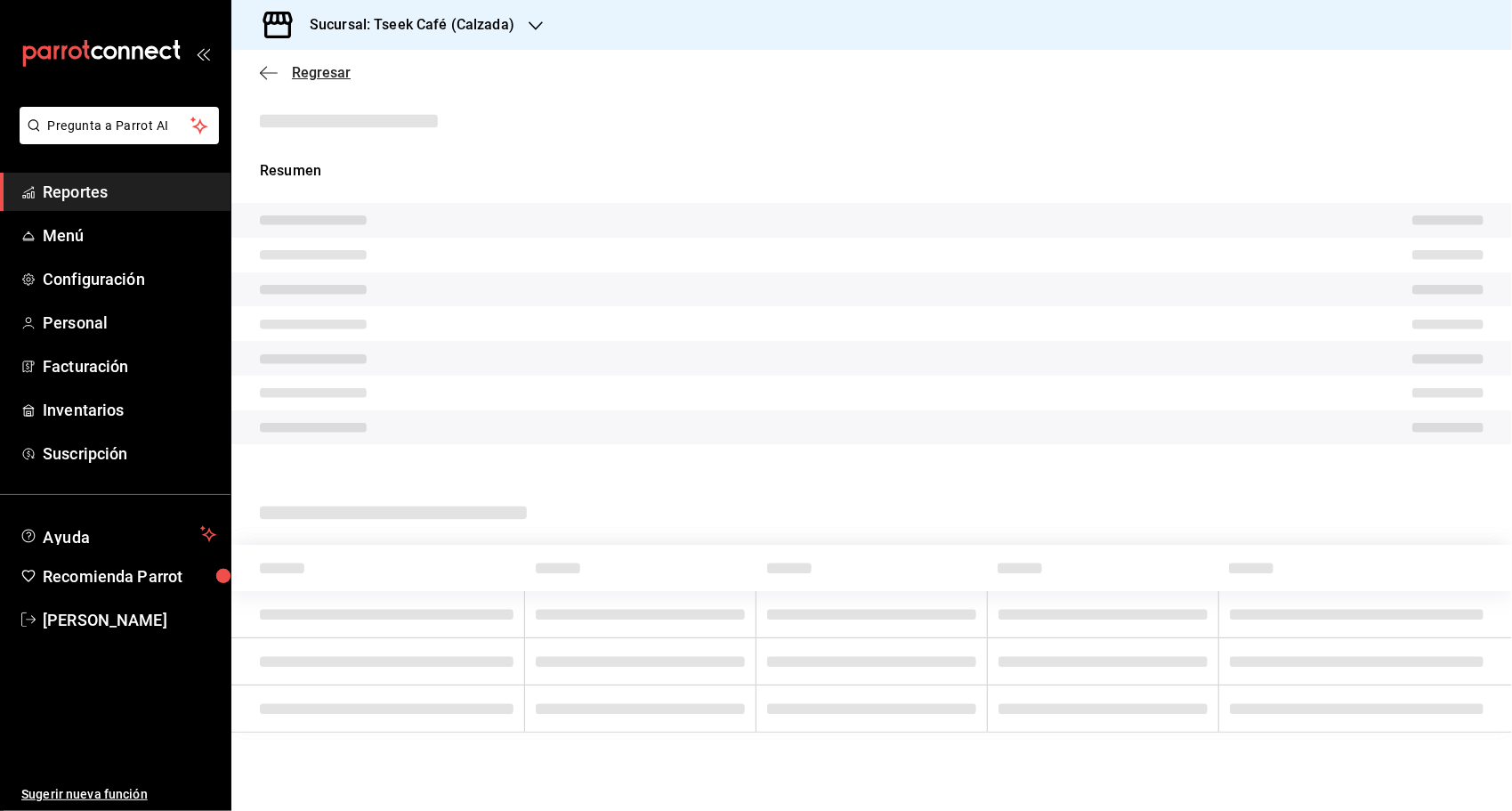
click at [274, 73] on icon "button" at bounding box center [268, 73] width 18 height 16
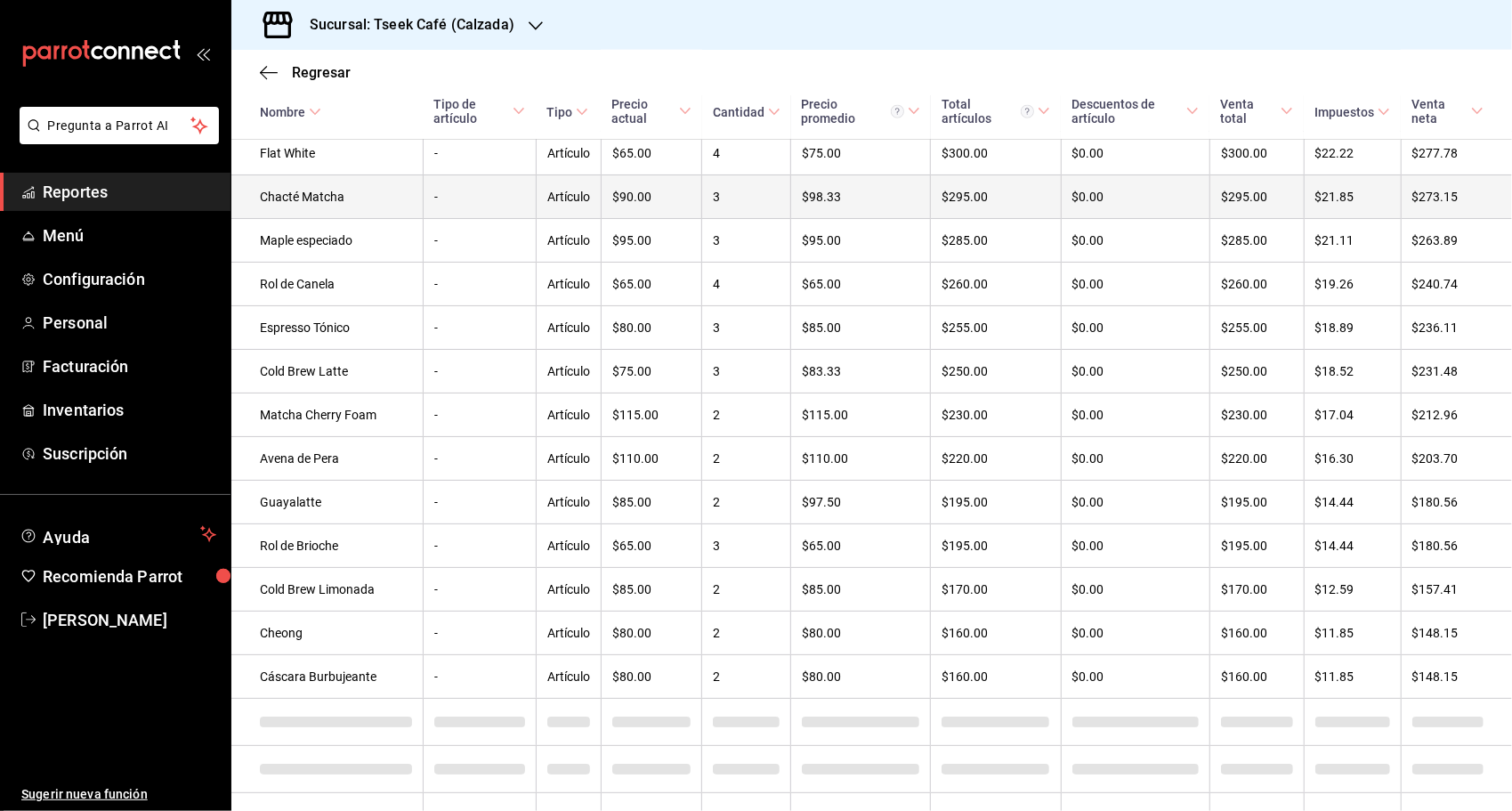
scroll to position [1544, 0]
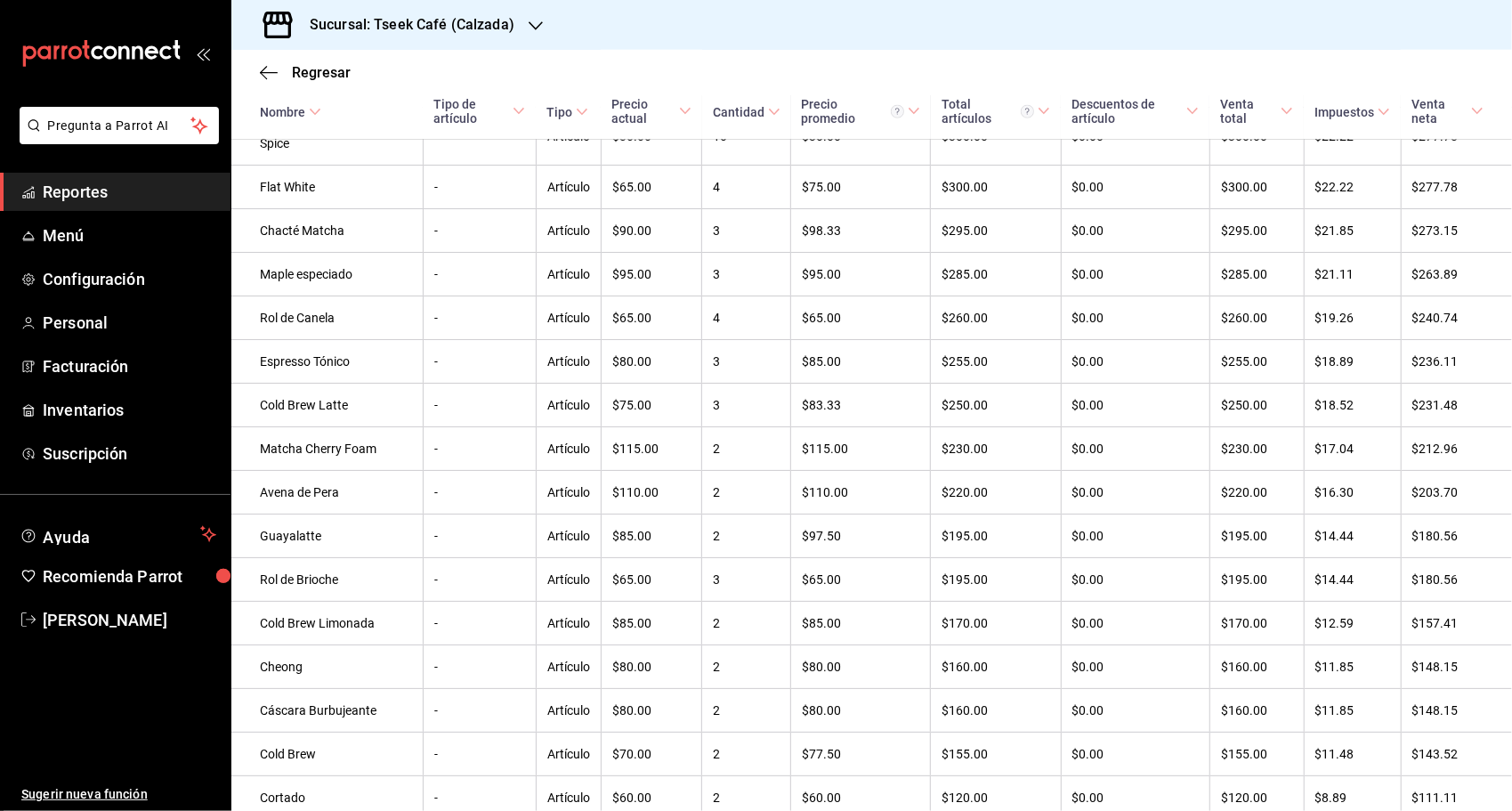
click at [1336, 55] on div "Regresar" at bounding box center [872, 73] width 1280 height 46
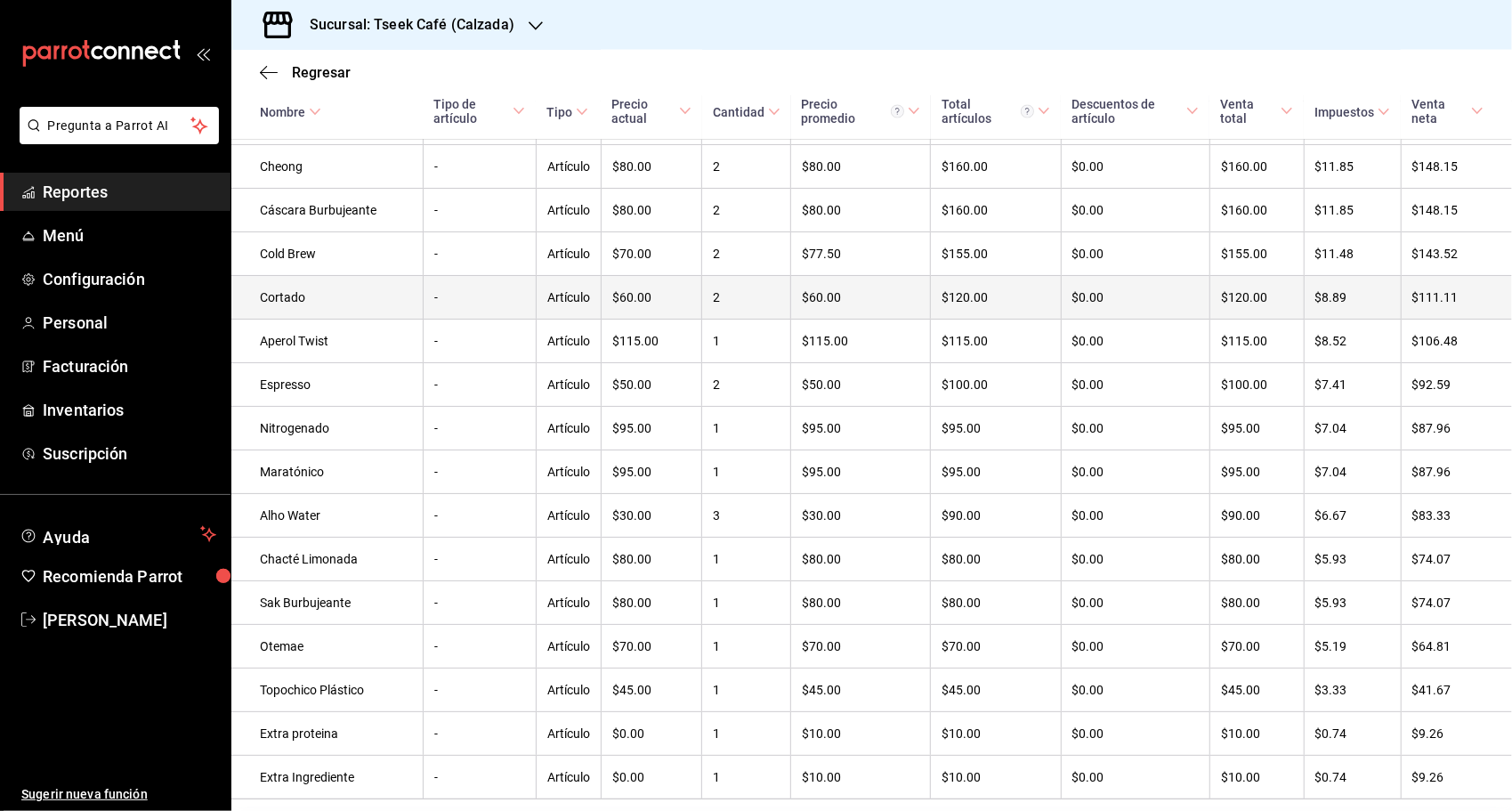
scroll to position [2114, 0]
